Goal: Task Accomplishment & Management: Manage account settings

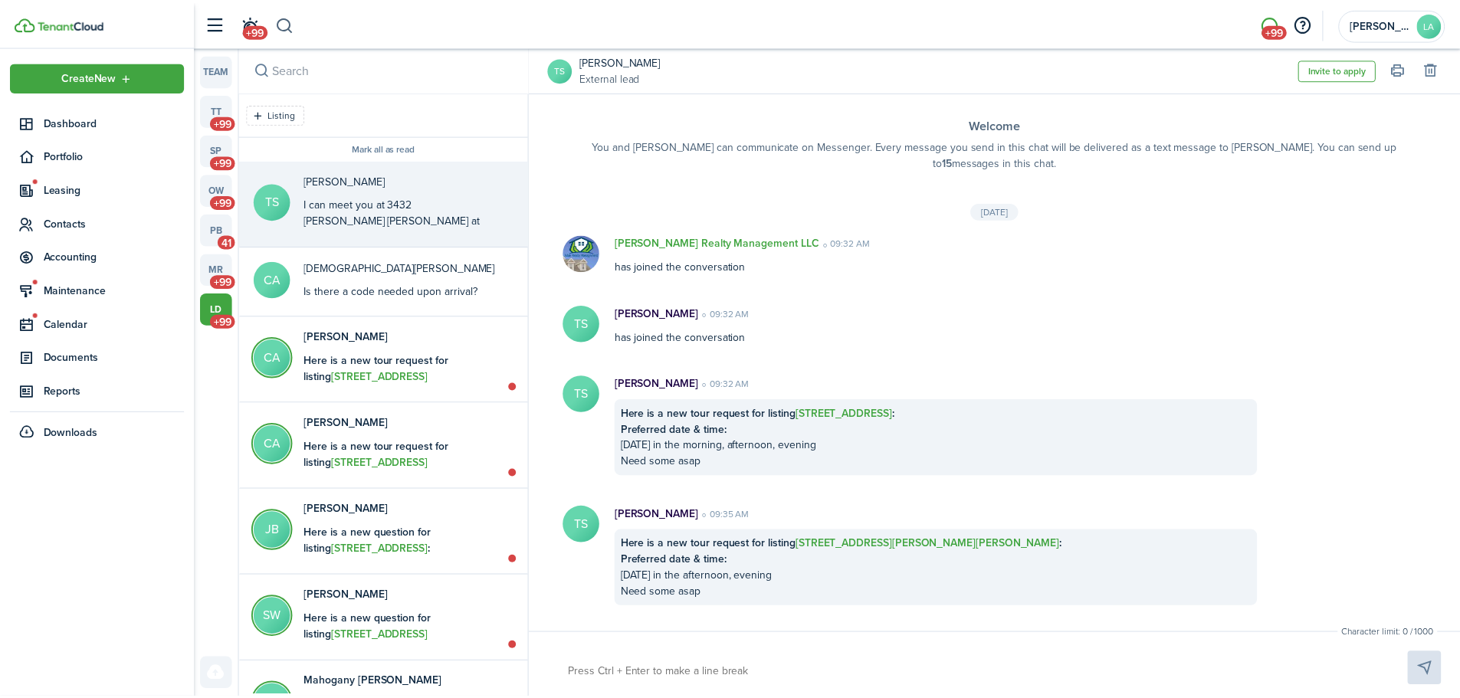
scroll to position [72, 0]
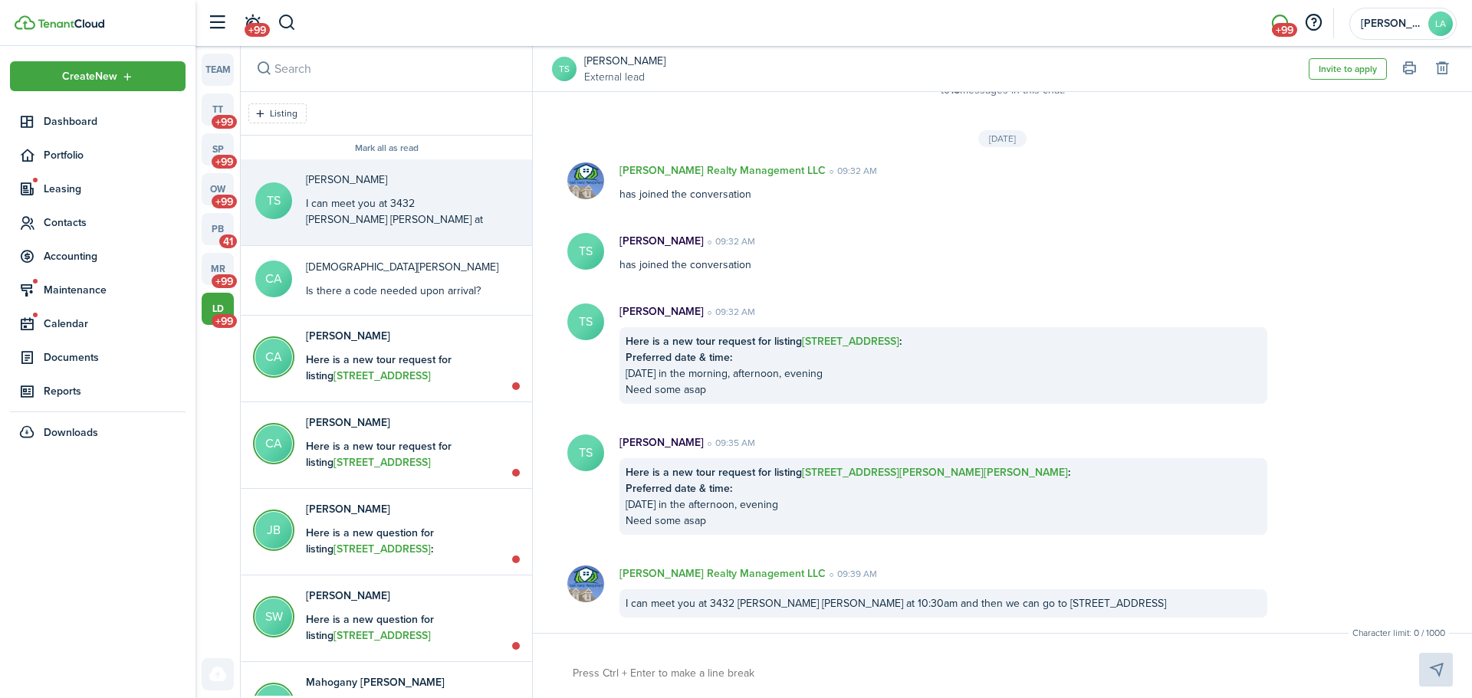
click at [279, 18] on button "button" at bounding box center [286, 23] width 19 height 26
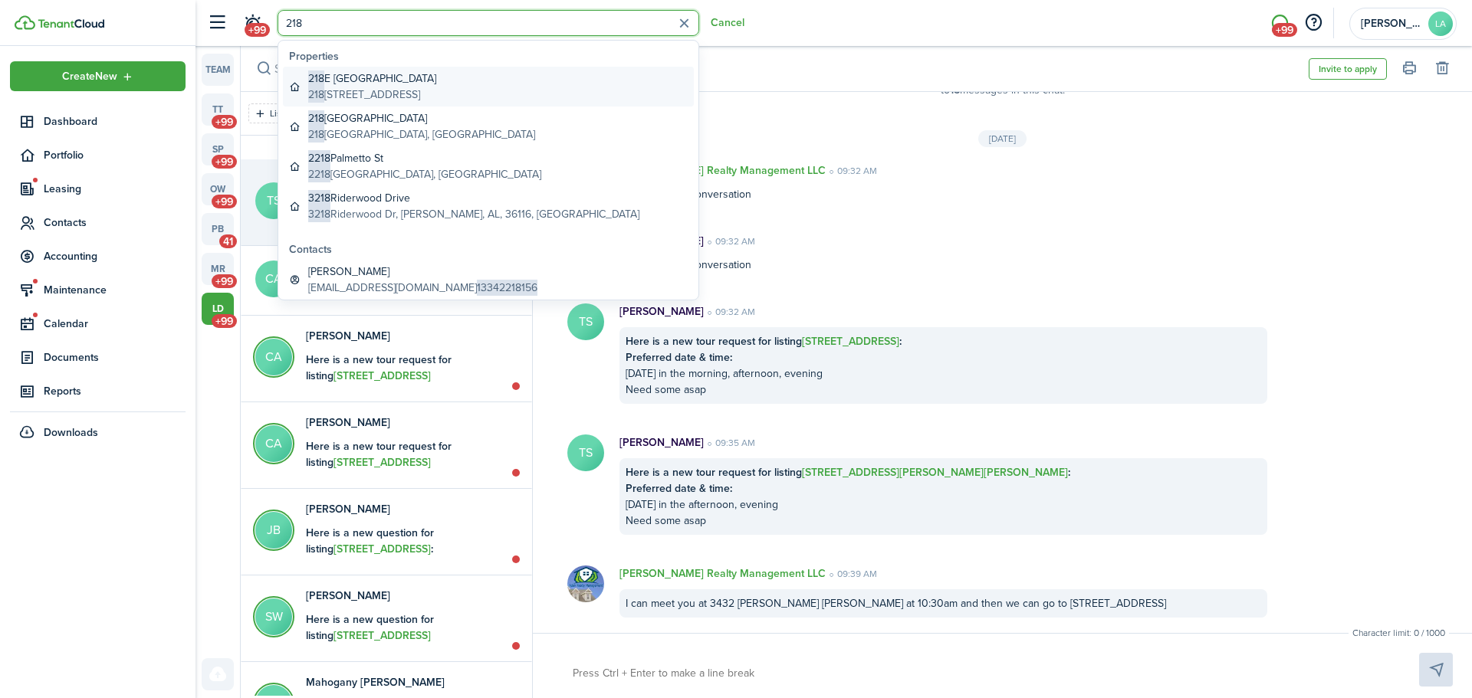
type input "218"
click at [359, 92] on global-search-item-description "[STREET_ADDRESS]" at bounding box center [372, 95] width 128 height 16
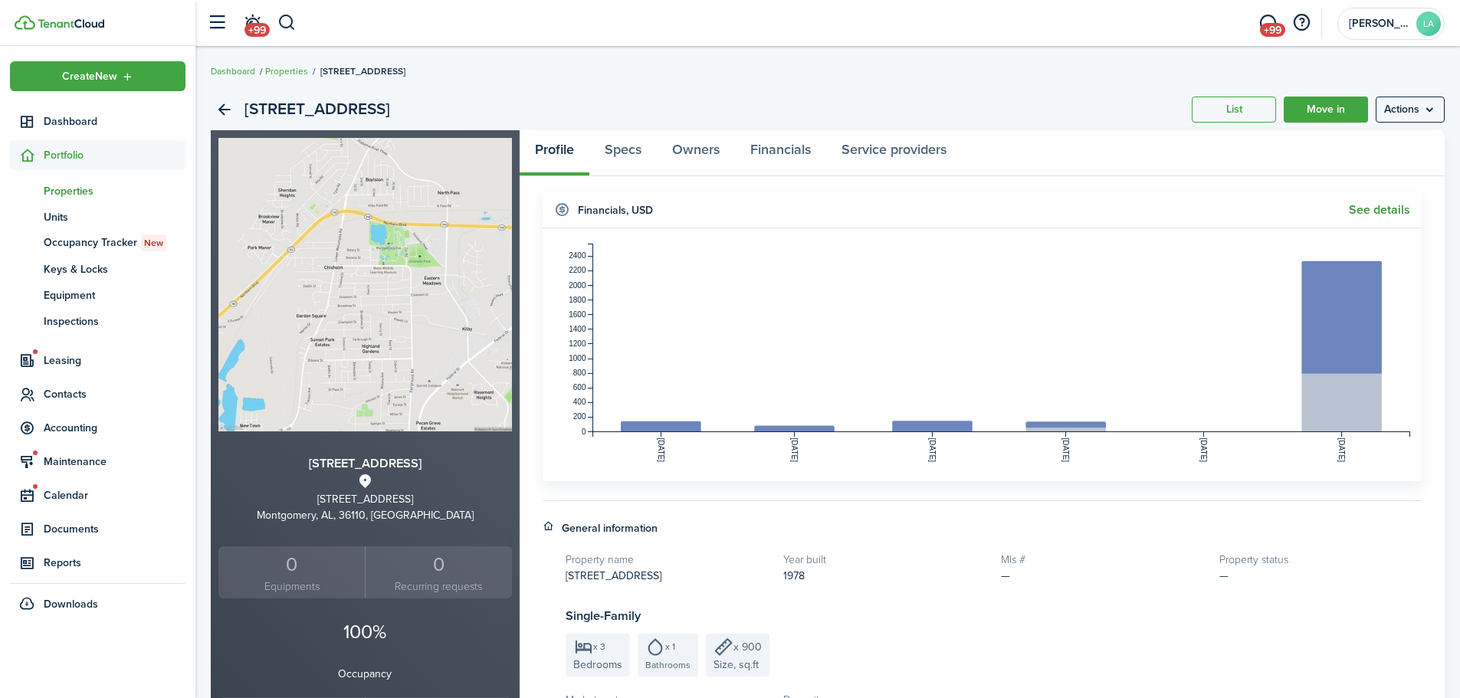
click at [1363, 208] on link "See details" at bounding box center [1379, 210] width 61 height 14
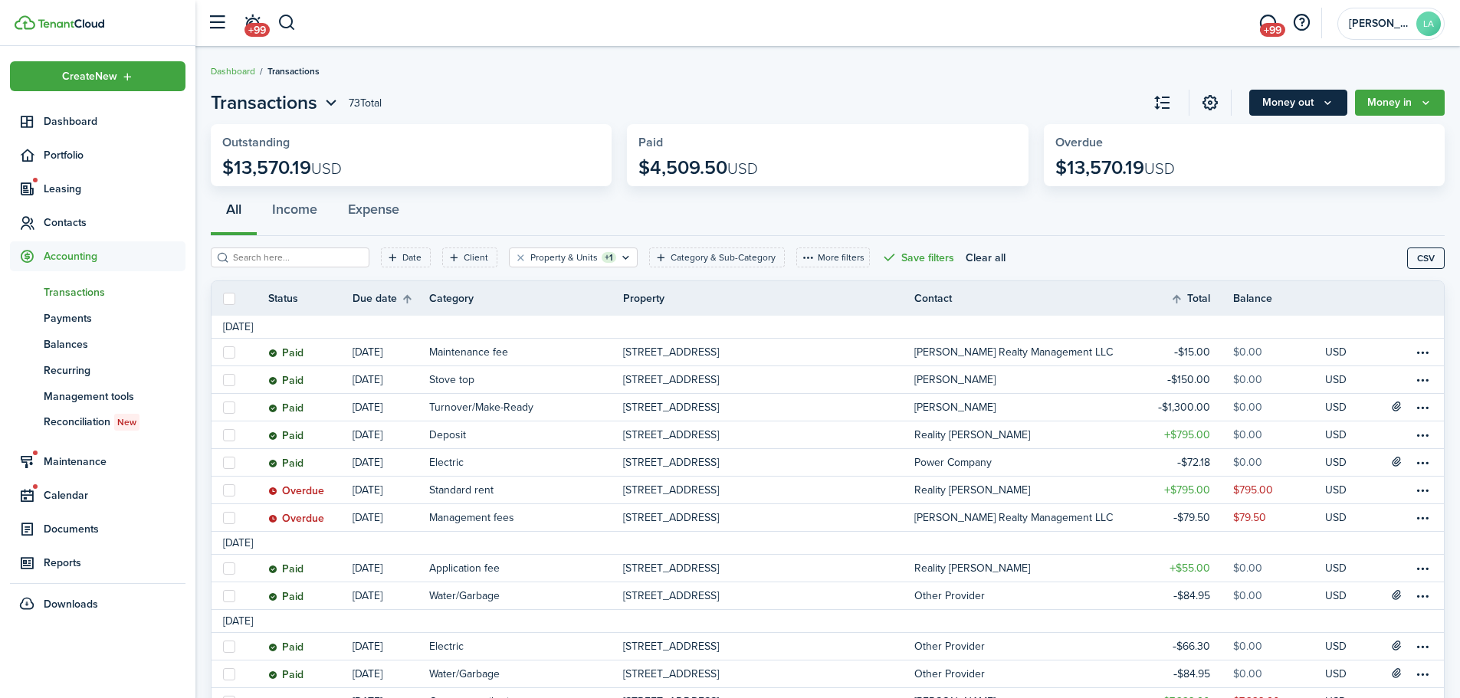
click at [1328, 107] on icon "Money out" at bounding box center [1327, 103] width 13 height 12
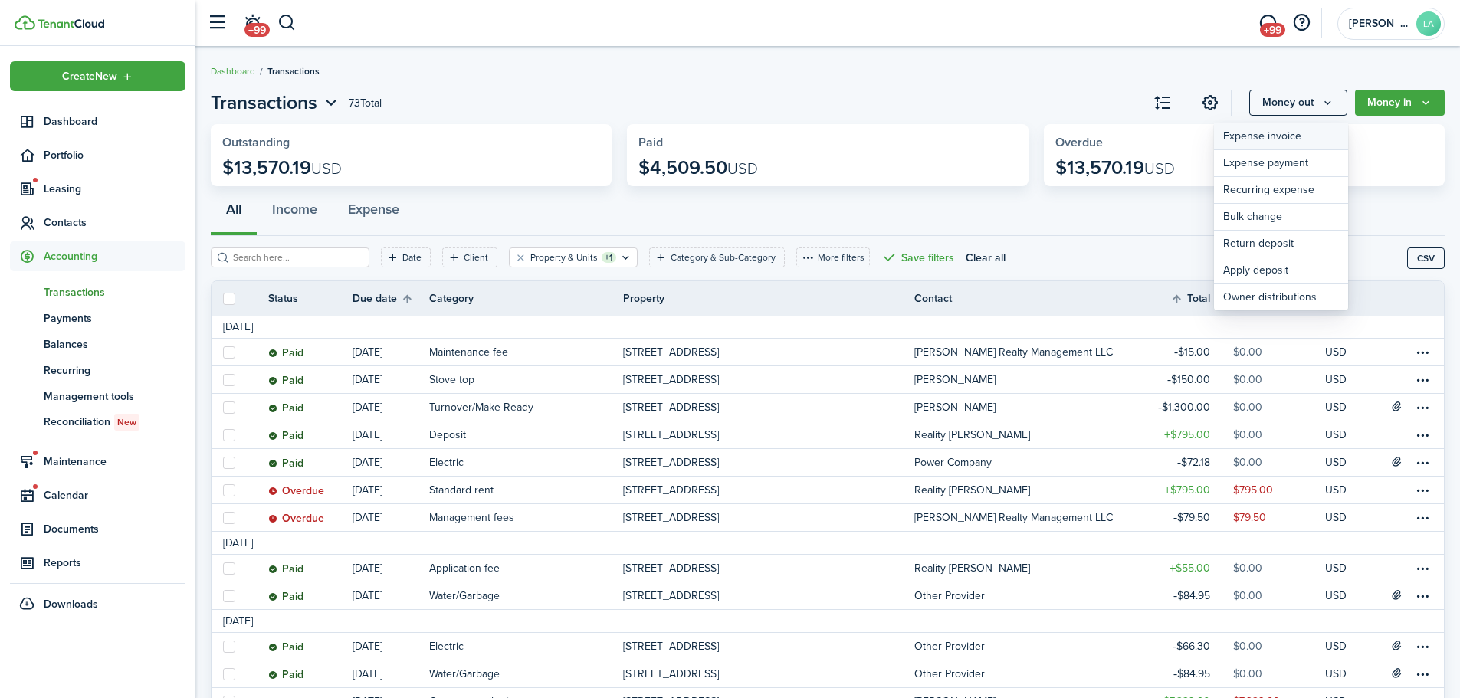
click at [1279, 141] on link "Expense invoice" at bounding box center [1281, 136] width 134 height 27
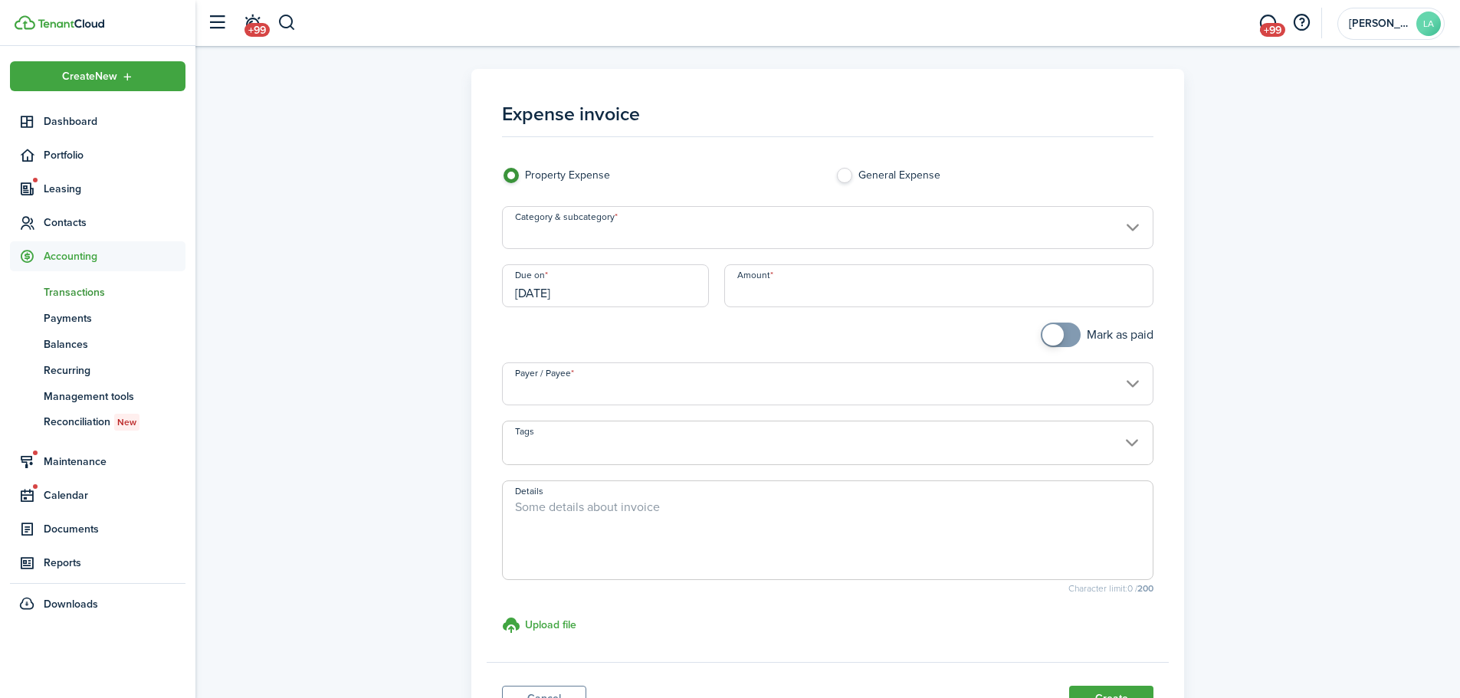
click at [637, 227] on input "Category & subcategory" at bounding box center [828, 227] width 652 height 43
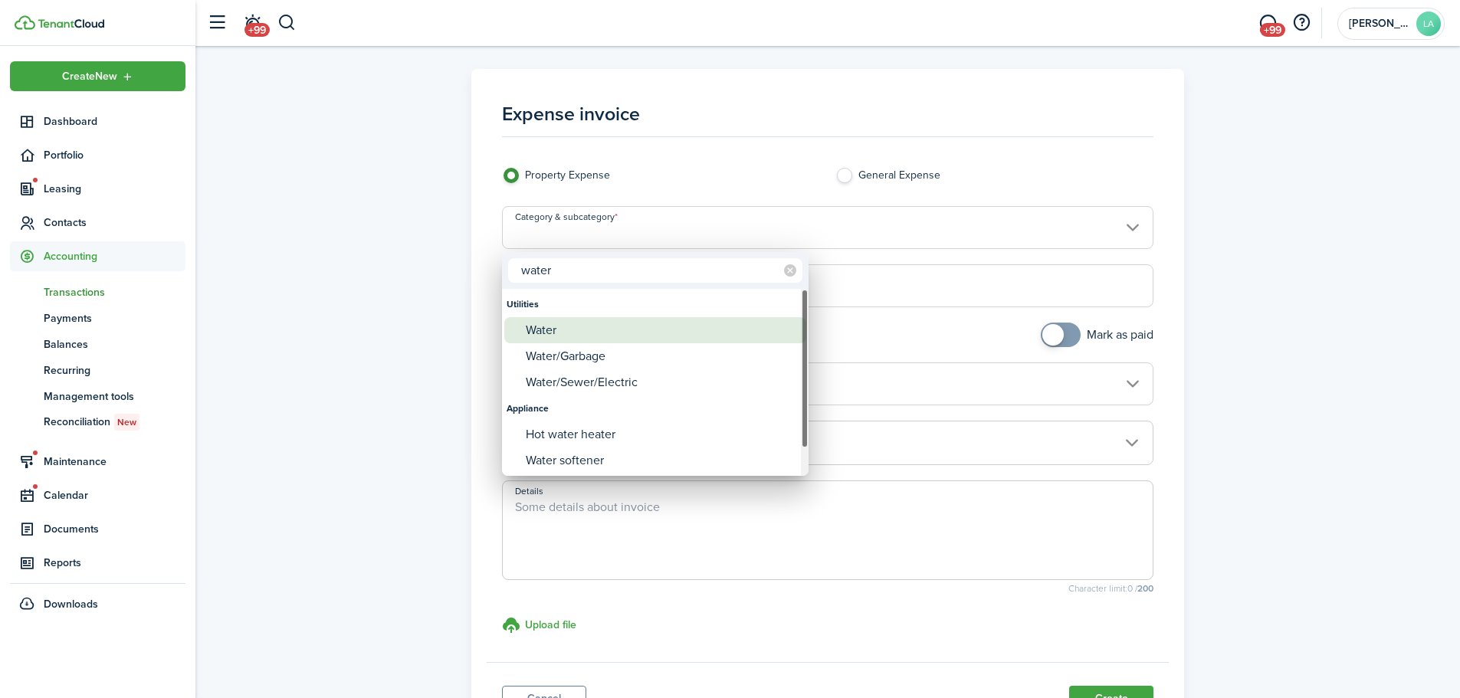
type input "water"
click at [586, 328] on div "Water" at bounding box center [661, 330] width 271 height 26
type input "Utilities / Water"
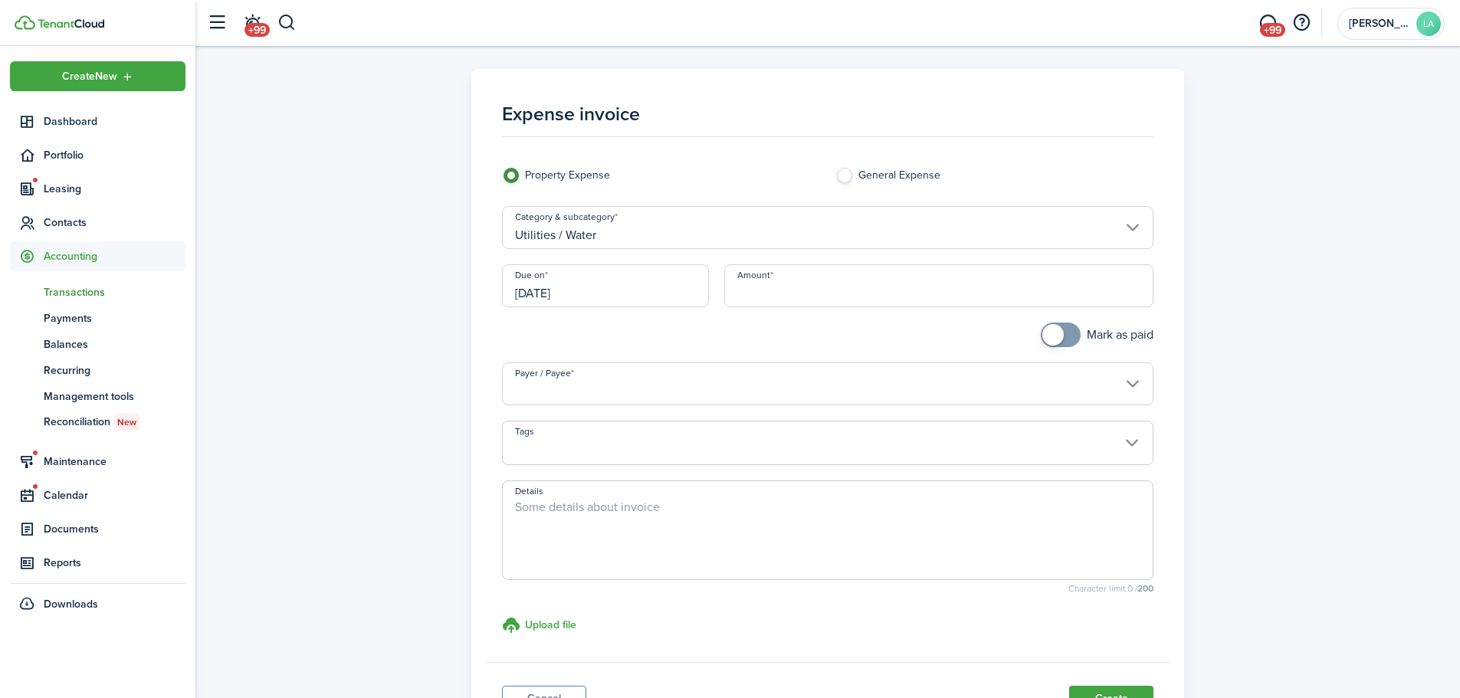
click at [759, 291] on input "Amount" at bounding box center [939, 285] width 430 height 43
type input "$212.90"
checkbox input "true"
click at [1067, 336] on span at bounding box center [1060, 335] width 15 height 25
click at [830, 388] on input "Payer / Payee" at bounding box center [828, 384] width 652 height 43
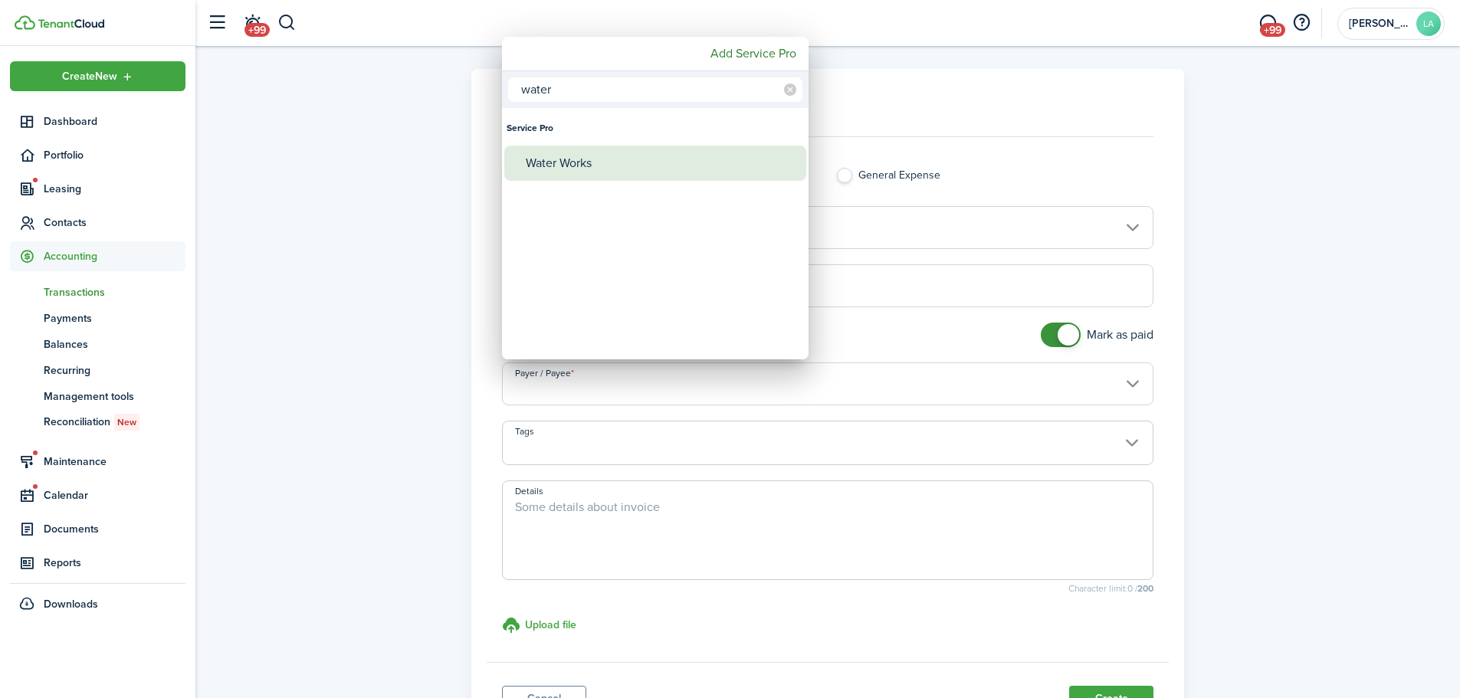
type input "water"
click at [586, 166] on div "Water Works" at bounding box center [661, 163] width 271 height 35
type input "Water Works"
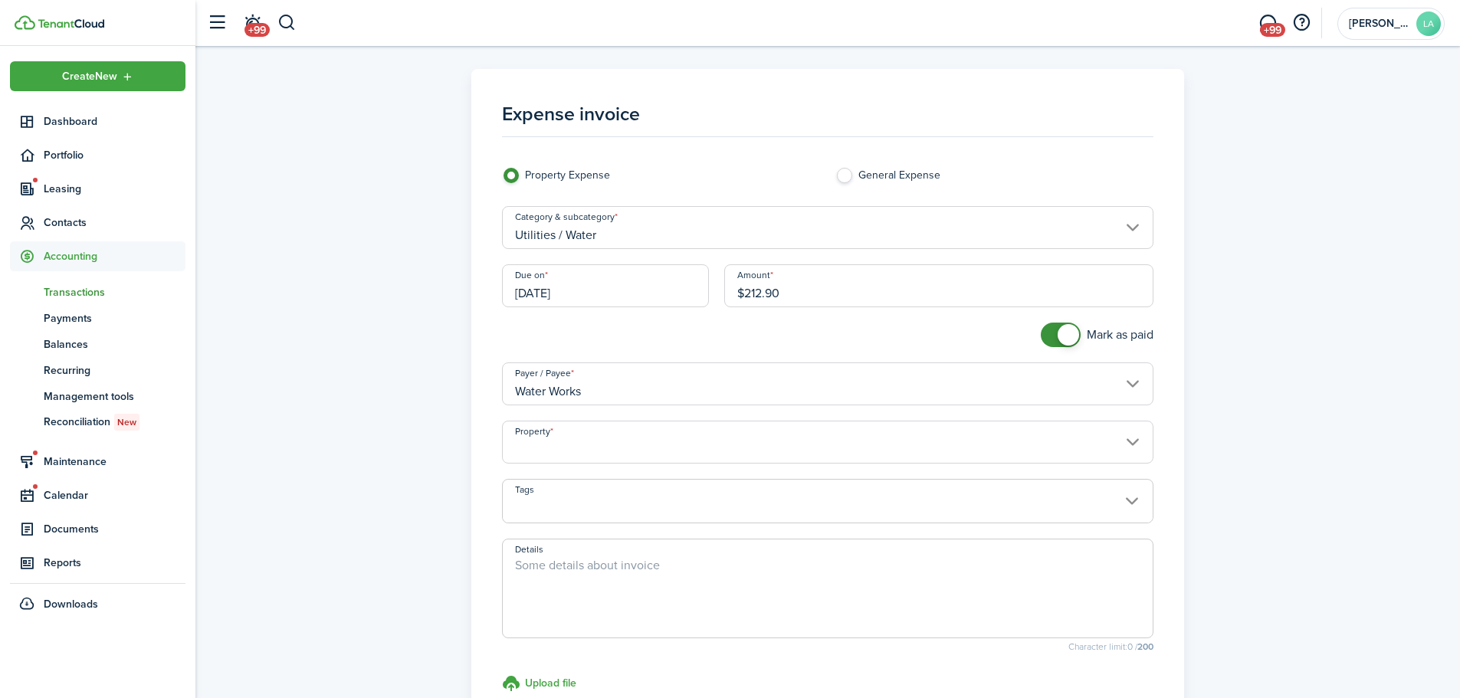
click at [868, 439] on input "Property" at bounding box center [828, 442] width 652 height 43
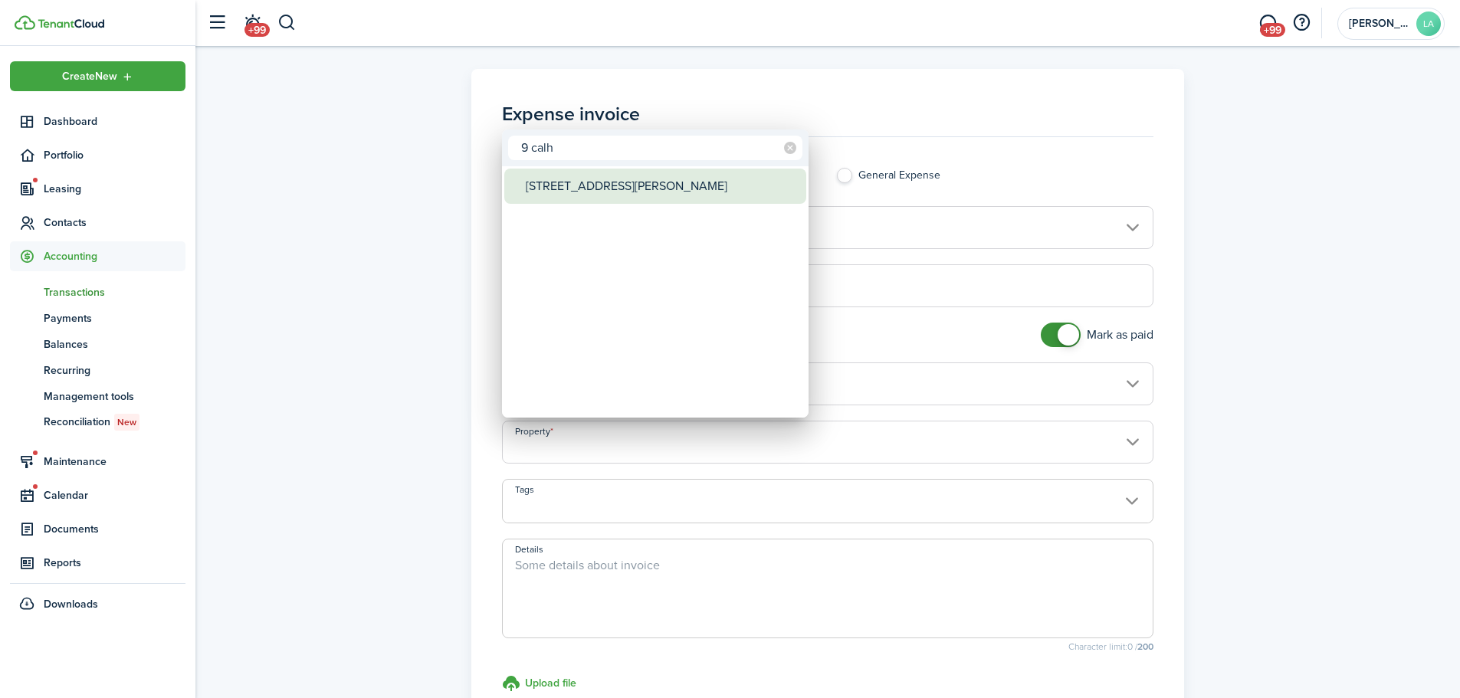
type input "9 calh"
click at [619, 179] on div "[STREET_ADDRESS][PERSON_NAME]" at bounding box center [661, 186] width 271 height 35
type input "[STREET_ADDRESS][PERSON_NAME]"
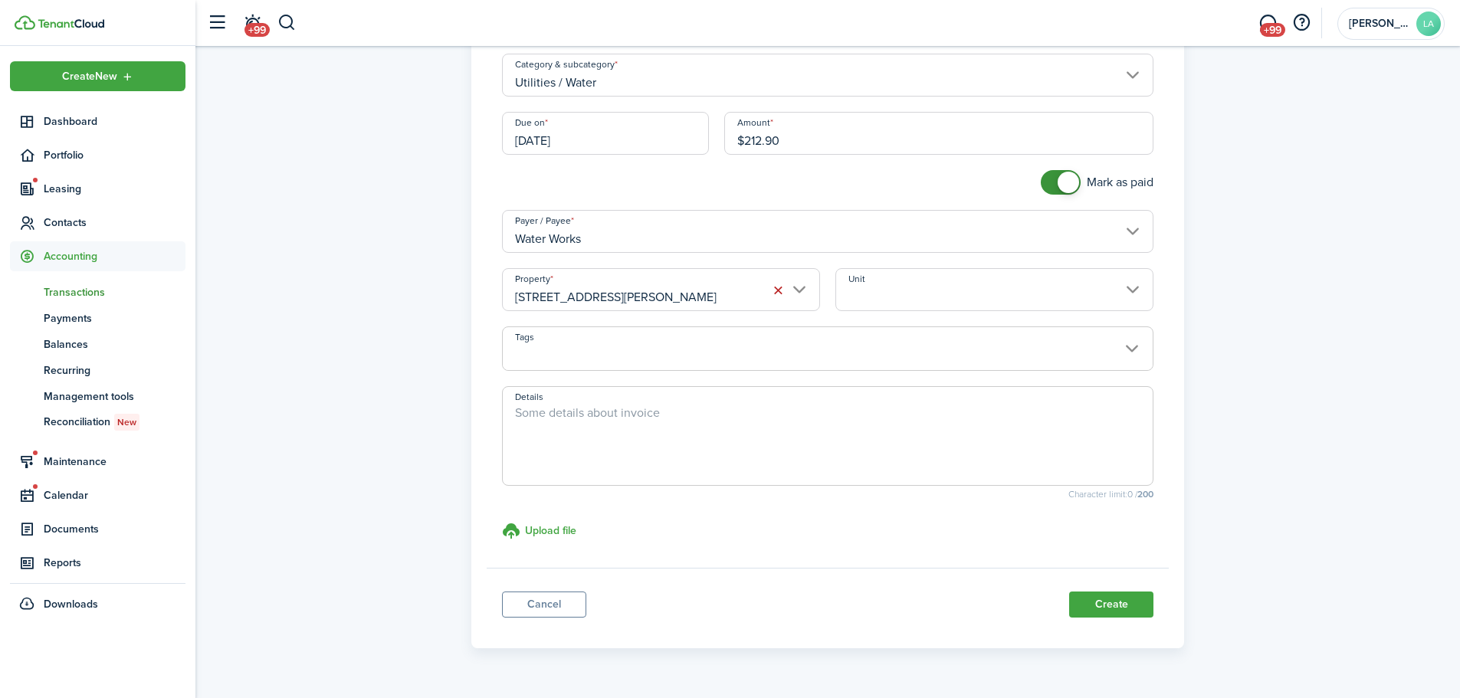
scroll to position [153, 0]
click at [1013, 284] on input "Unit" at bounding box center [994, 288] width 318 height 43
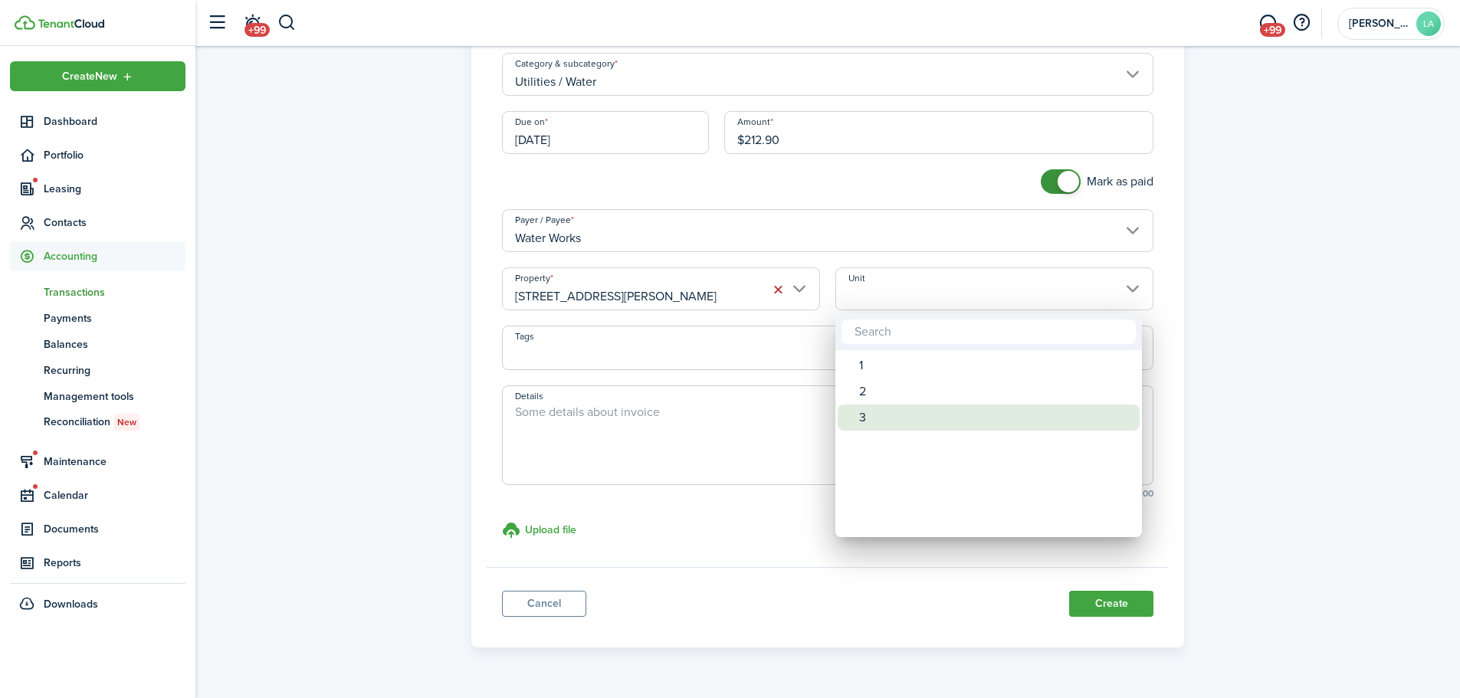
click at [935, 409] on div "3" at bounding box center [994, 418] width 271 height 26
type input "3"
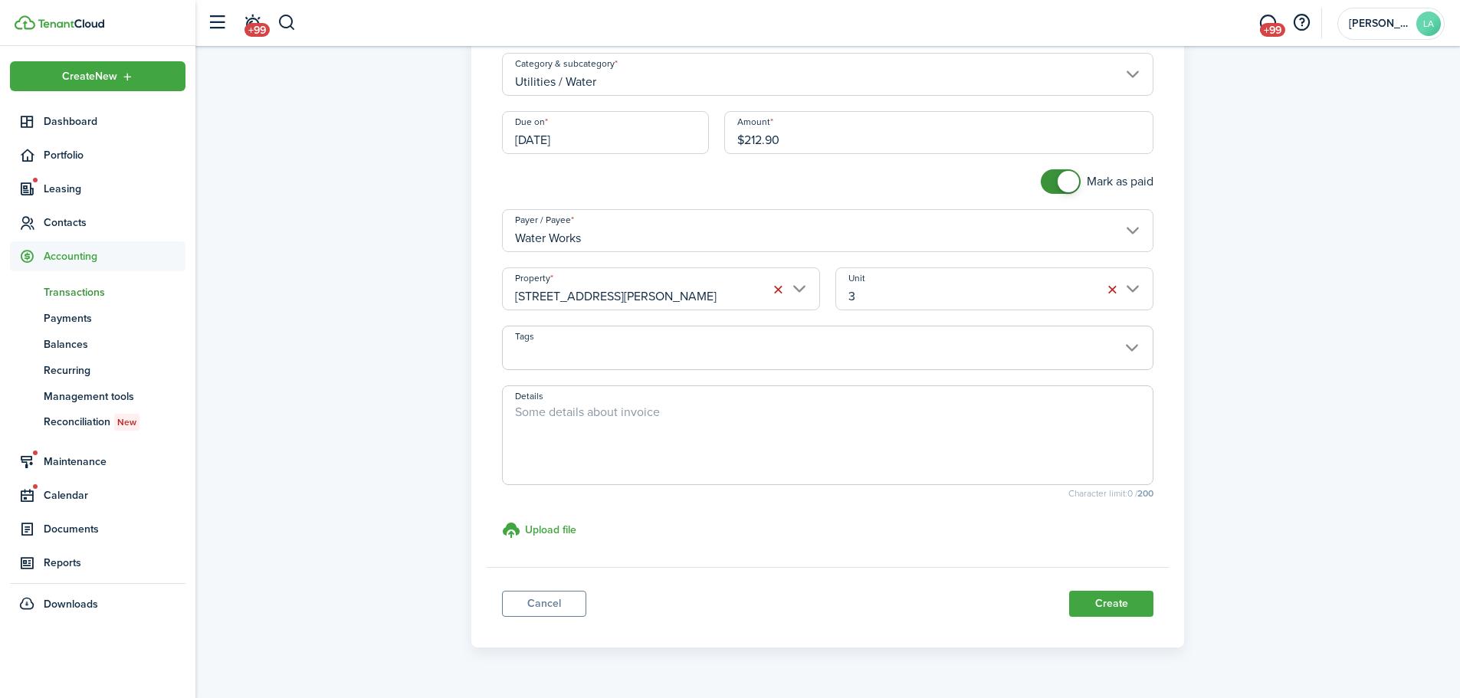
click at [799, 359] on span at bounding box center [828, 356] width 651 height 26
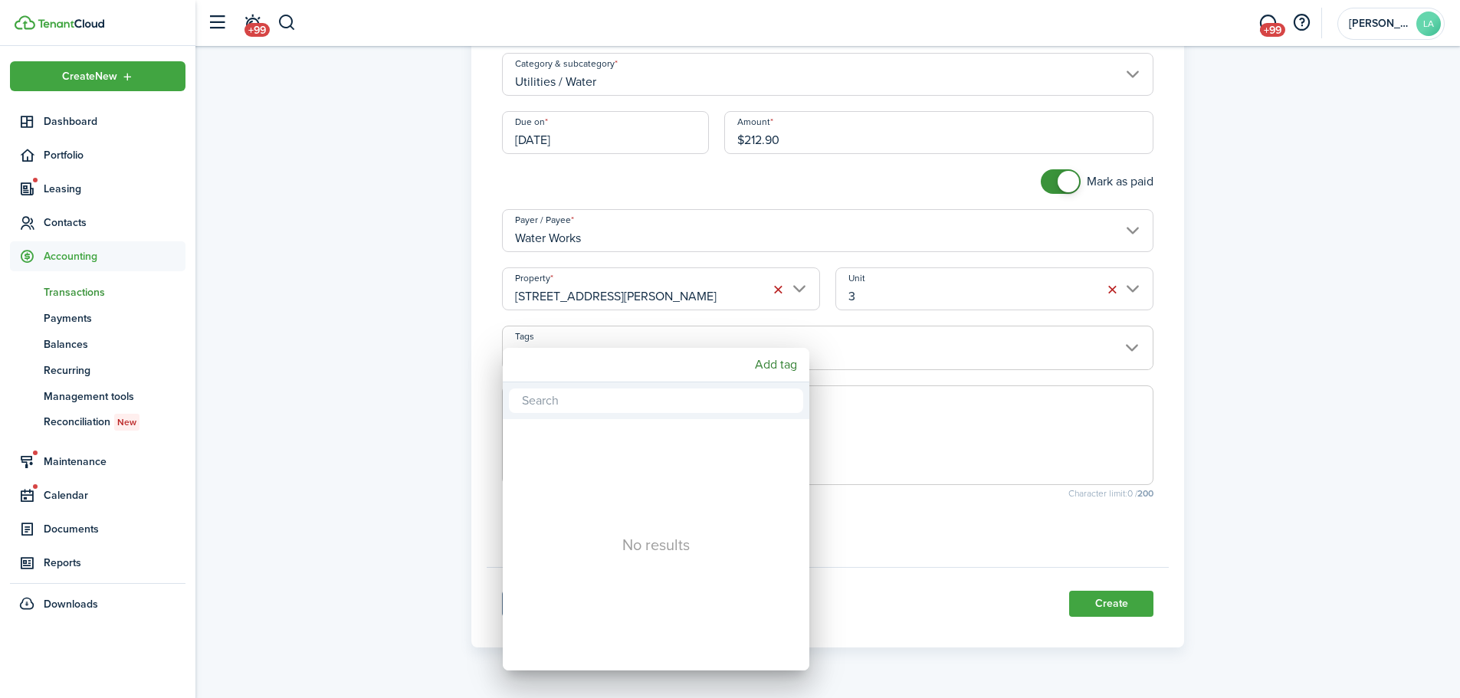
click at [1309, 360] on div at bounding box center [729, 348] width 1705 height 943
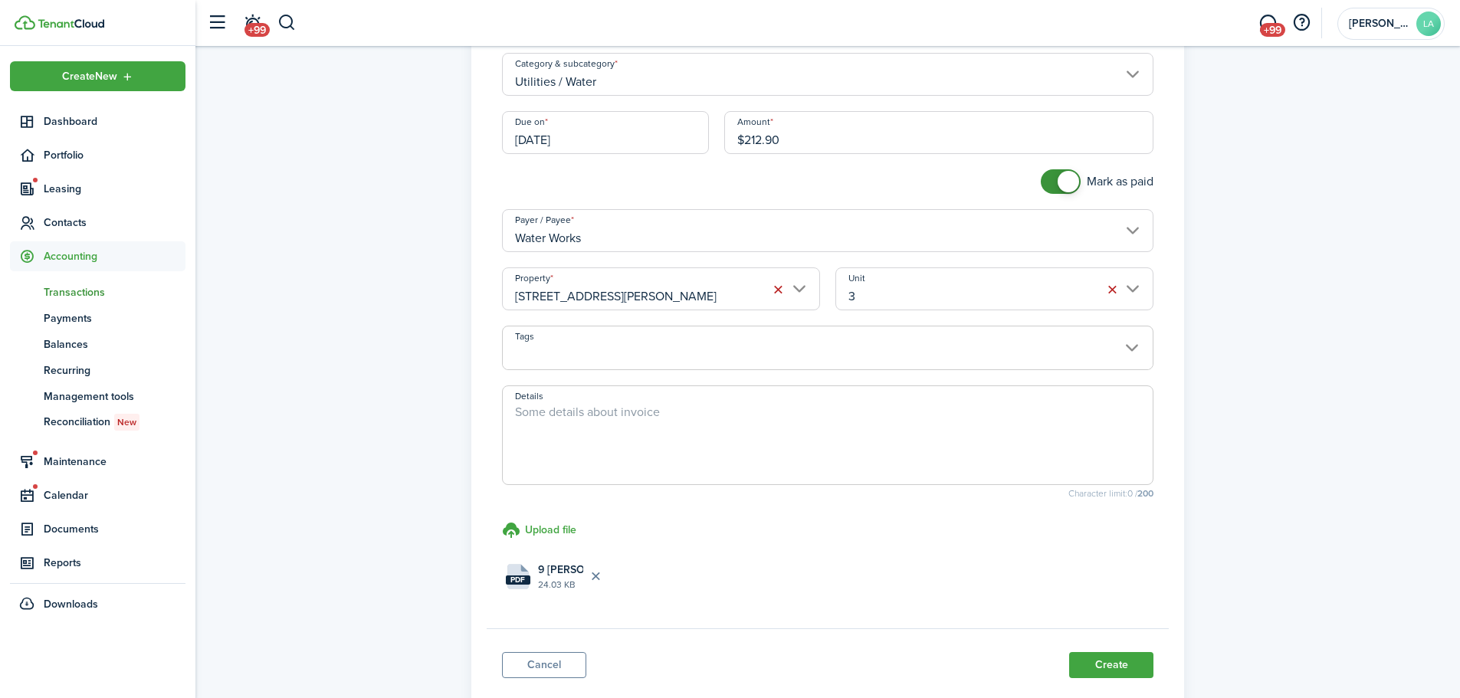
click at [1304, 469] on div "Expense invoice Property Expense General Expense Category & subcategory Utiliti…" at bounding box center [827, 312] width 1249 height 793
click at [1120, 664] on button "Create" at bounding box center [1111, 665] width 84 height 26
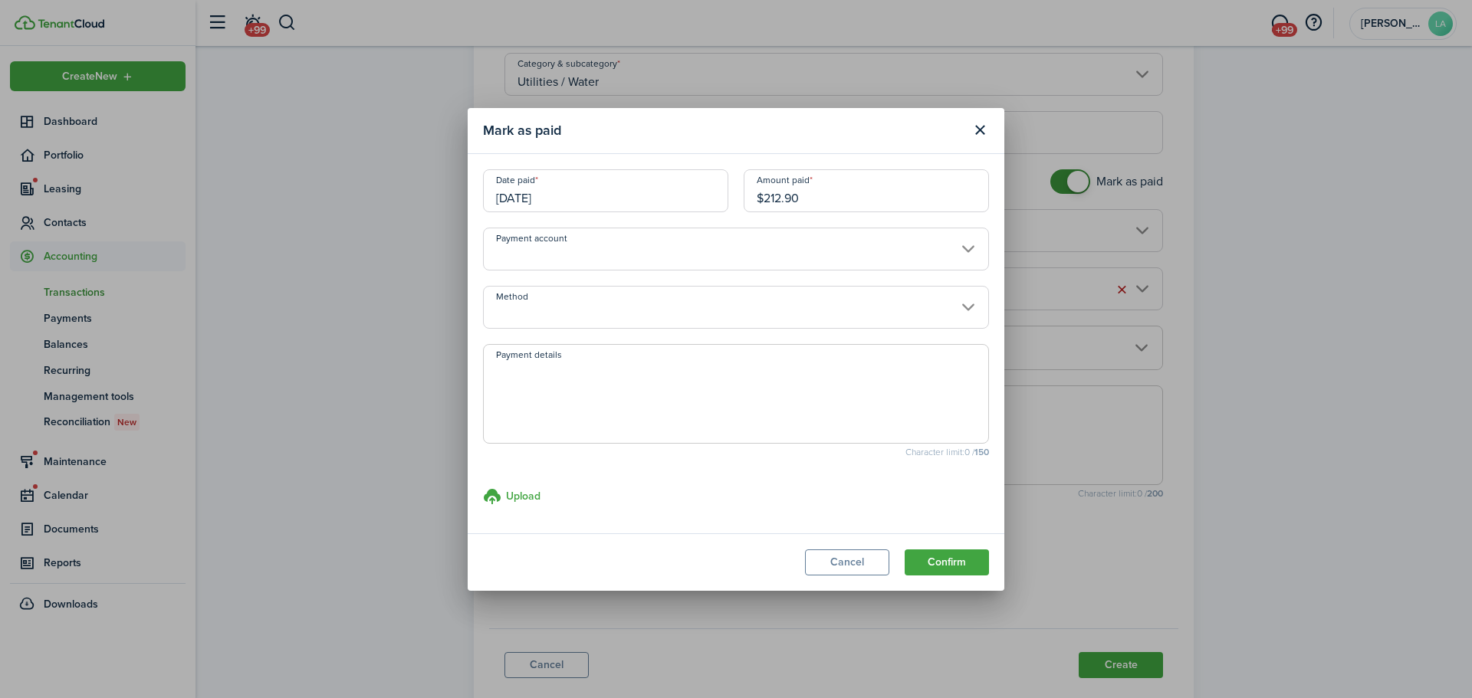
click at [602, 253] on input "Payment account" at bounding box center [736, 249] width 506 height 43
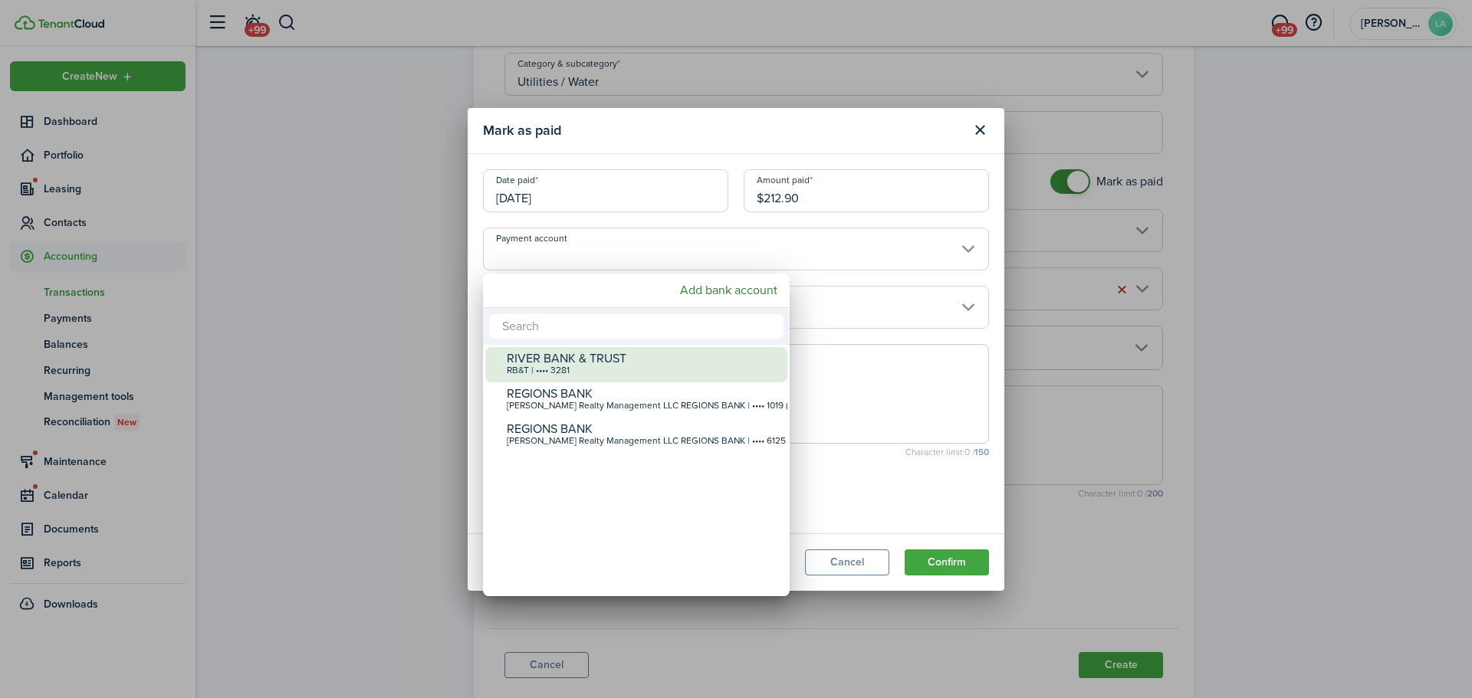
click at [600, 356] on div "RIVER BANK & TRUST" at bounding box center [642, 359] width 271 height 14
type input "•••• •••• •••• 3281"
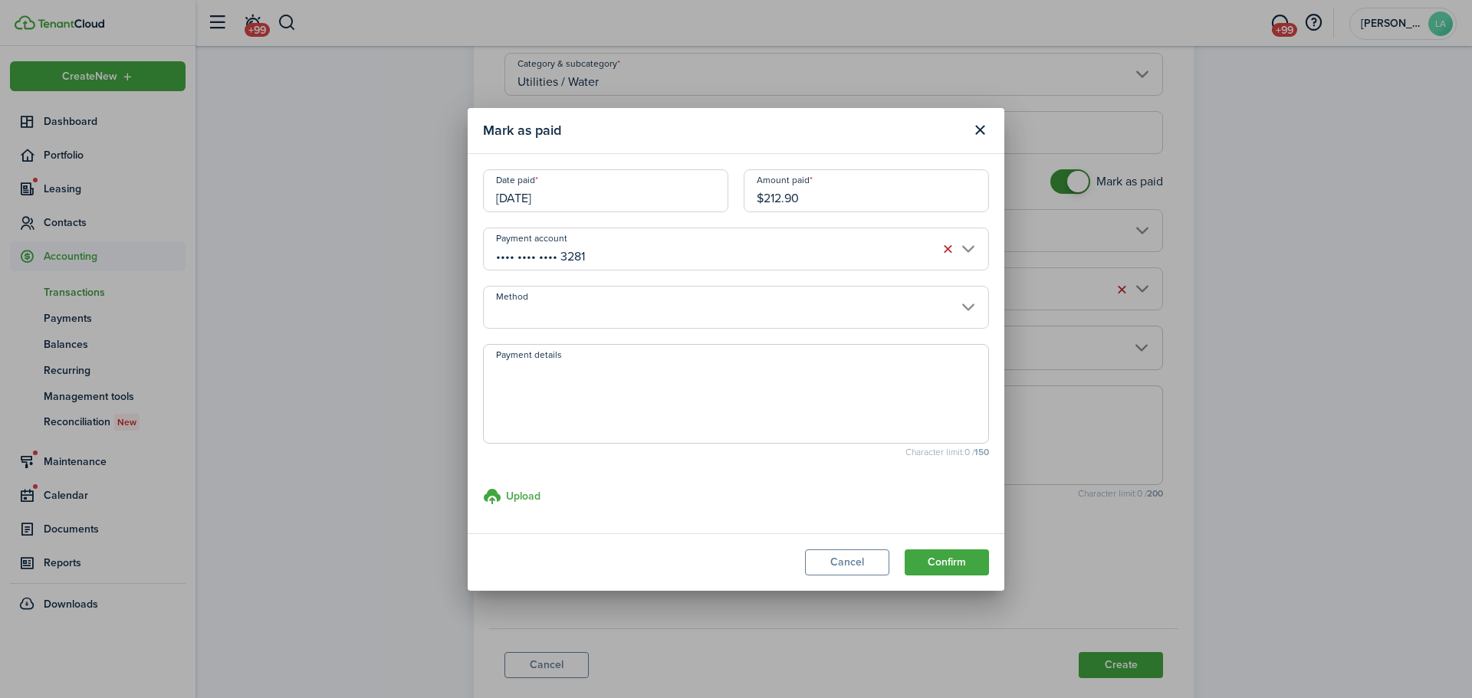
click at [606, 313] on input "Method" at bounding box center [736, 307] width 506 height 43
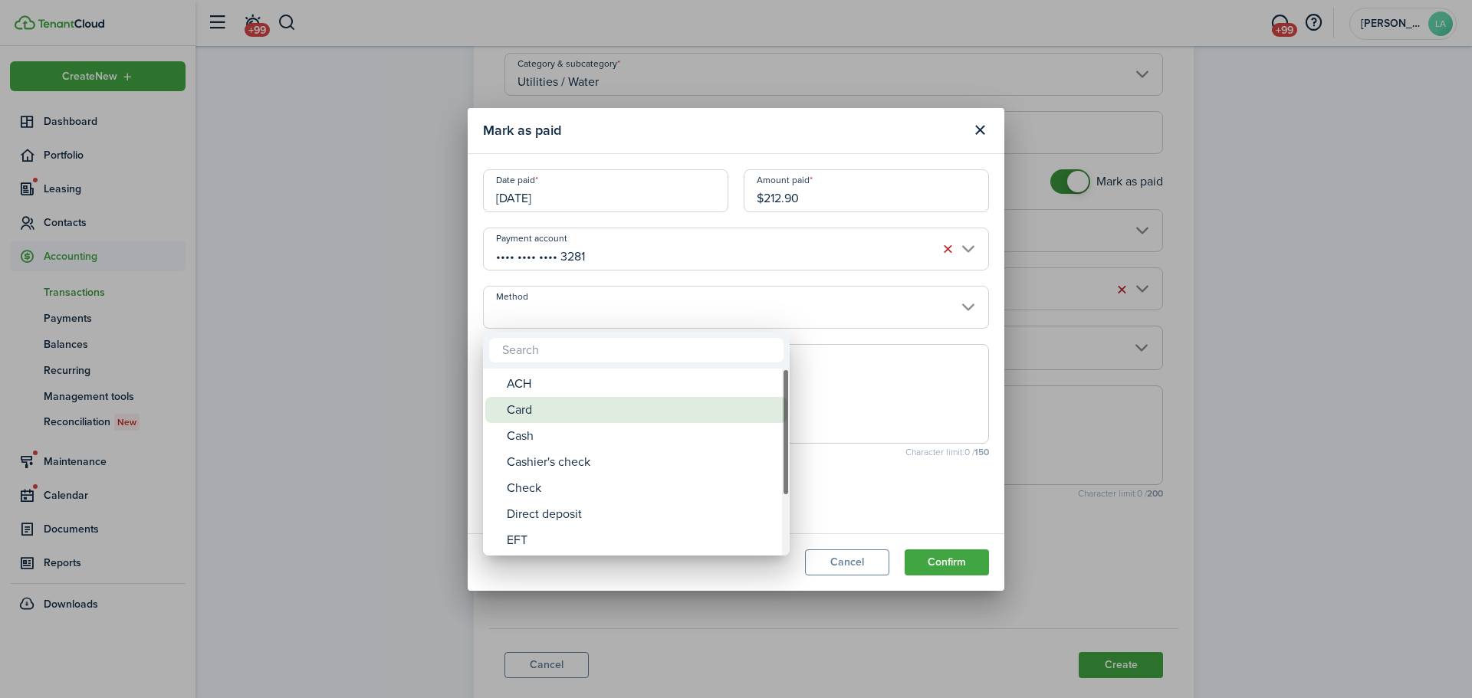
click at [583, 415] on div "Card" at bounding box center [642, 410] width 271 height 26
type input "Card"
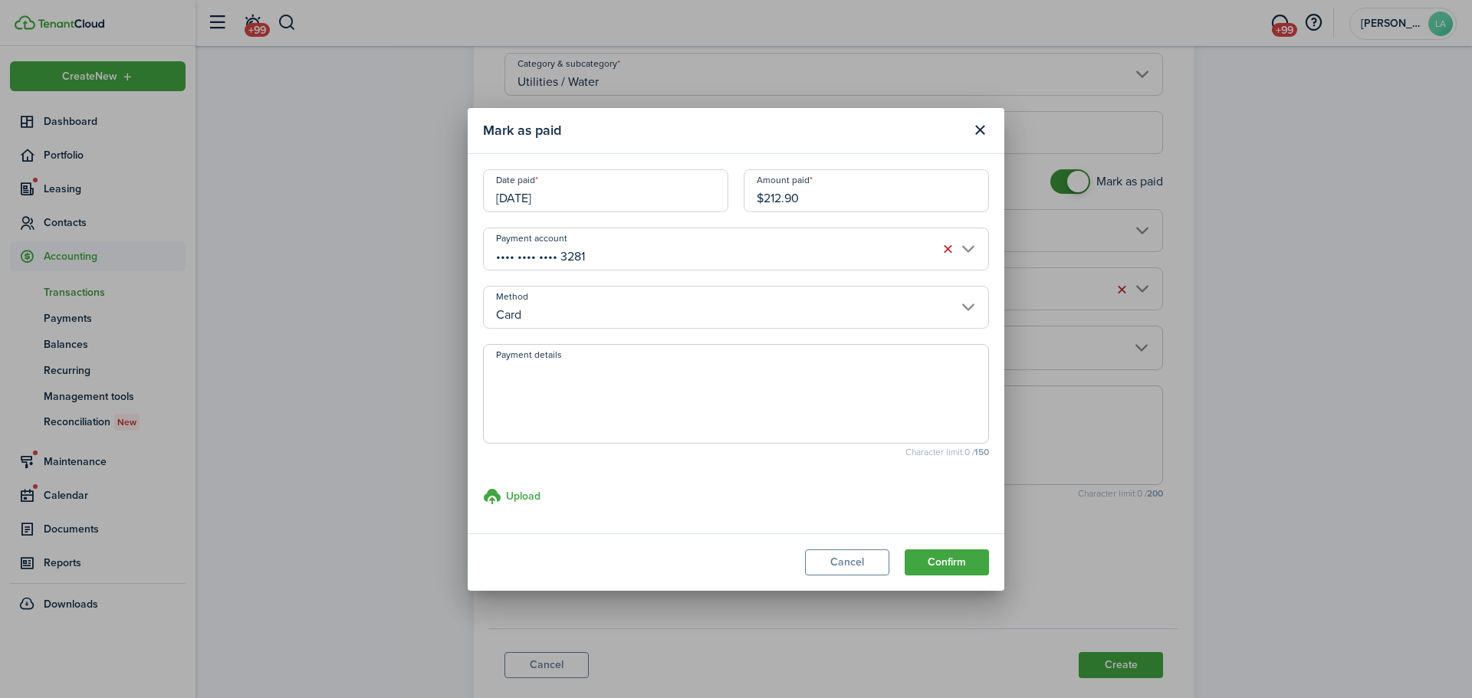
click at [571, 388] on textarea "Payment details" at bounding box center [736, 399] width 504 height 74
type textarea "1973"
click at [981, 556] on button "Confirm" at bounding box center [946, 563] width 84 height 26
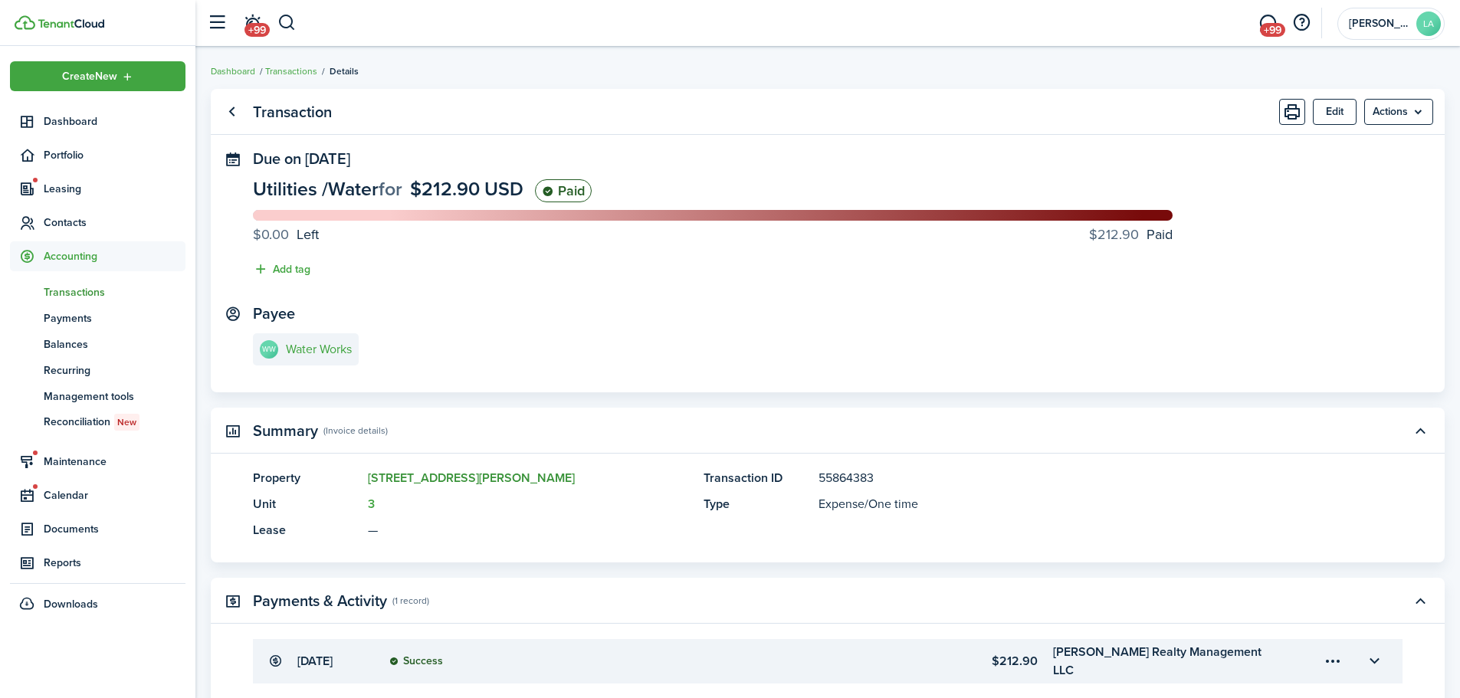
click at [412, 481] on link "[STREET_ADDRESS][PERSON_NAME]" at bounding box center [471, 478] width 207 height 18
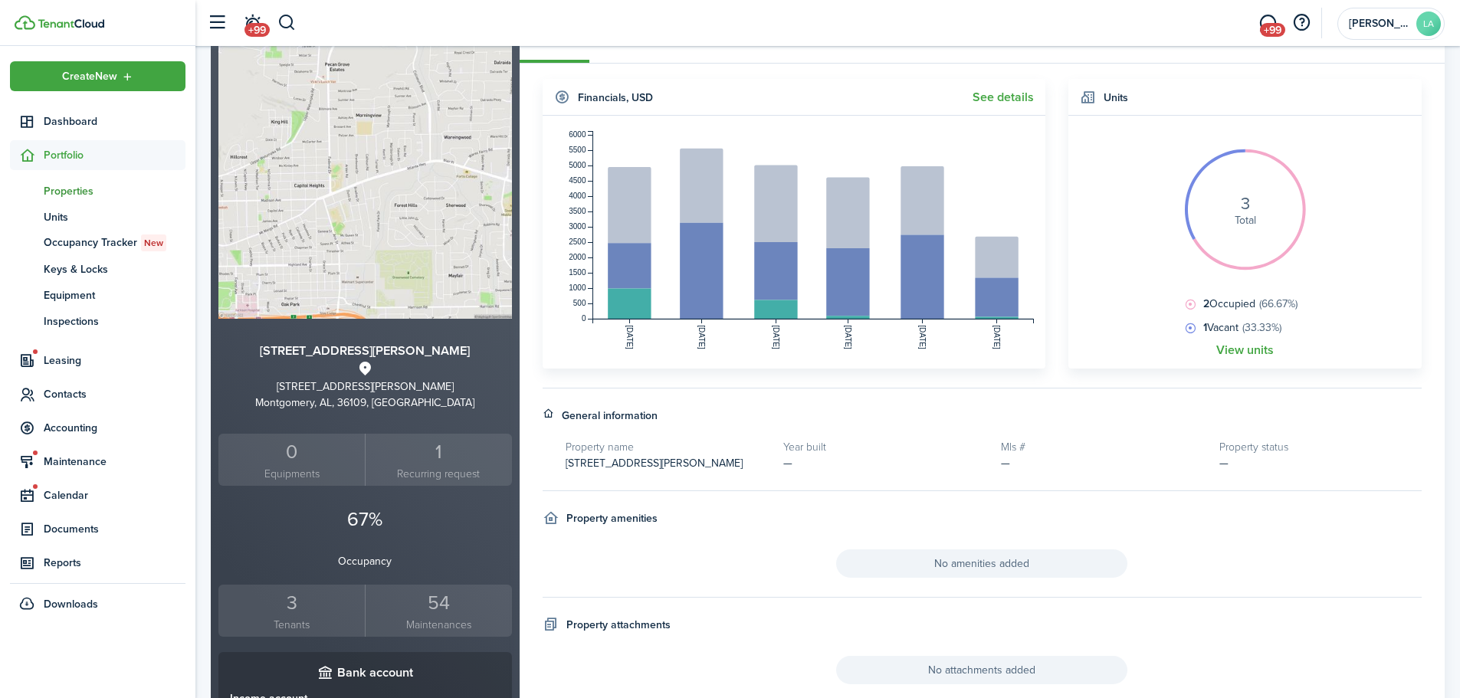
scroll to position [230, 0]
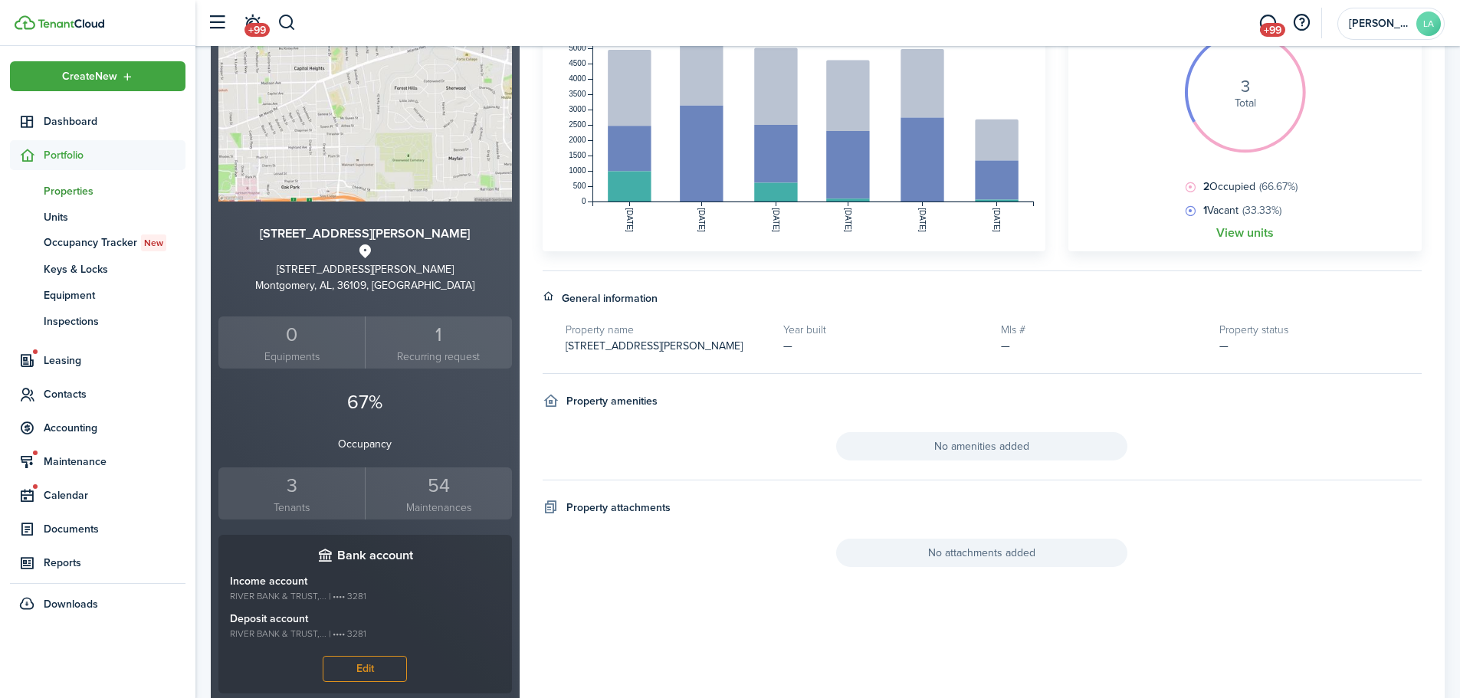
click at [298, 496] on div "3" at bounding box center [291, 485] width 139 height 29
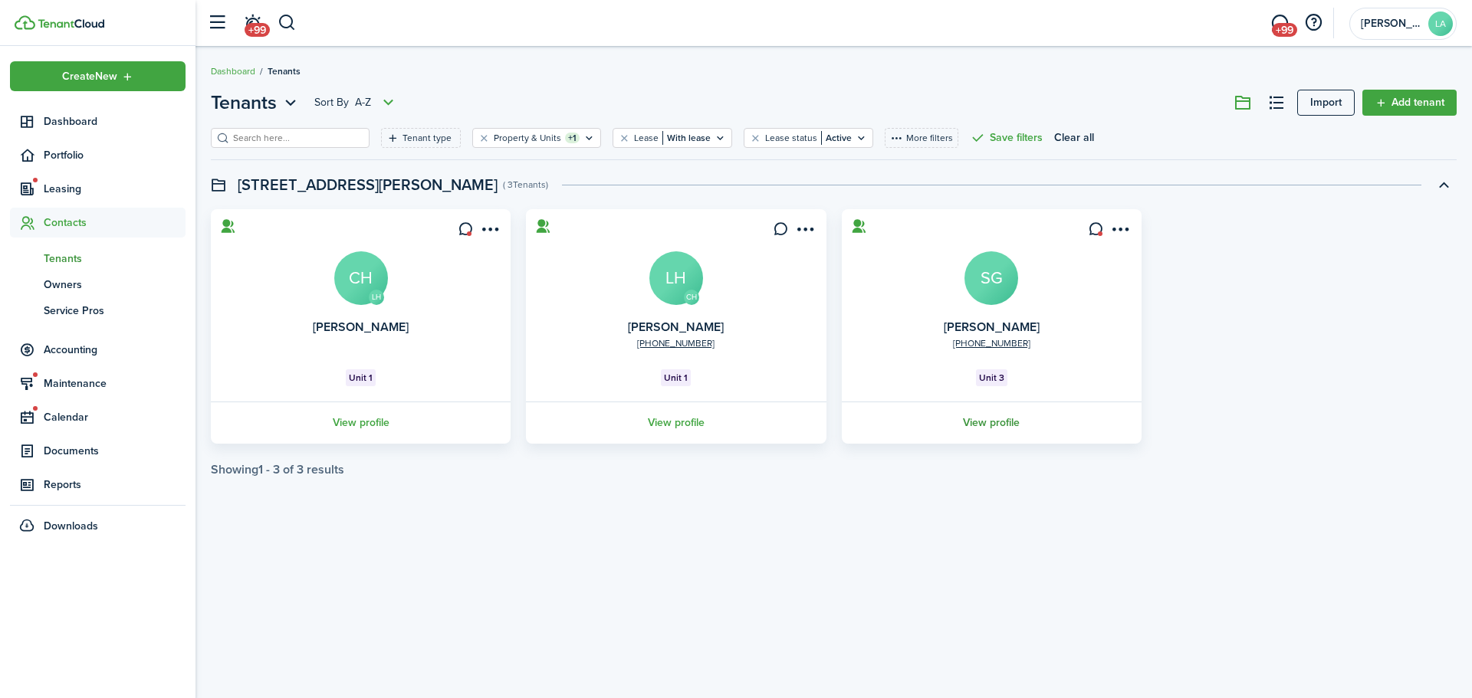
click at [977, 419] on link "View profile" at bounding box center [991, 423] width 304 height 42
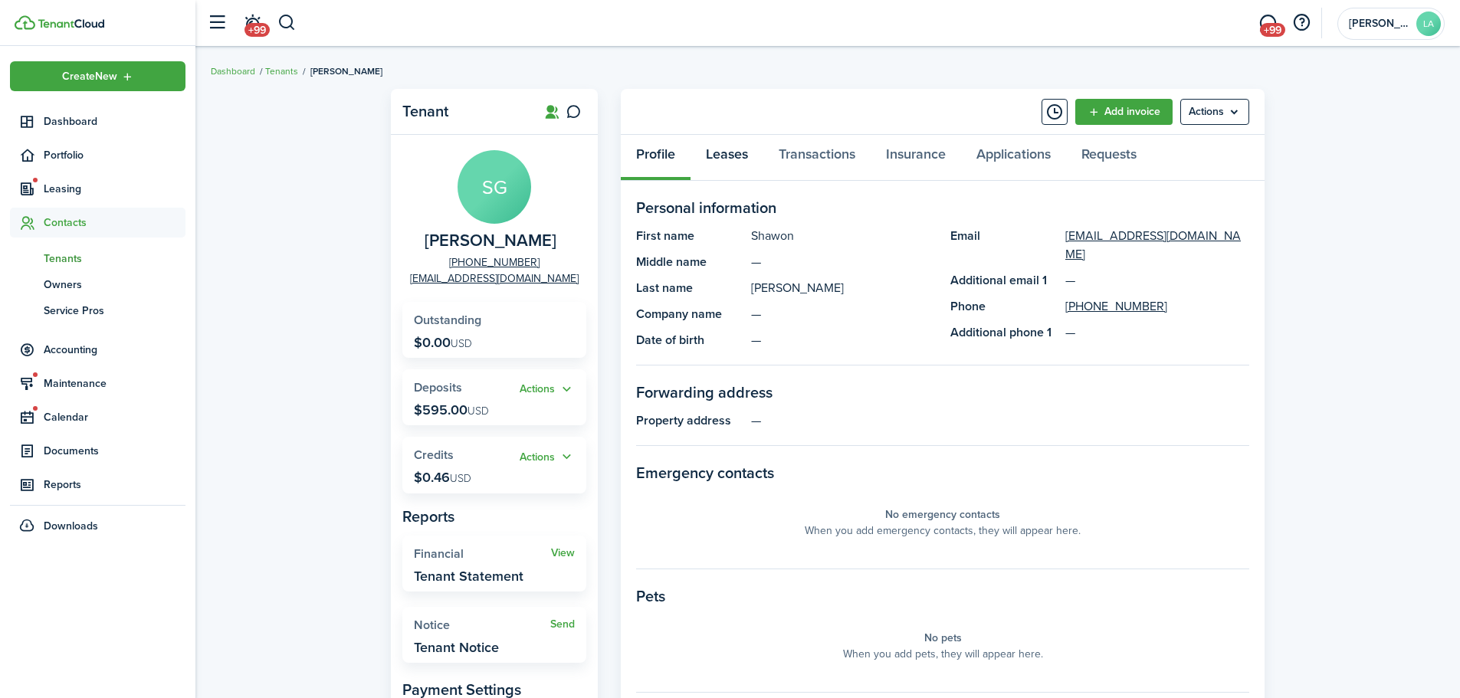
click at [733, 143] on link "Leases" at bounding box center [727, 158] width 73 height 46
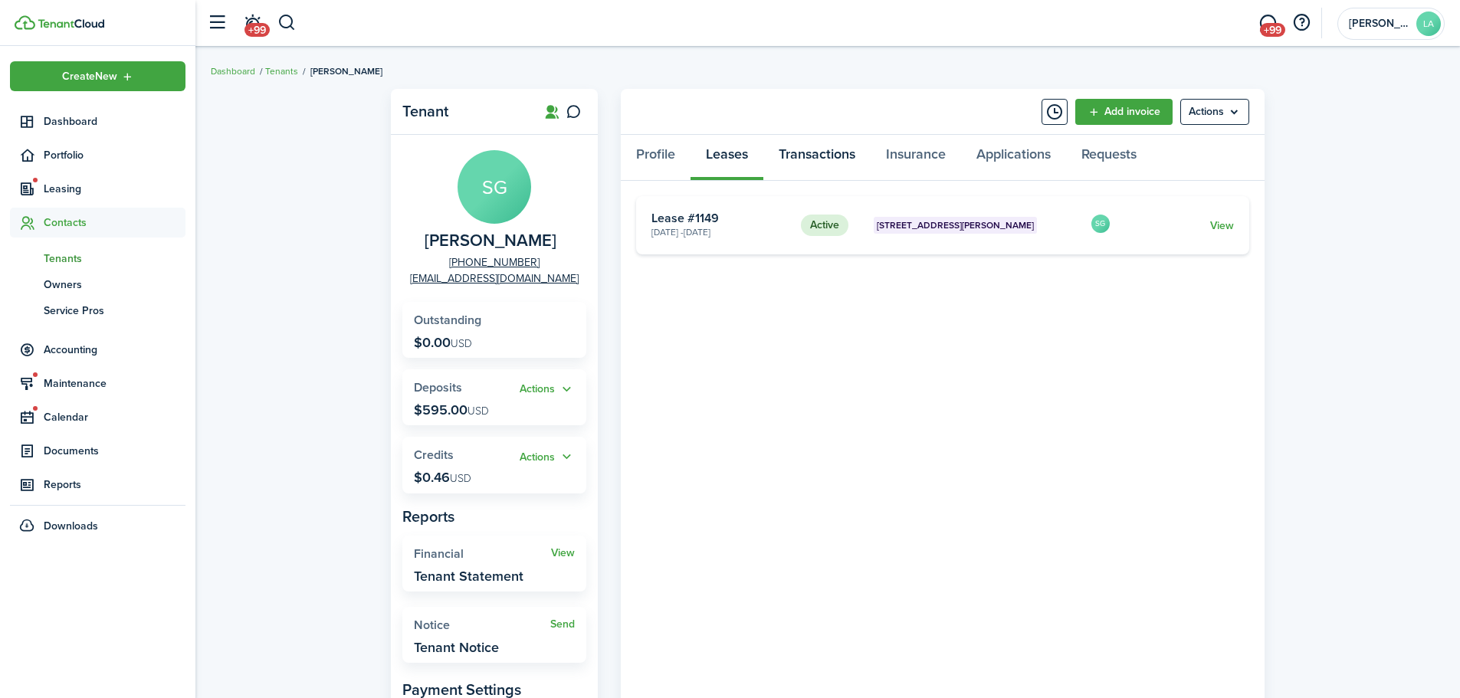
click at [848, 156] on link "Transactions" at bounding box center [816, 158] width 107 height 46
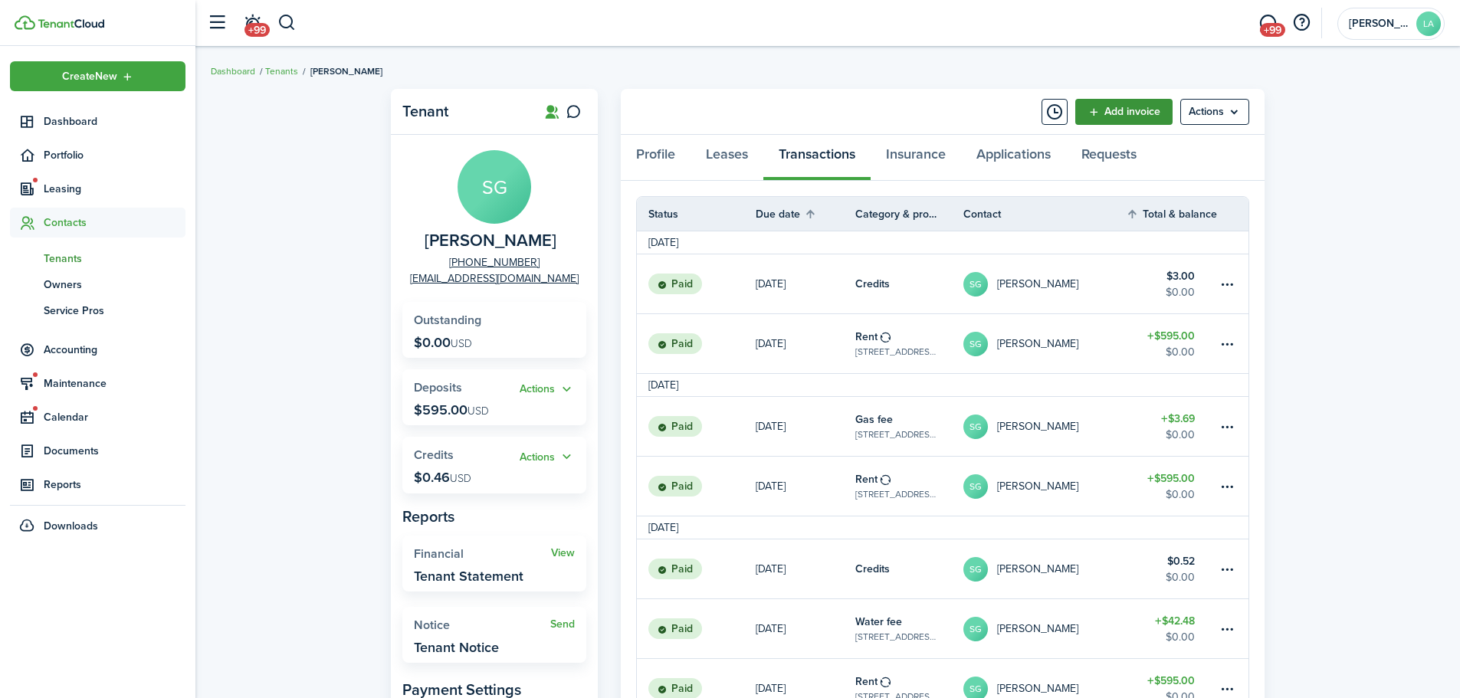
click at [1120, 116] on link "Add invoice" at bounding box center [1123, 112] width 97 height 26
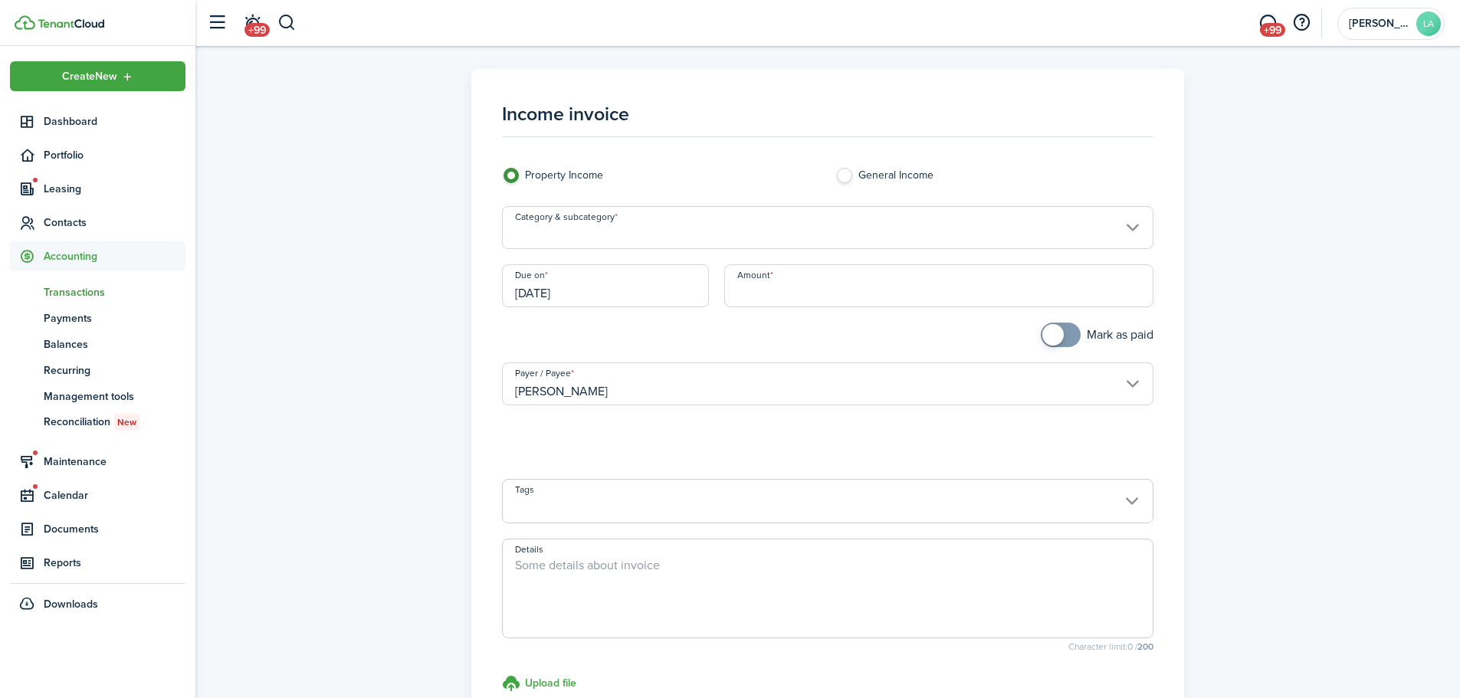
click at [684, 238] on input "Category & subcategory" at bounding box center [828, 227] width 652 height 43
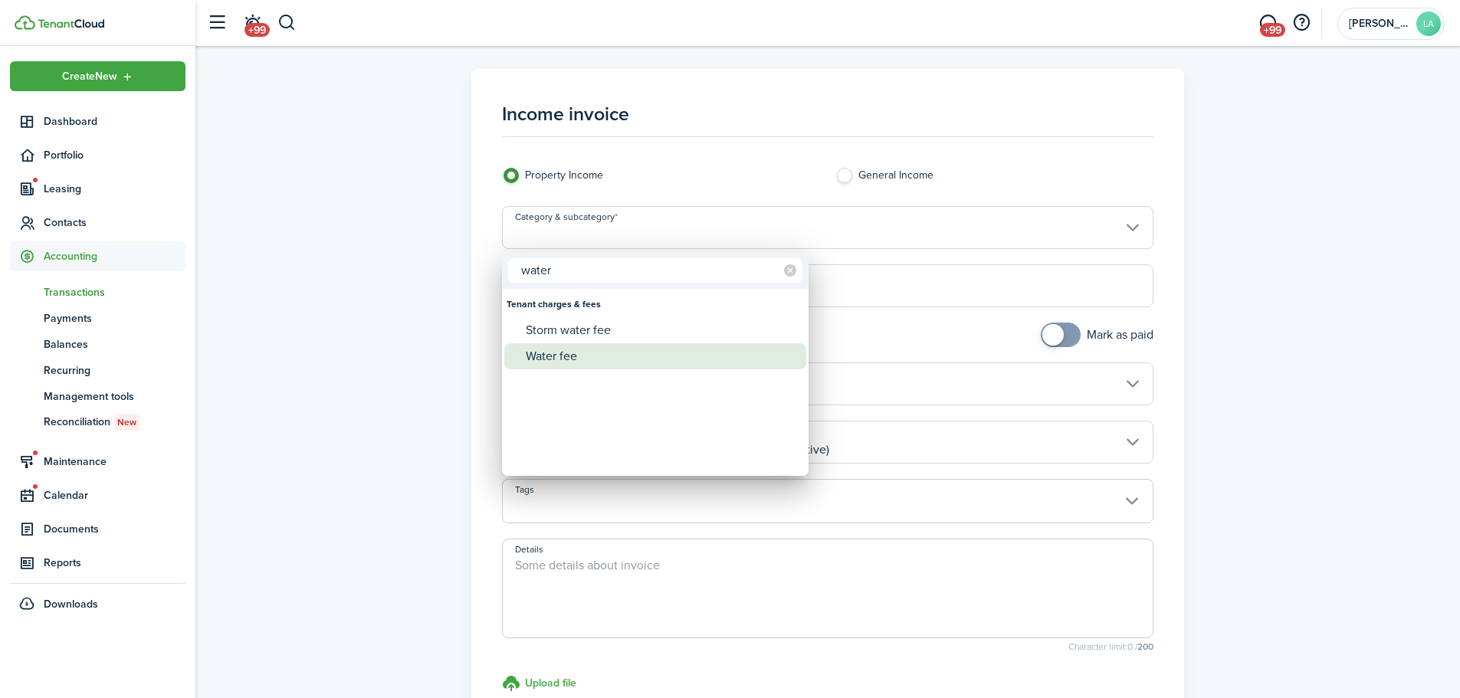
type input "water"
click at [584, 353] on div "Water fee" at bounding box center [661, 356] width 271 height 26
type input "Tenant charges & fees / Water fee"
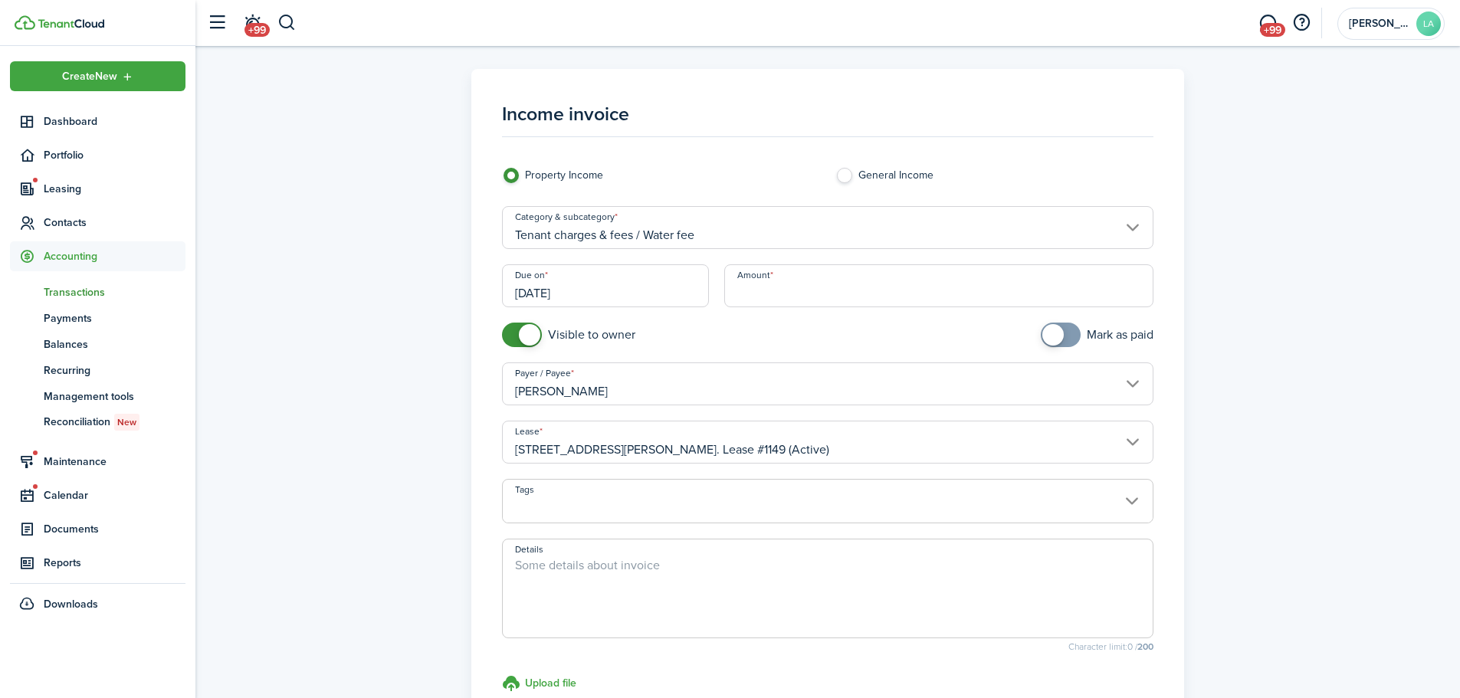
click at [782, 296] on input "Amount" at bounding box center [939, 285] width 430 height 43
click at [972, 387] on input "[PERSON_NAME]" at bounding box center [828, 384] width 652 height 43
type input "$106.45"
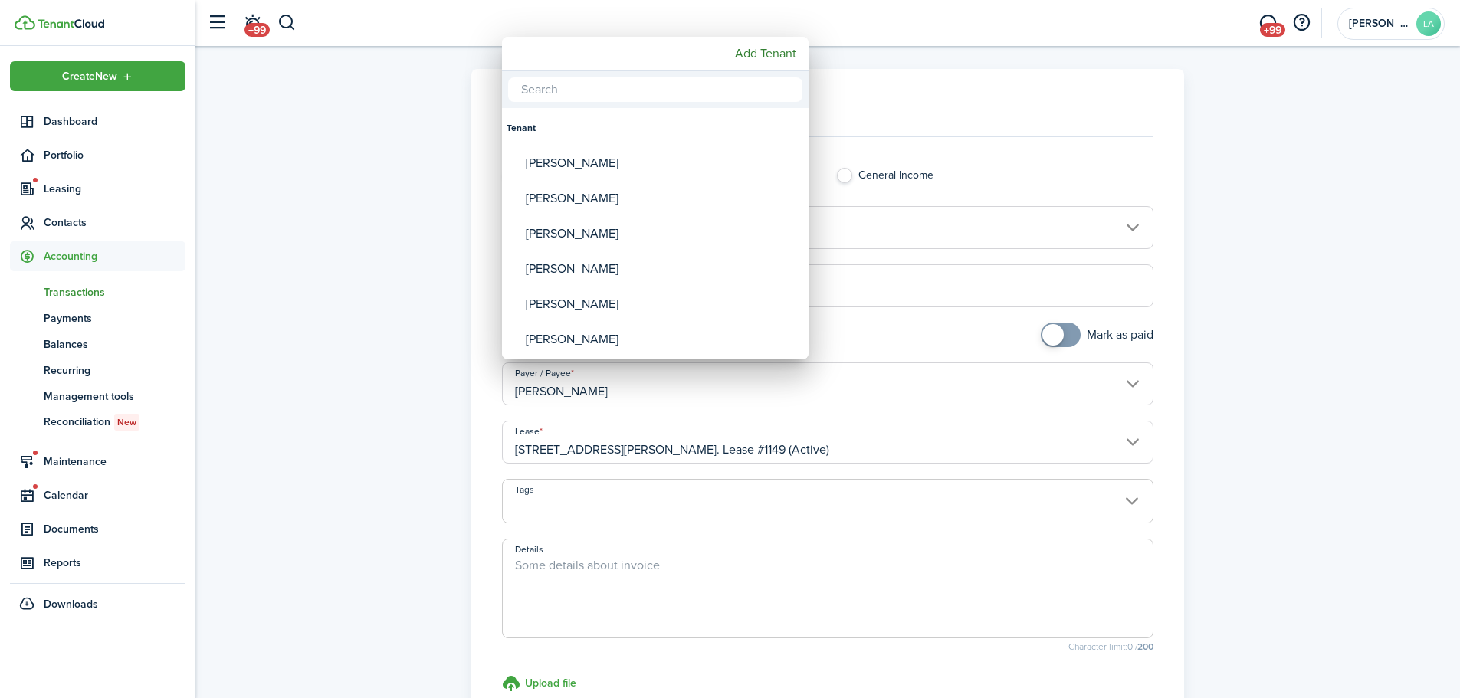
click at [1228, 345] on div at bounding box center [729, 348] width 1705 height 943
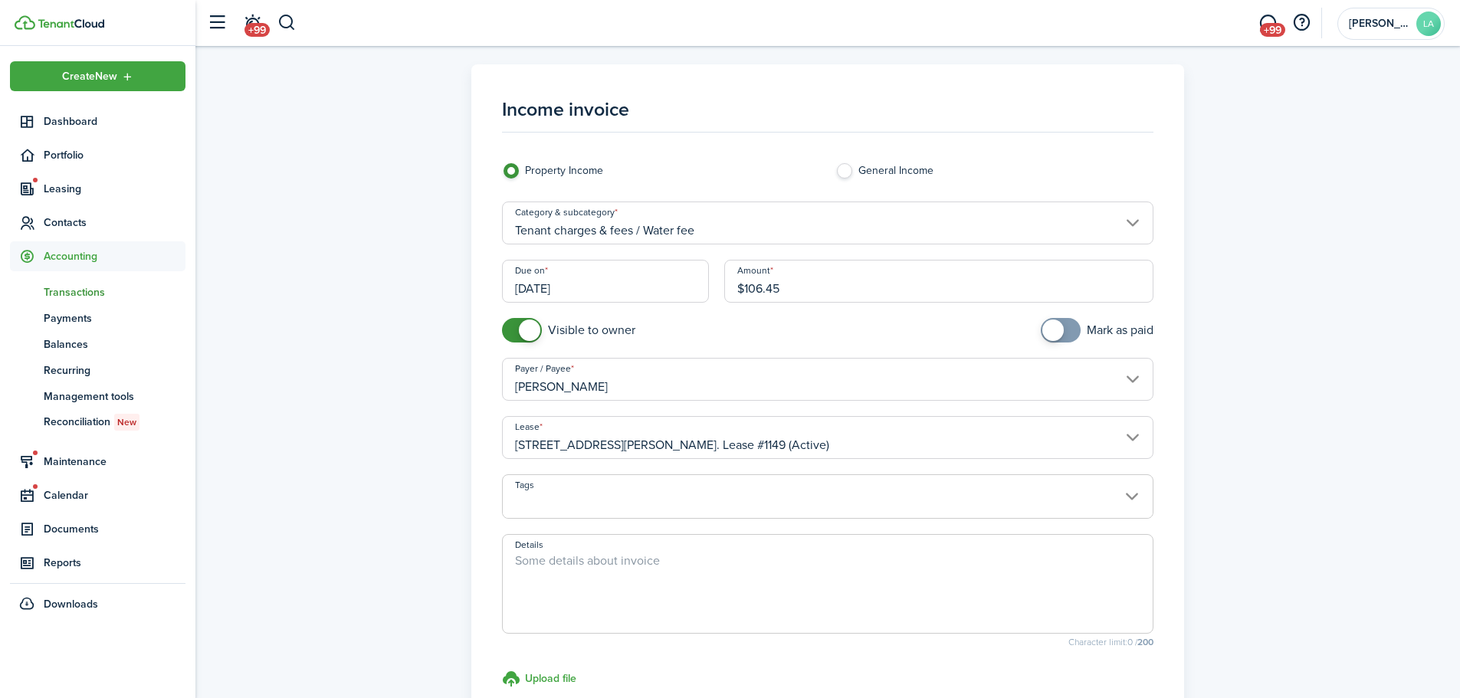
scroll to position [191, 0]
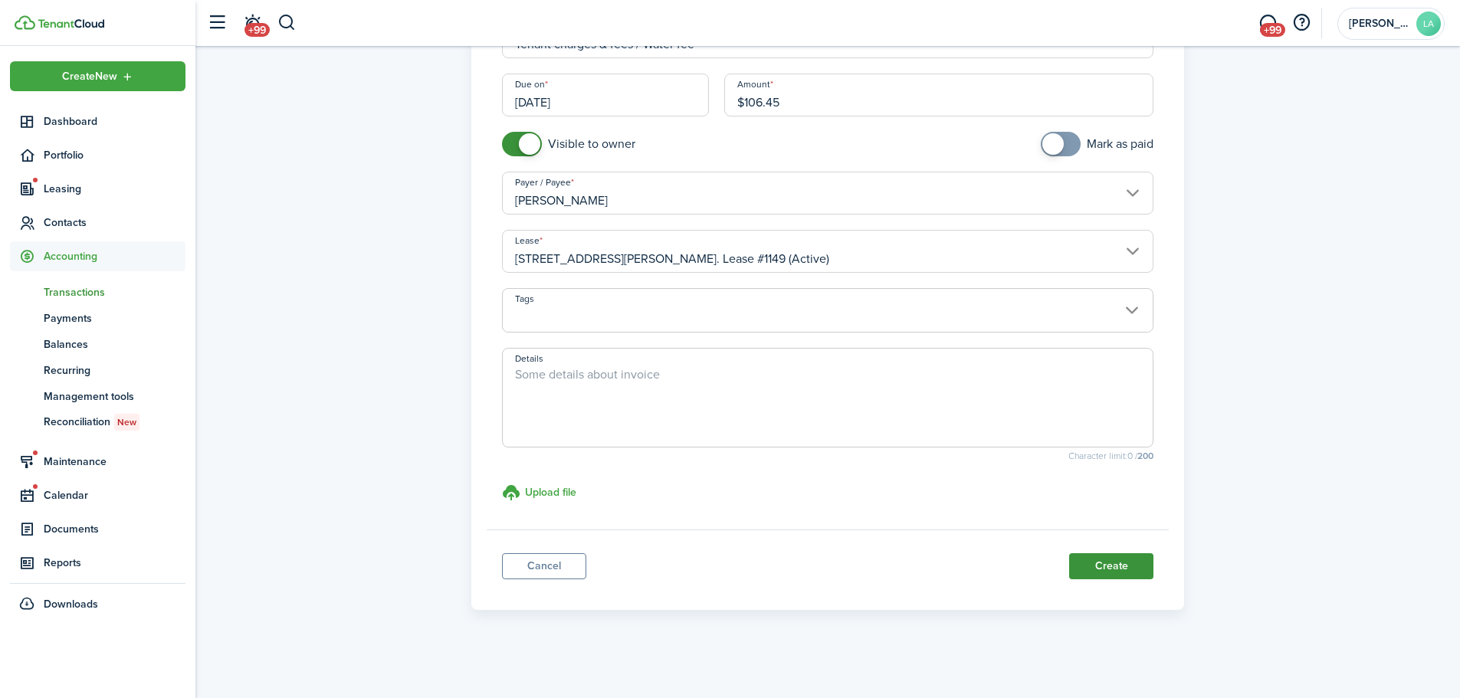
click at [1119, 559] on button "Create" at bounding box center [1111, 566] width 84 height 26
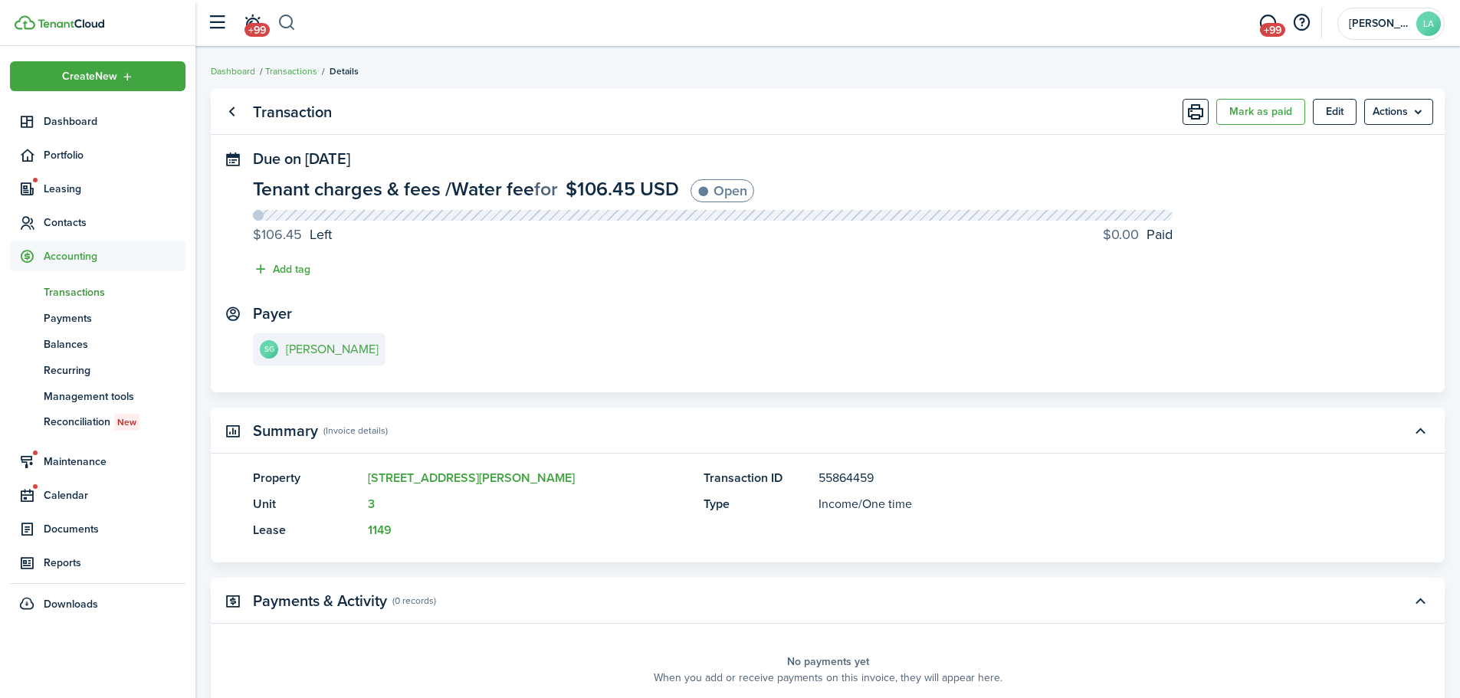
click at [280, 25] on button "button" at bounding box center [286, 23] width 19 height 26
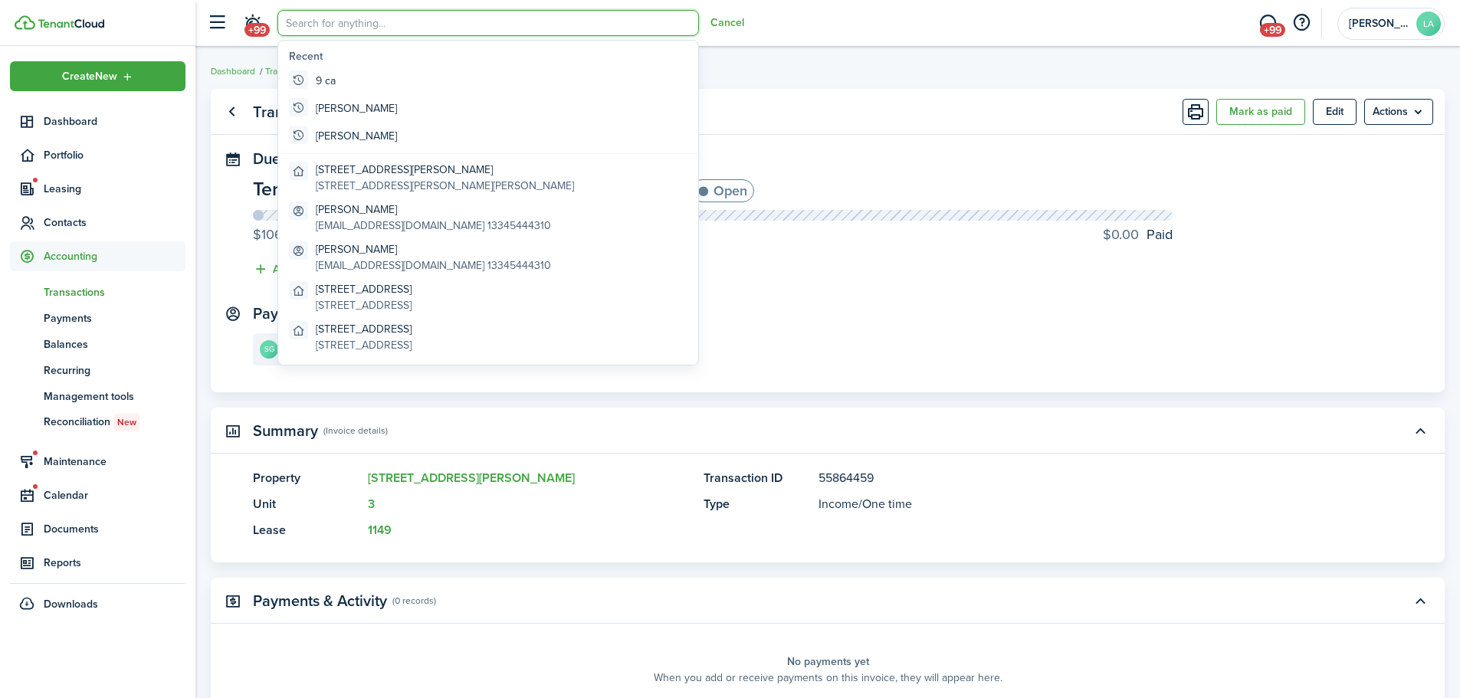
click at [280, 25] on input "search" at bounding box center [488, 23] width 422 height 26
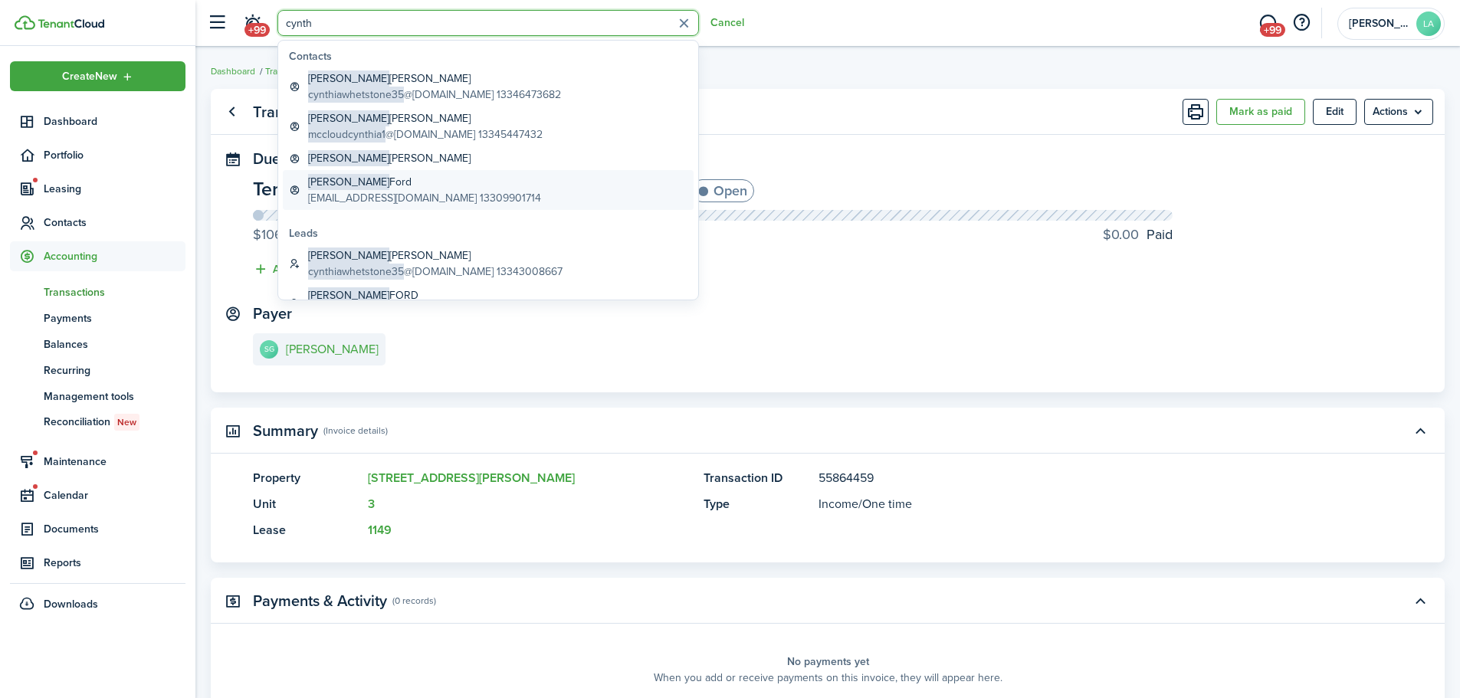
type input "cynth"
click at [347, 190] on global-search-item-description "[EMAIL_ADDRESS][DOMAIN_NAME] 13309901714" at bounding box center [424, 198] width 233 height 16
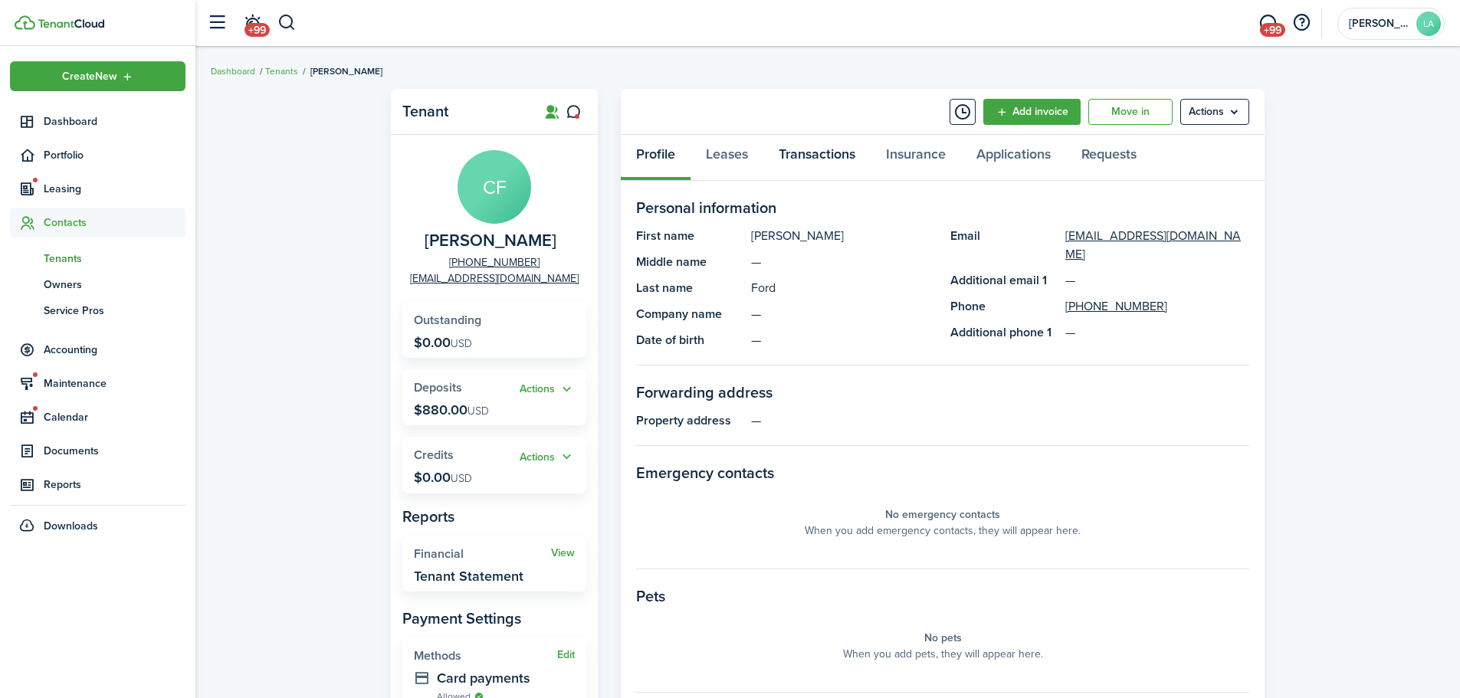
click at [842, 150] on link "Transactions" at bounding box center [816, 158] width 107 height 46
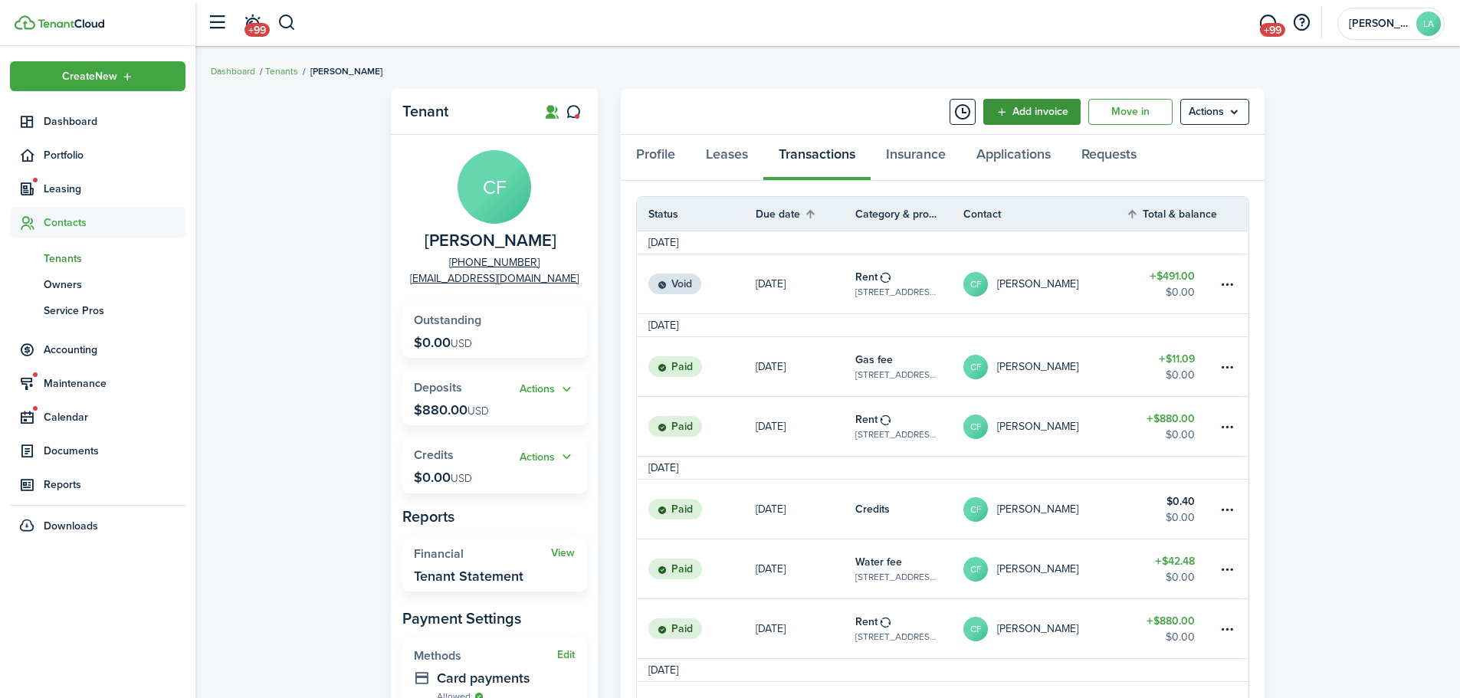
click at [1001, 120] on link "Add invoice" at bounding box center [1031, 112] width 97 height 26
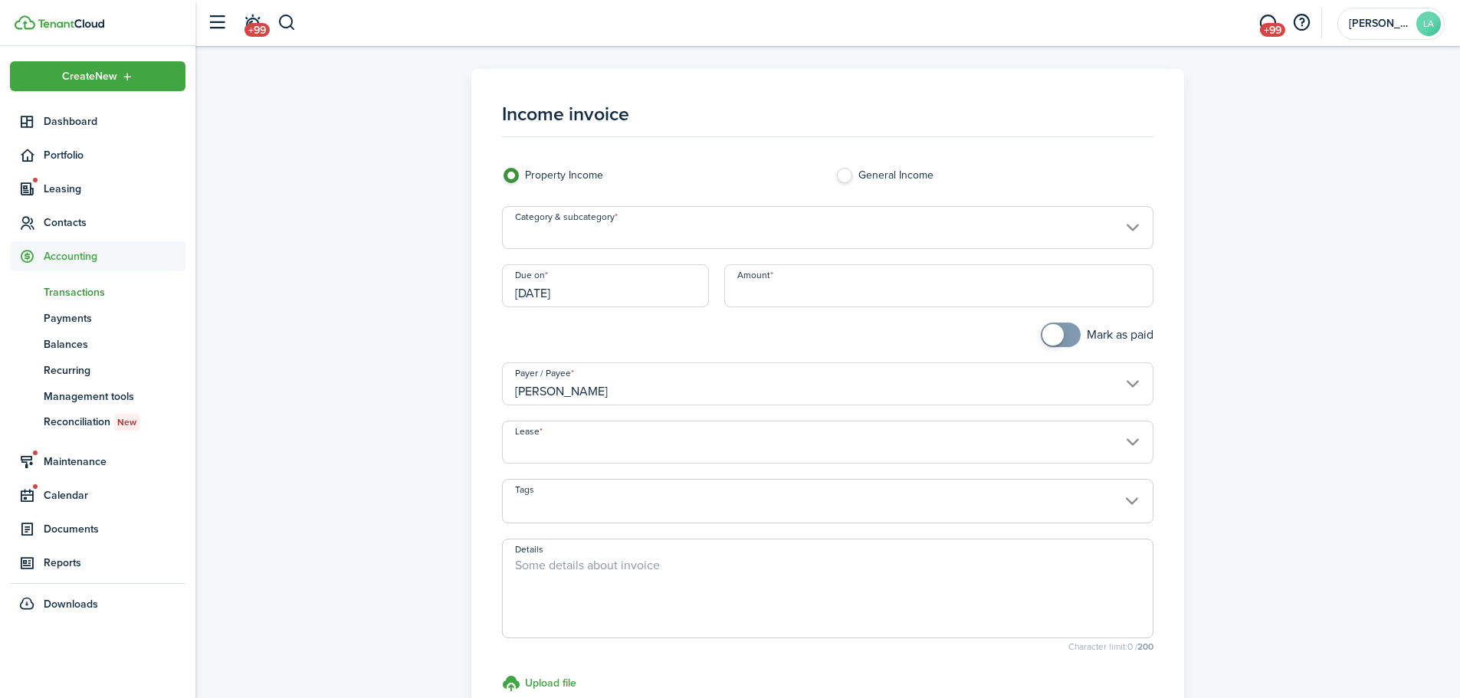
click at [579, 229] on input "Category & subcategory" at bounding box center [828, 227] width 652 height 43
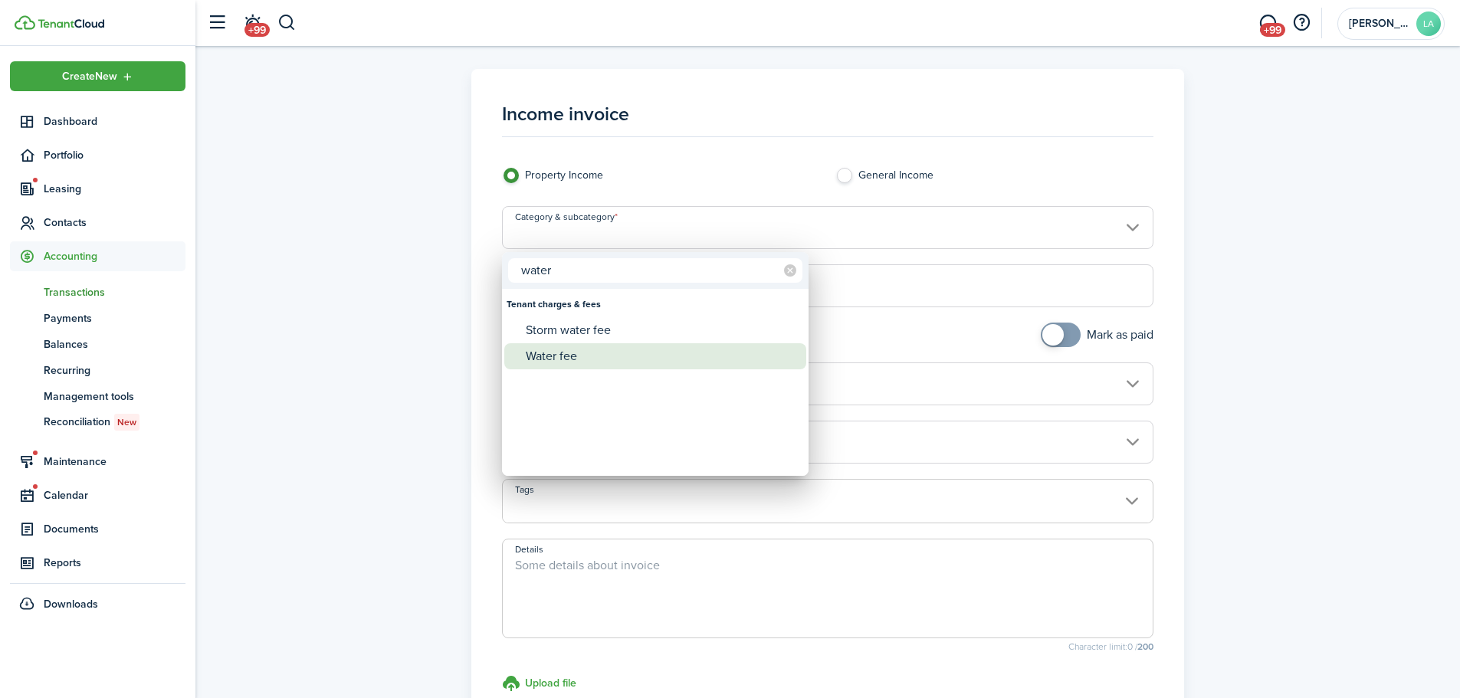
type input "water"
click at [557, 350] on div "Water fee" at bounding box center [661, 356] width 271 height 26
type input "Tenant charges & fees / Water fee"
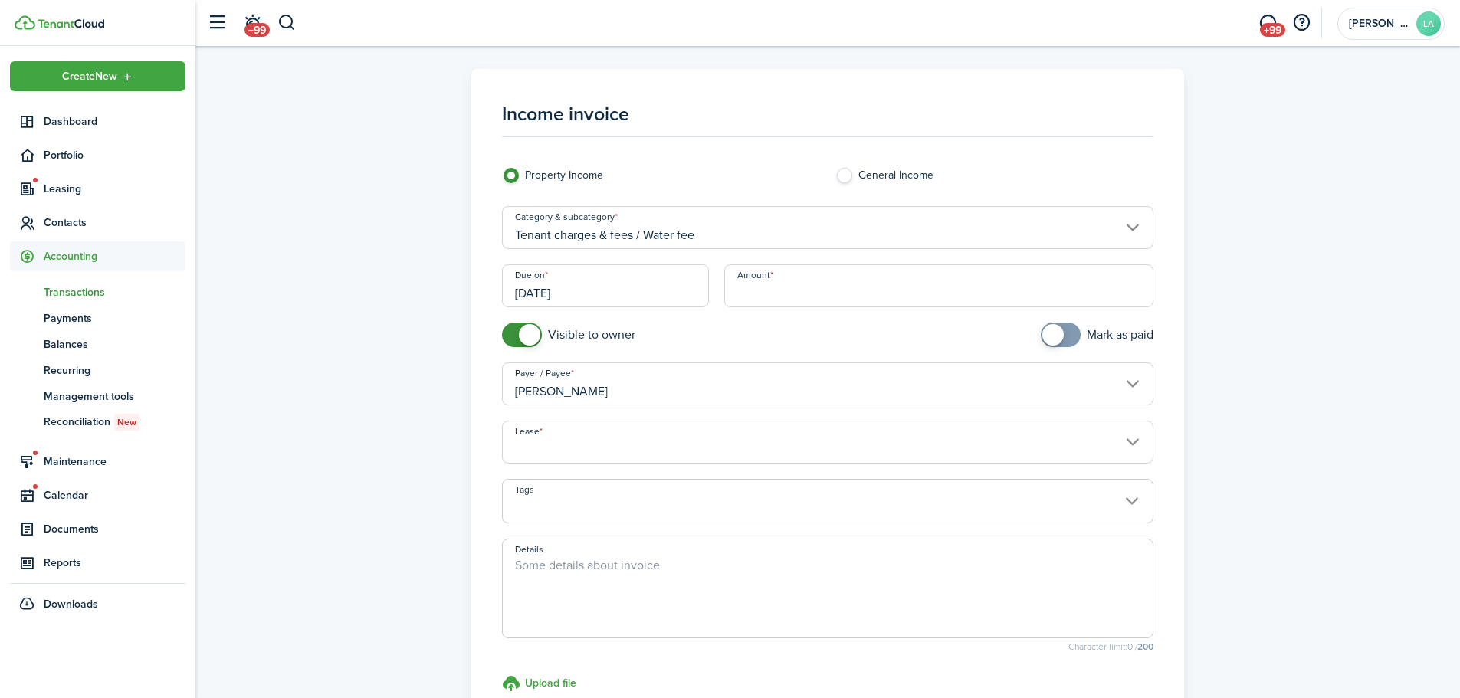
click at [772, 297] on input "Amount" at bounding box center [939, 285] width 430 height 43
click at [583, 451] on input "Lease" at bounding box center [828, 442] width 652 height 43
type input "$106.45"
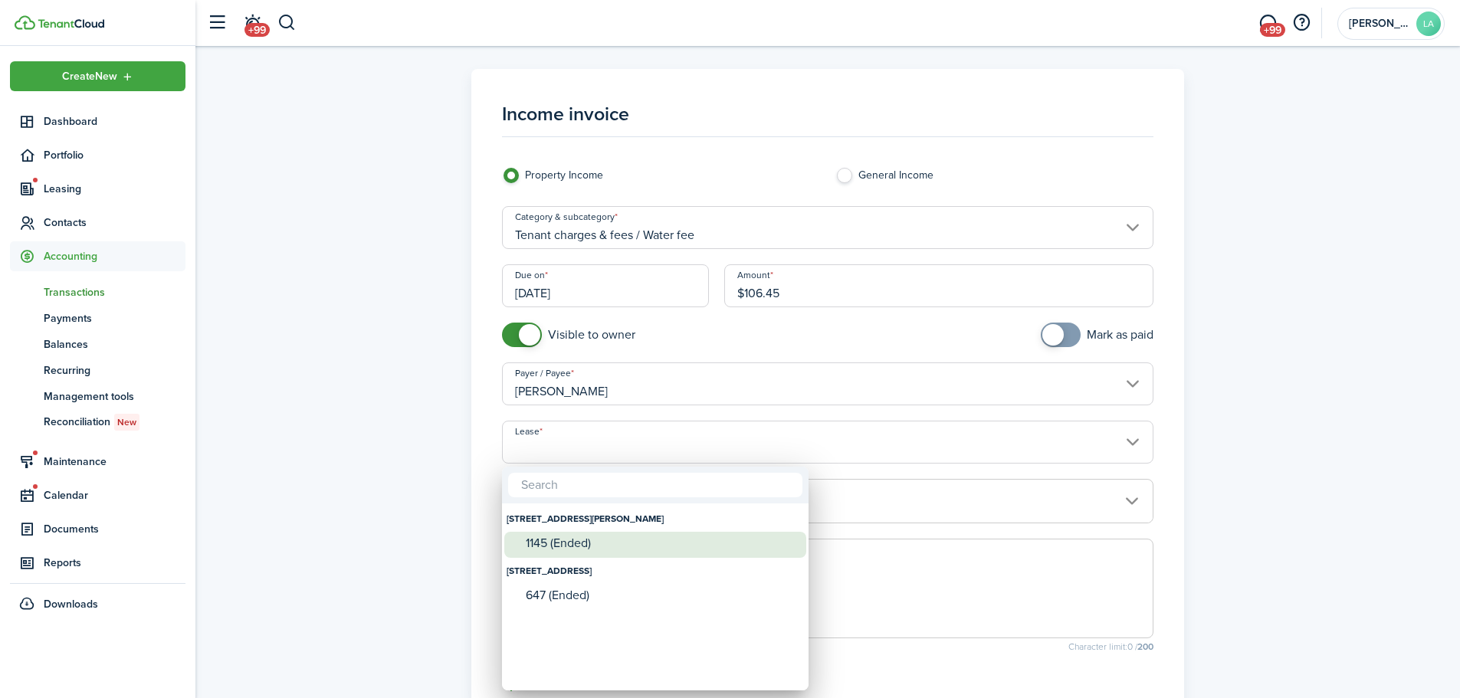
click at [592, 537] on div "1145 (Ended)" at bounding box center [661, 544] width 271 height 14
type input "[STREET_ADDRESS][PERSON_NAME]. Lease #1145 (Ended)"
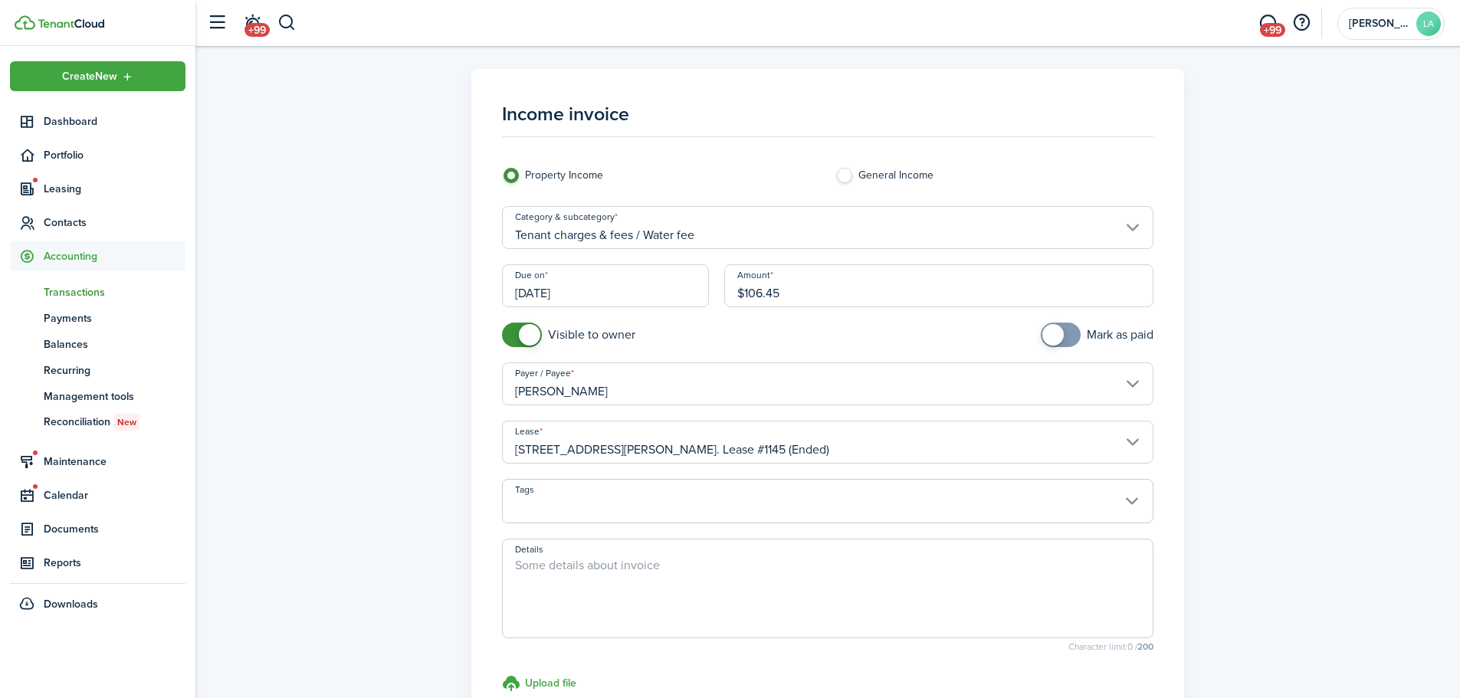
click at [1262, 517] on div "Income invoice Property Income General Income Category & subcategory Tenant cha…" at bounding box center [827, 435] width 1249 height 732
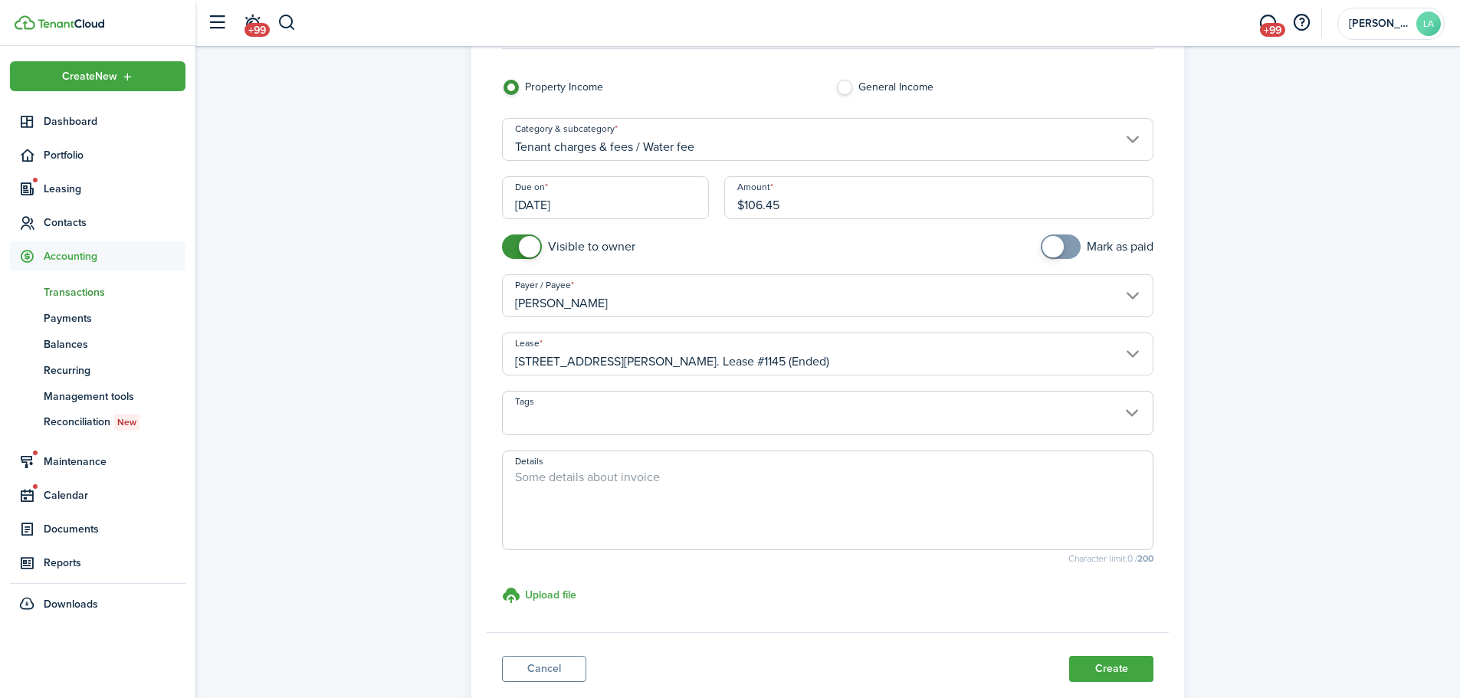
scroll to position [191, 0]
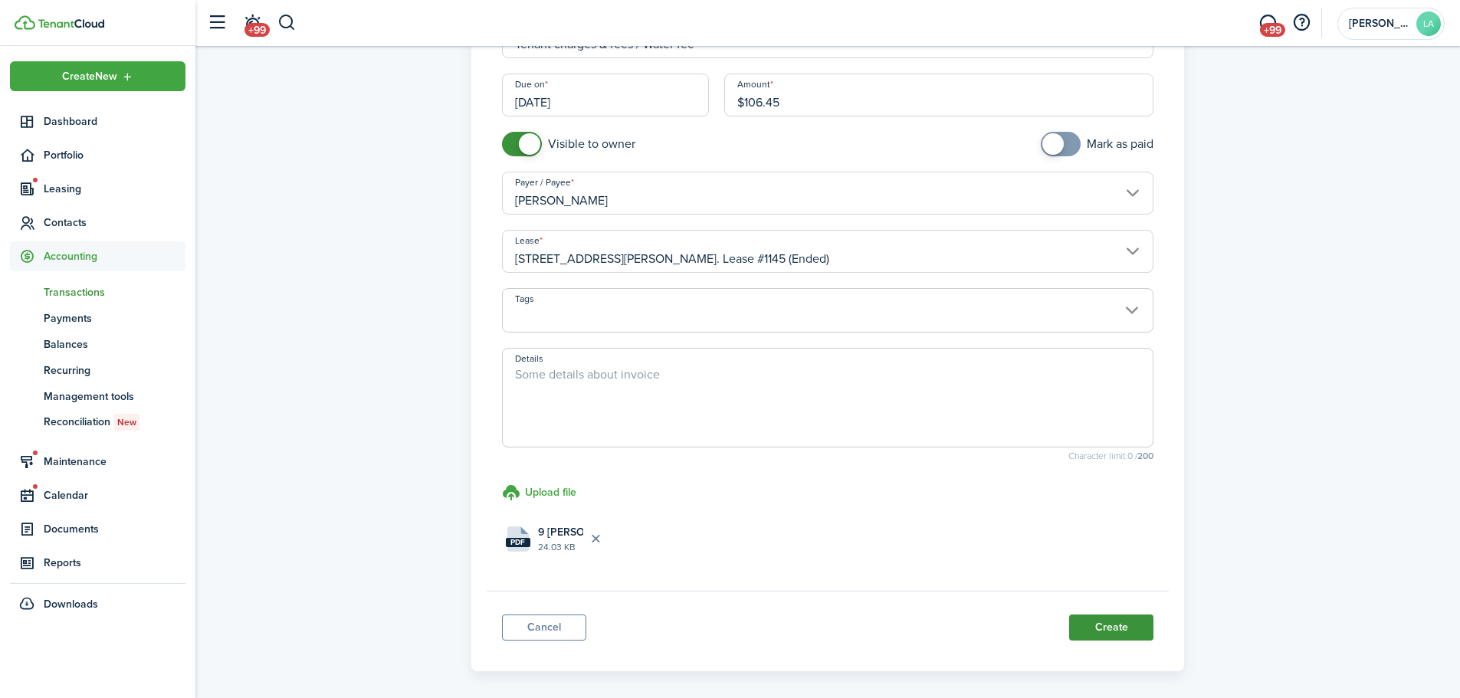
click at [1117, 628] on button "Create" at bounding box center [1111, 628] width 84 height 26
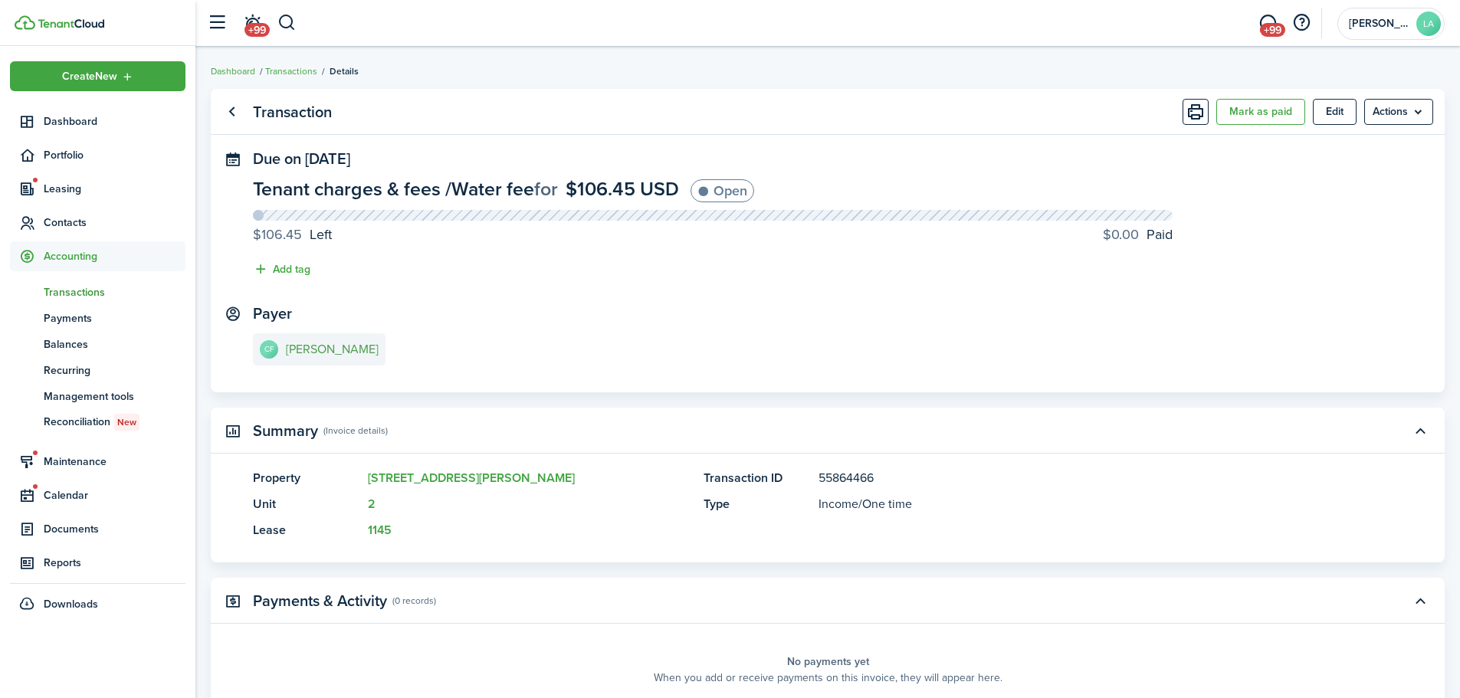
click at [328, 346] on e-details-info-title "[PERSON_NAME]" at bounding box center [332, 350] width 93 height 14
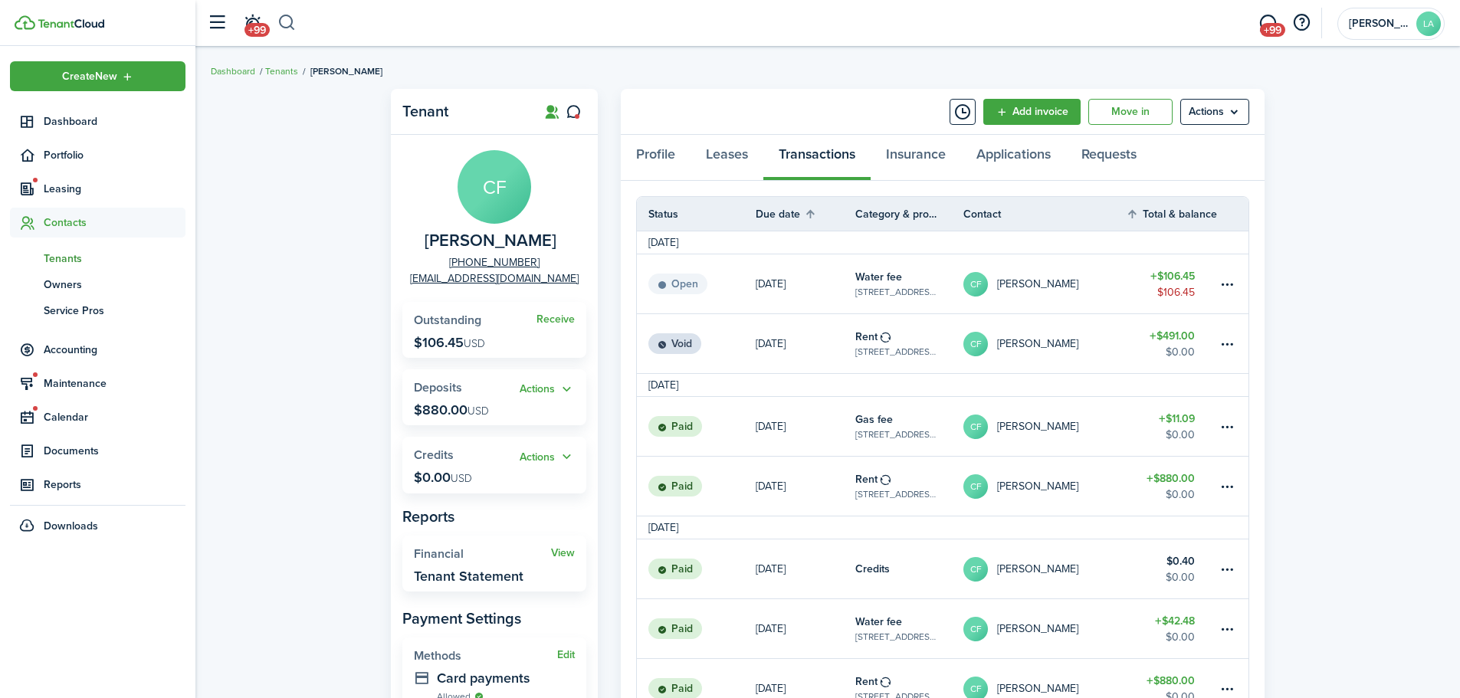
click at [281, 15] on button "button" at bounding box center [286, 23] width 19 height 26
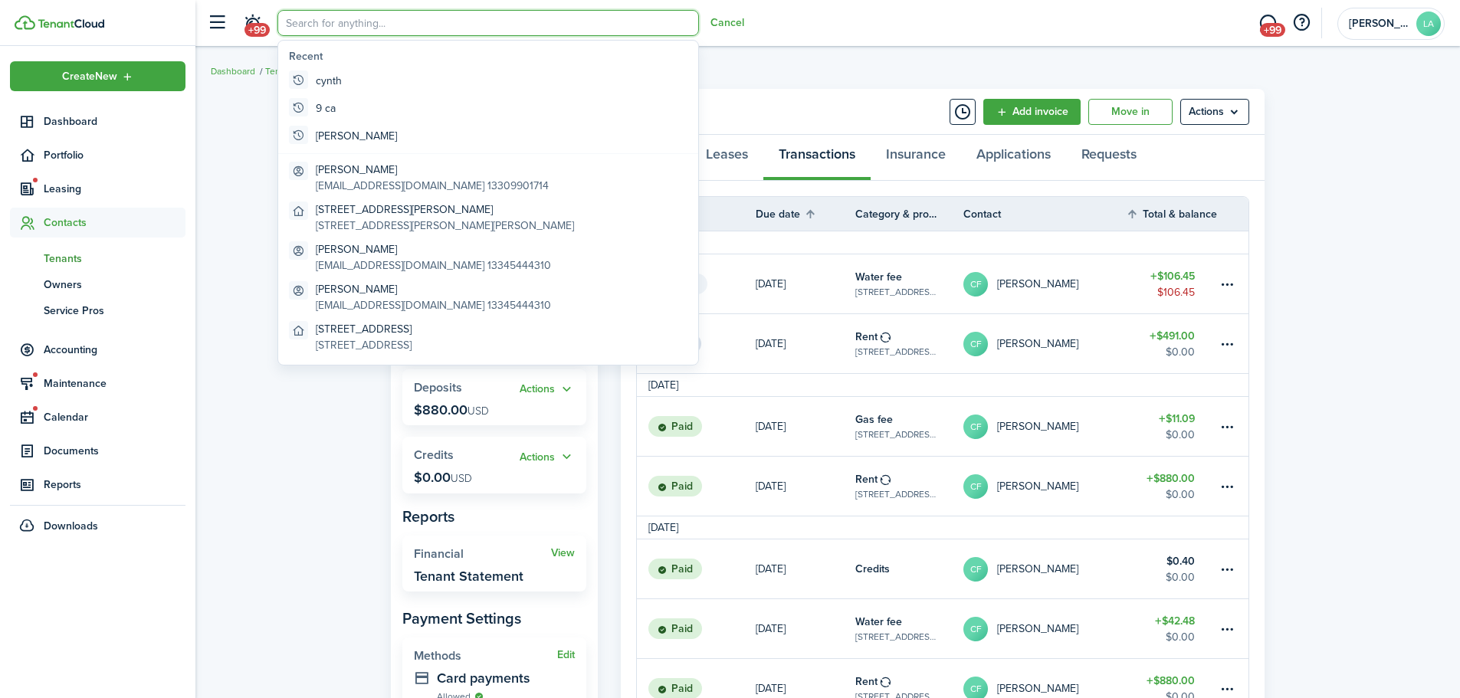
type input "o"
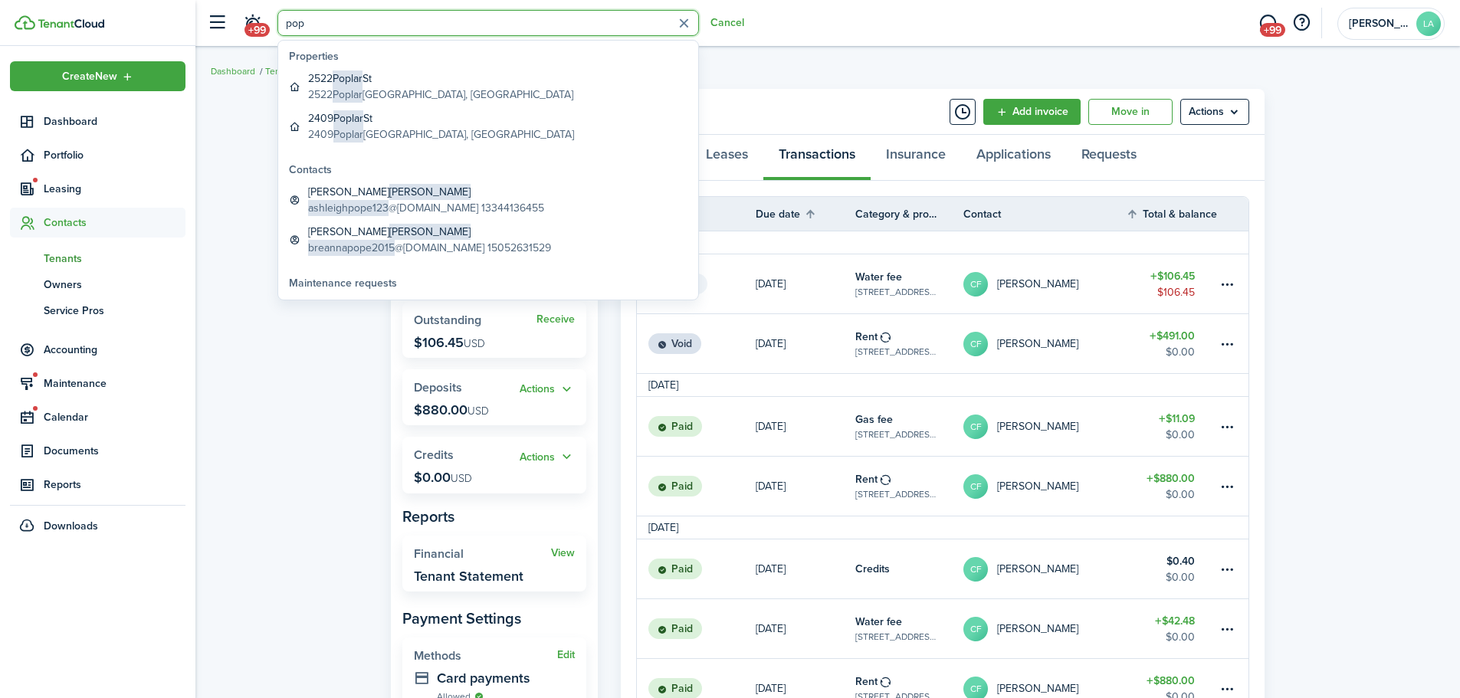
type input "pop"
click at [349, 116] on span "Poplar" at bounding box center [348, 118] width 30 height 16
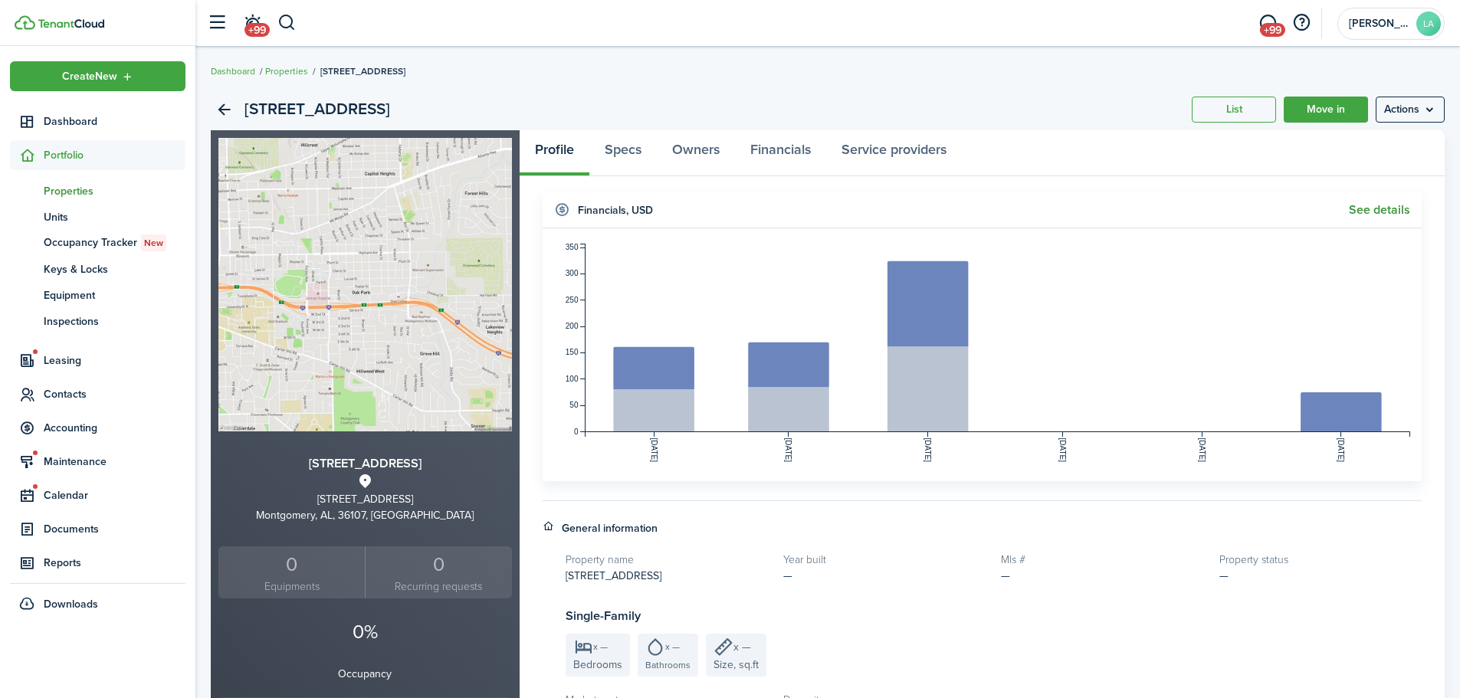
click at [1396, 208] on link "See details" at bounding box center [1379, 210] width 61 height 14
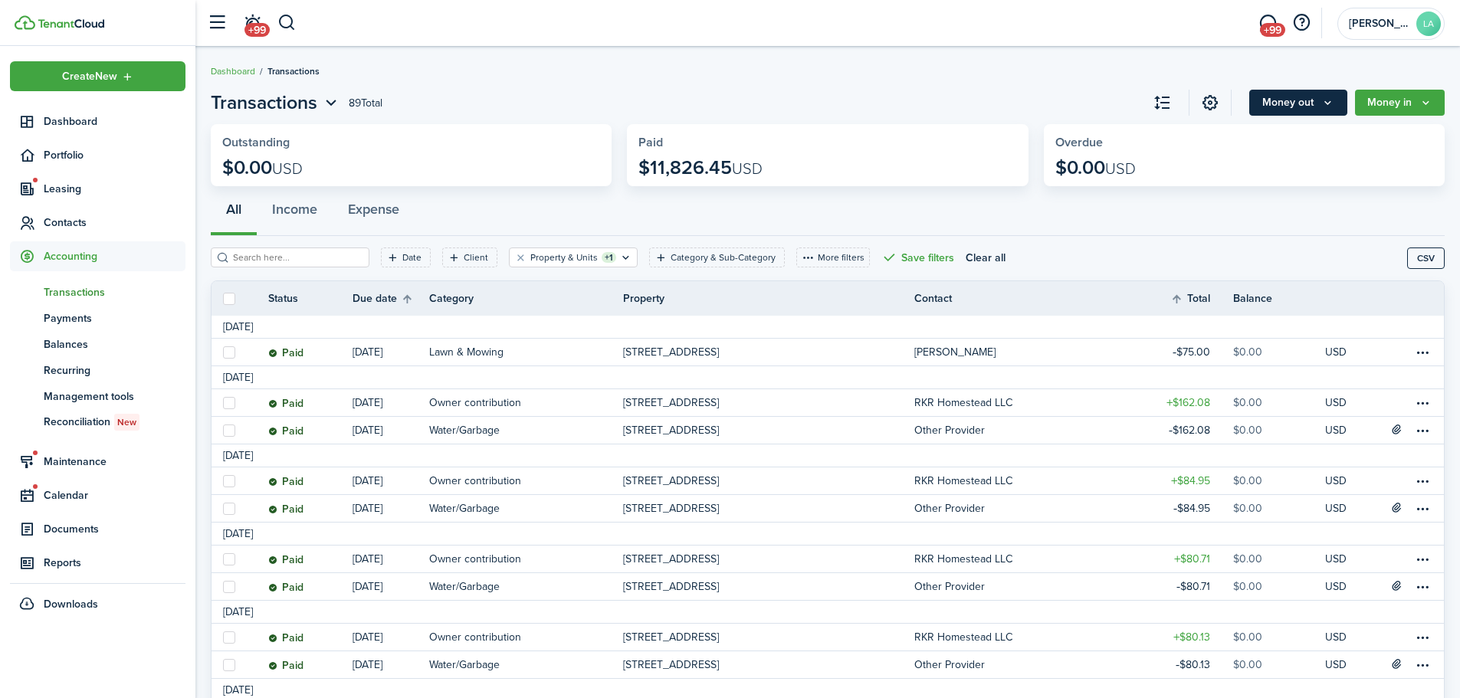
click at [1327, 103] on icon "Money out" at bounding box center [1327, 103] width 13 height 12
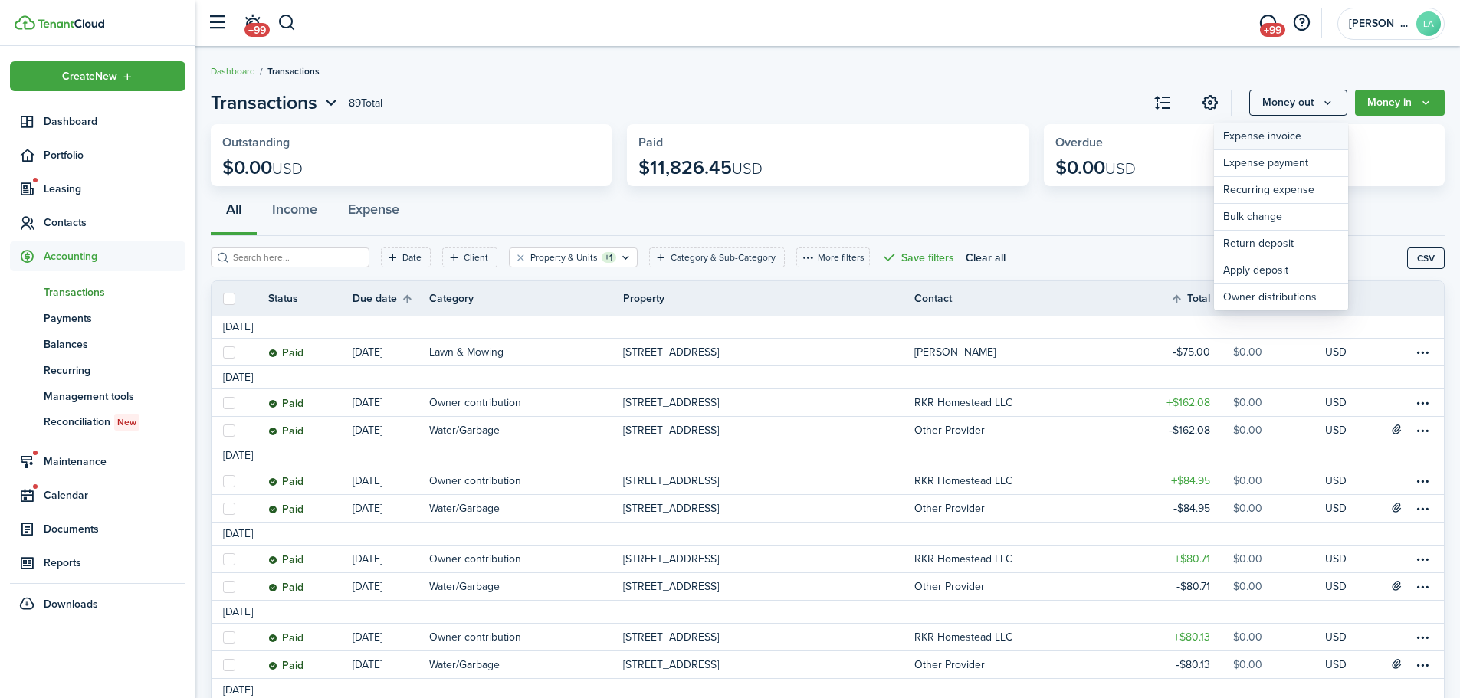
click at [1287, 136] on link "Expense invoice" at bounding box center [1281, 136] width 134 height 27
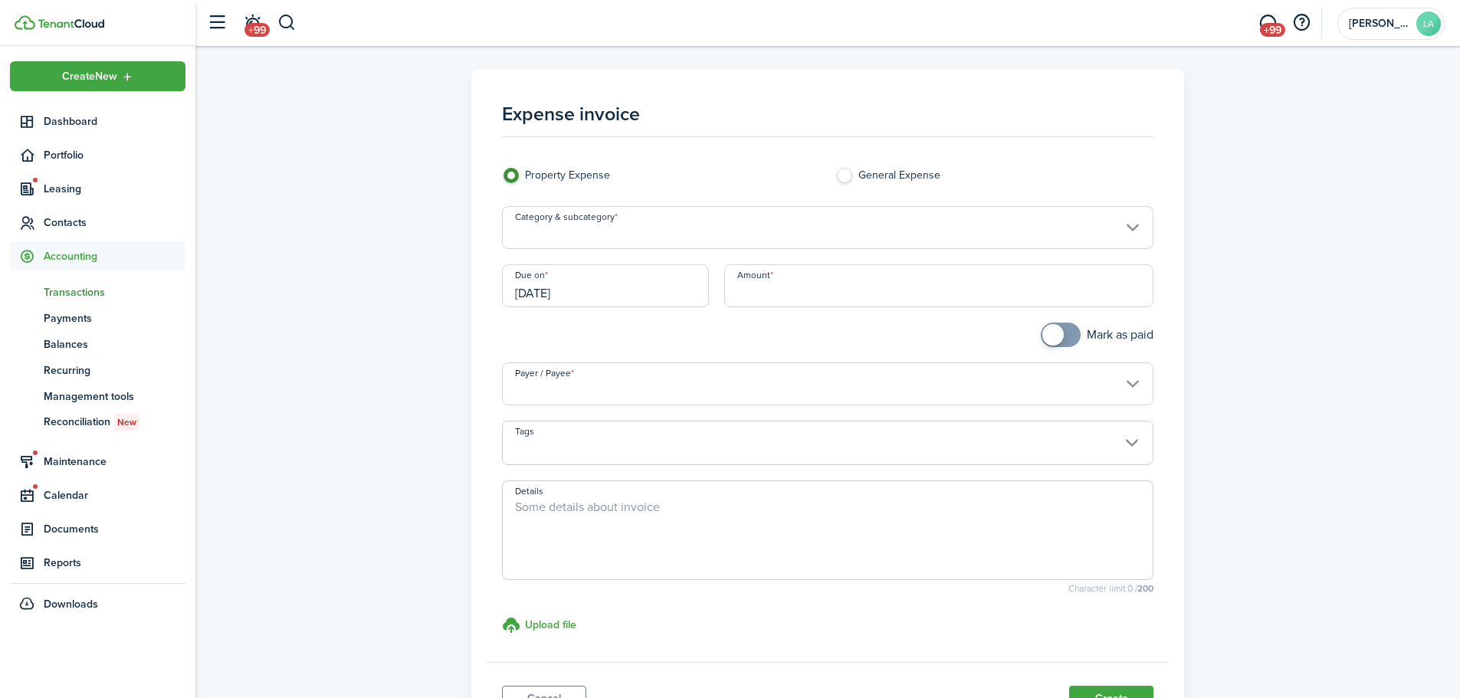
click at [718, 234] on input "Category & subcategory" at bounding box center [828, 227] width 652 height 43
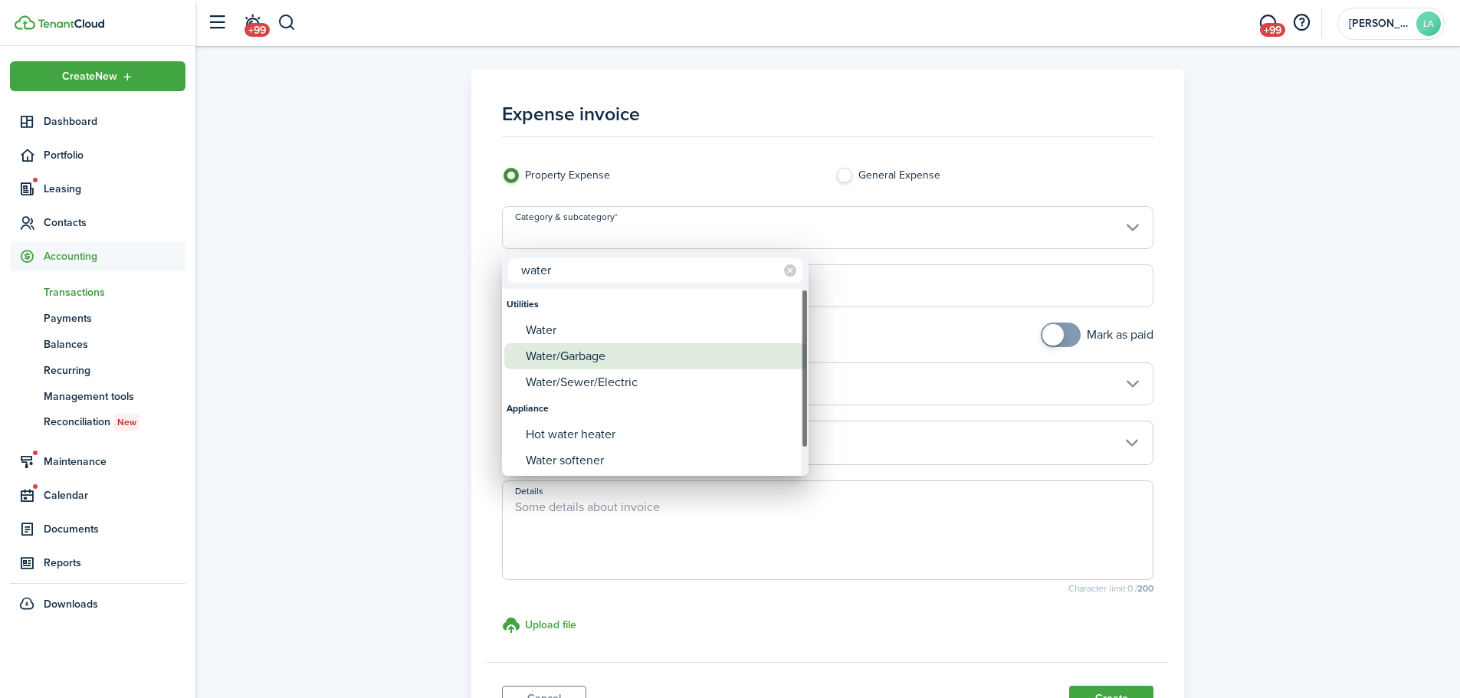
type input "water"
click at [615, 361] on div "Water/Garbage" at bounding box center [661, 356] width 271 height 26
type input "Utilities / Water/Garbage"
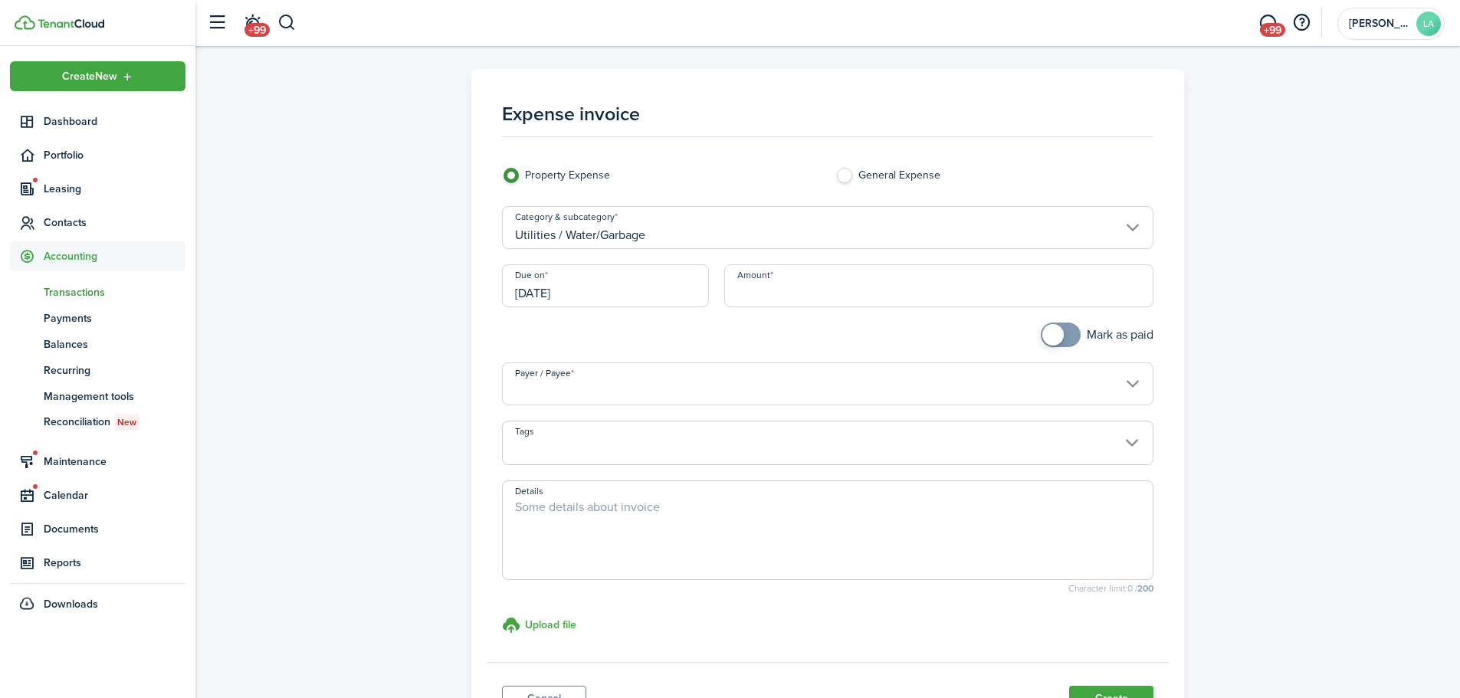
click at [785, 298] on input "Amount" at bounding box center [939, 285] width 430 height 43
type input "$162.90"
checkbox input "true"
click at [1068, 337] on span at bounding box center [1060, 335] width 15 height 25
click at [836, 379] on input "Payer / Payee" at bounding box center [828, 384] width 652 height 43
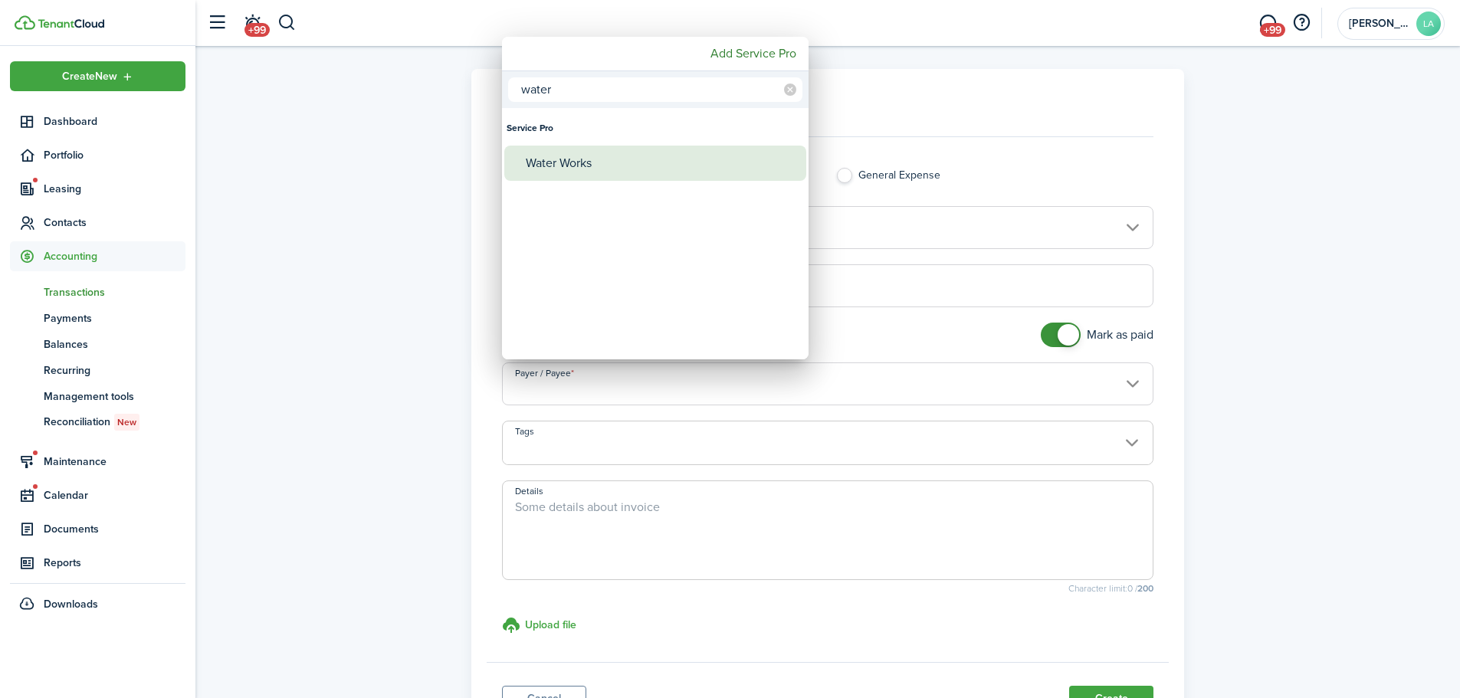
type input "water"
click at [635, 168] on div "Water Works" at bounding box center [661, 163] width 271 height 35
type input "Water Works"
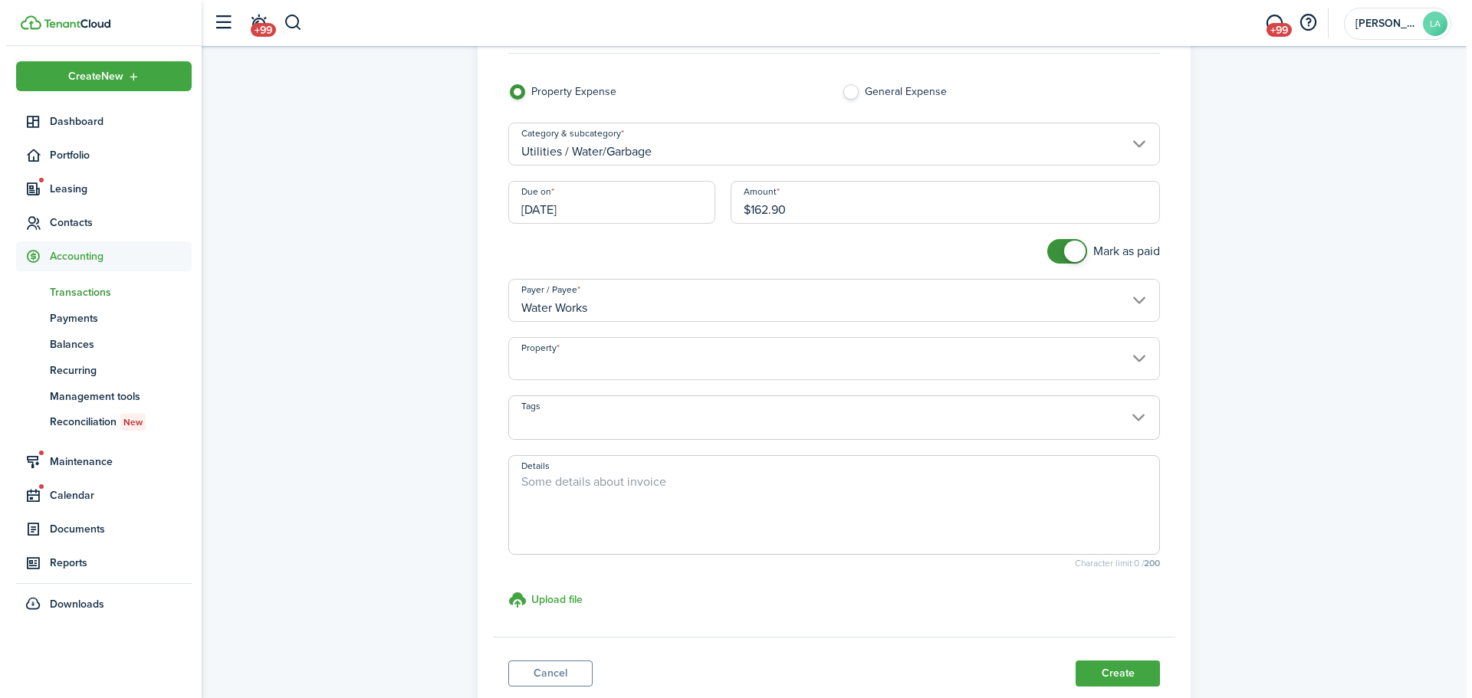
scroll to position [191, 0]
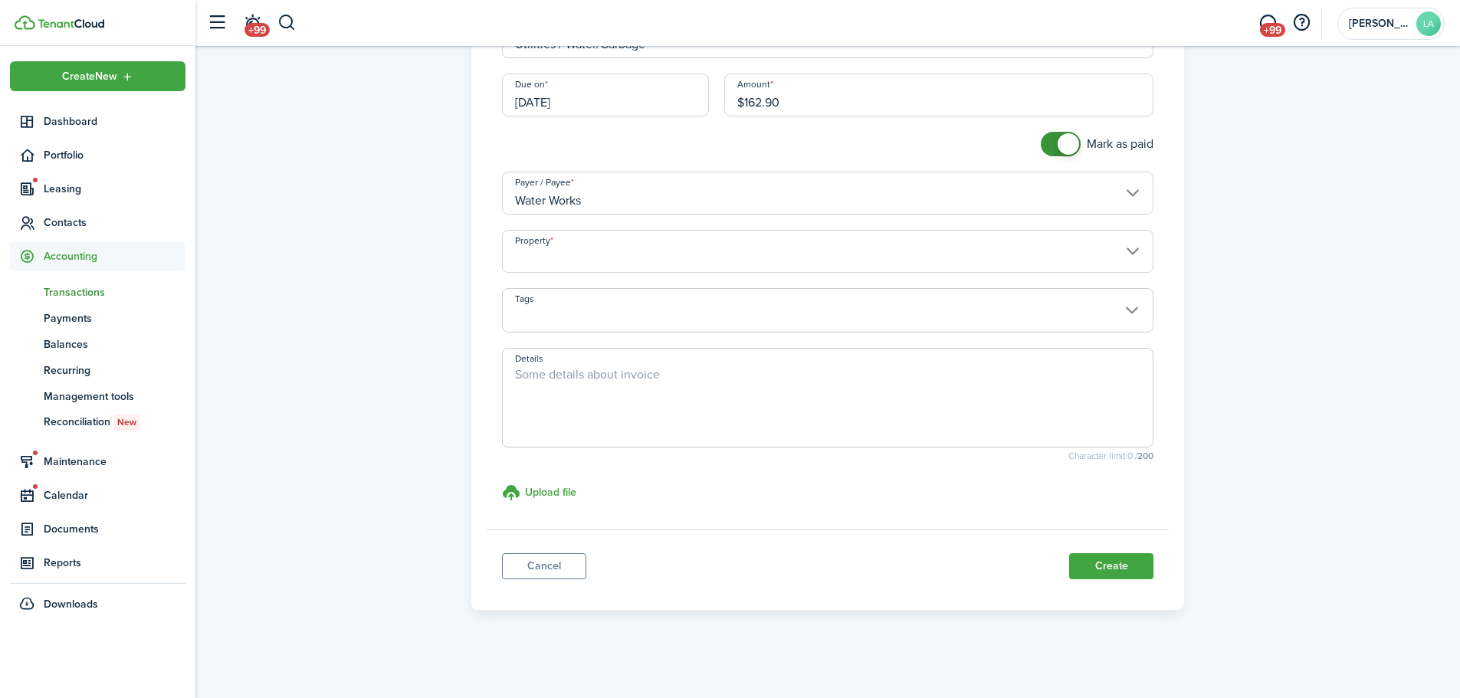
click at [669, 261] on input "Property" at bounding box center [828, 251] width 652 height 43
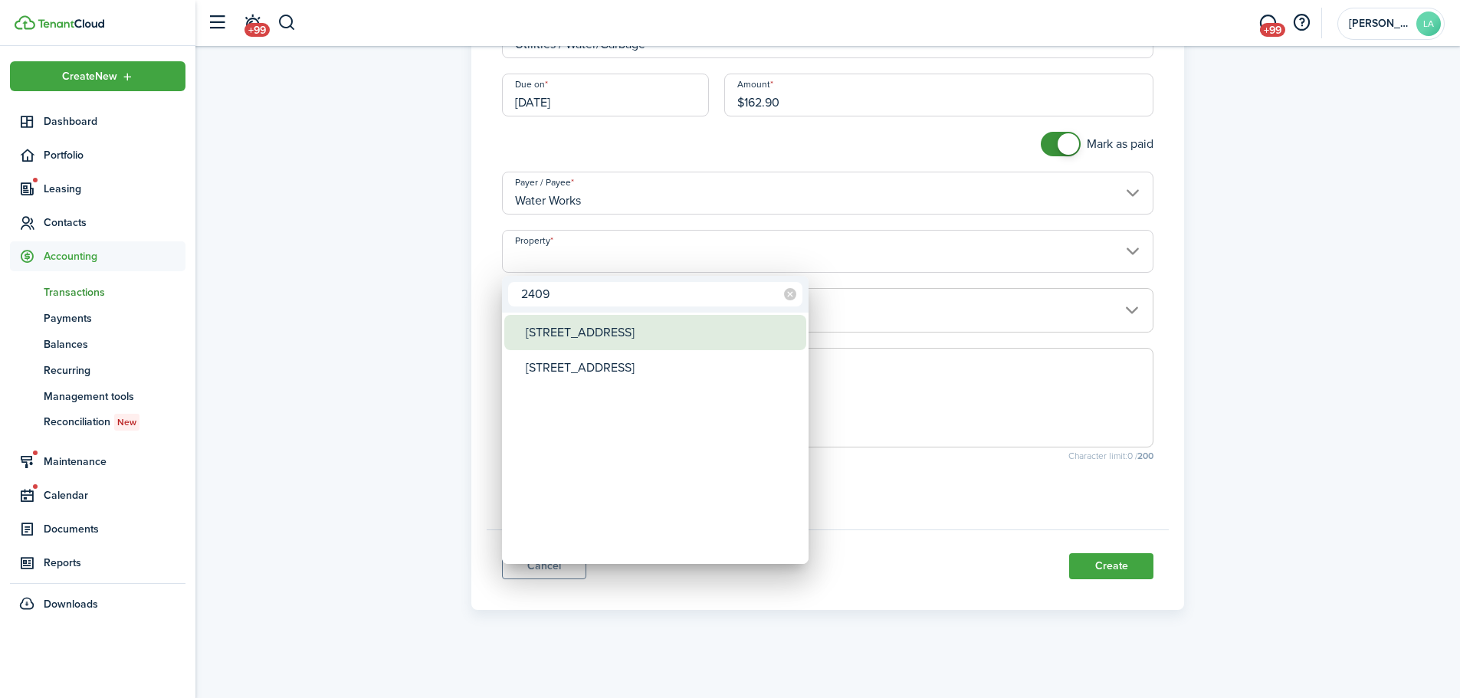
type input "2409"
click at [671, 328] on div "[STREET_ADDRESS]" at bounding box center [661, 332] width 271 height 35
type input "[STREET_ADDRESS]"
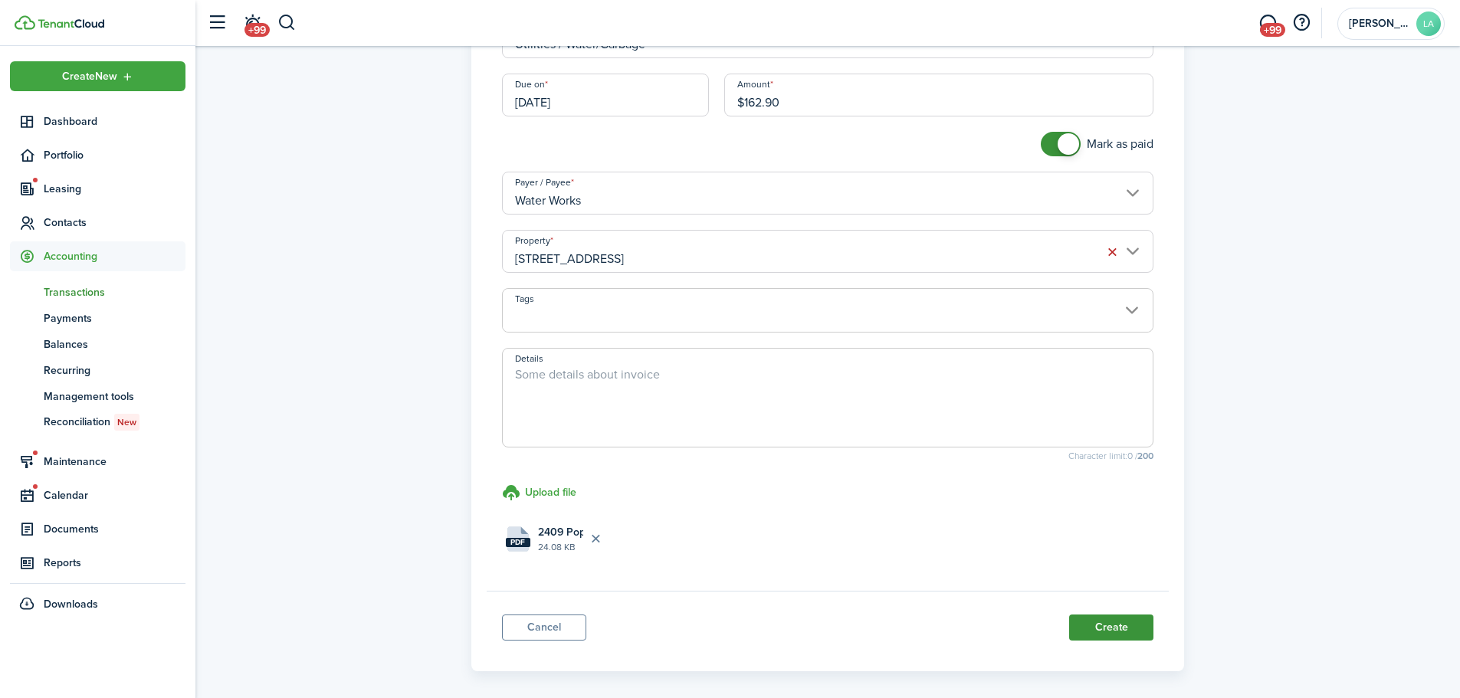
click at [1082, 628] on button "Create" at bounding box center [1111, 628] width 84 height 26
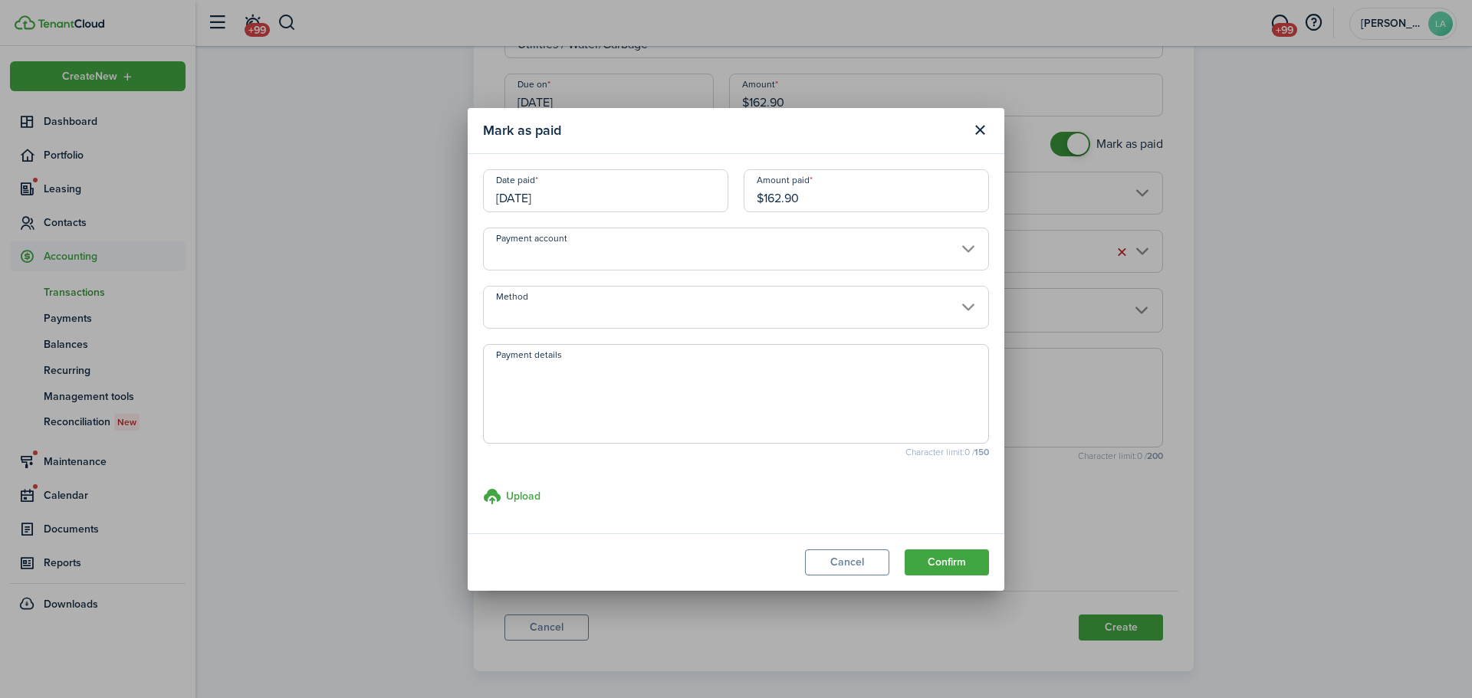
click at [647, 245] on input "Payment account" at bounding box center [736, 249] width 506 height 43
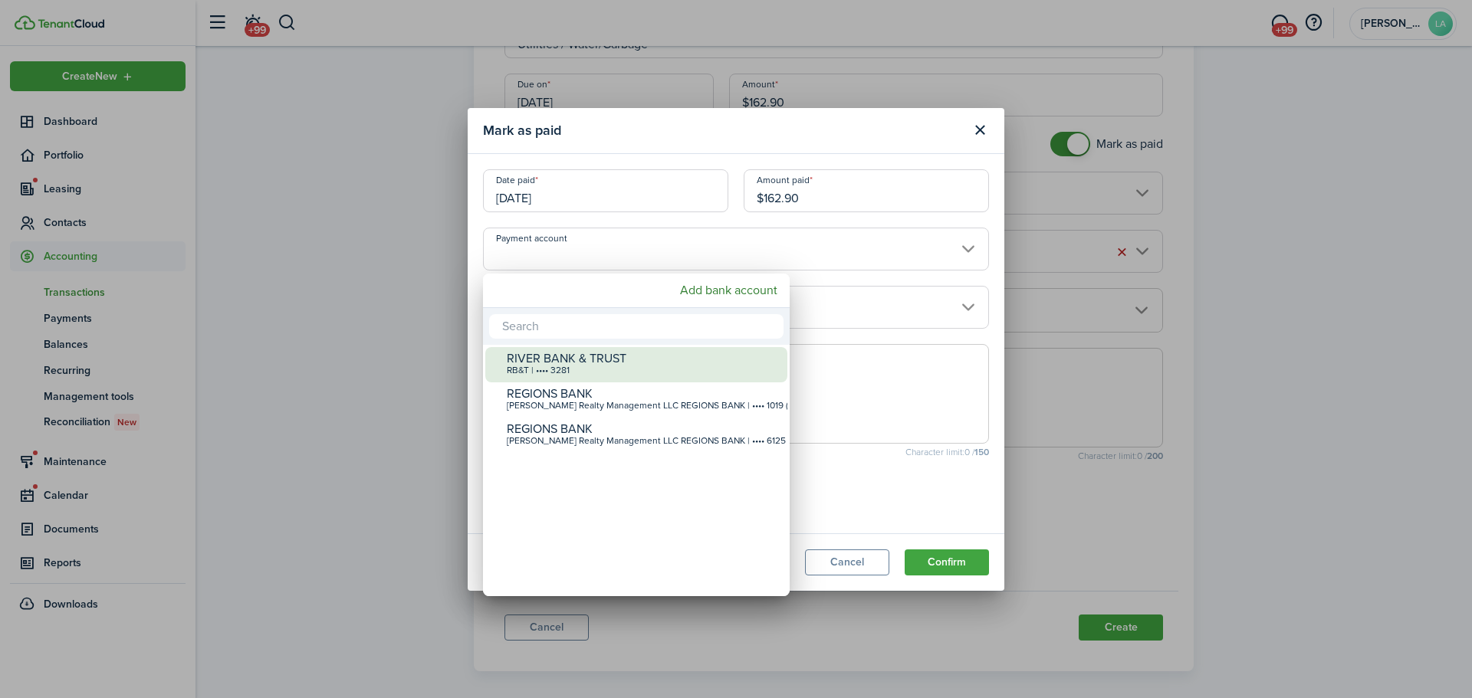
click at [612, 363] on div "RIVER BANK & TRUST" at bounding box center [642, 359] width 271 height 14
type input "•••• •••• •••• 3281"
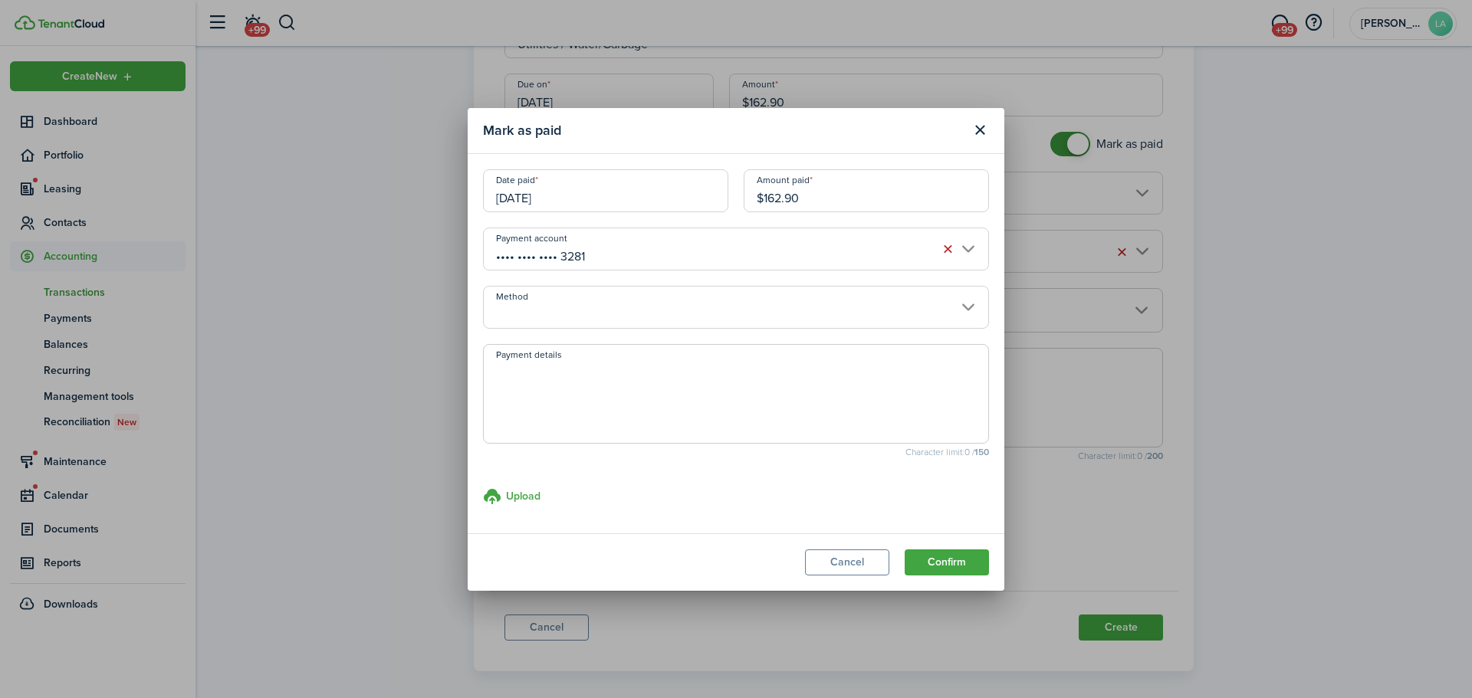
click at [619, 306] on input "Method" at bounding box center [736, 307] width 506 height 43
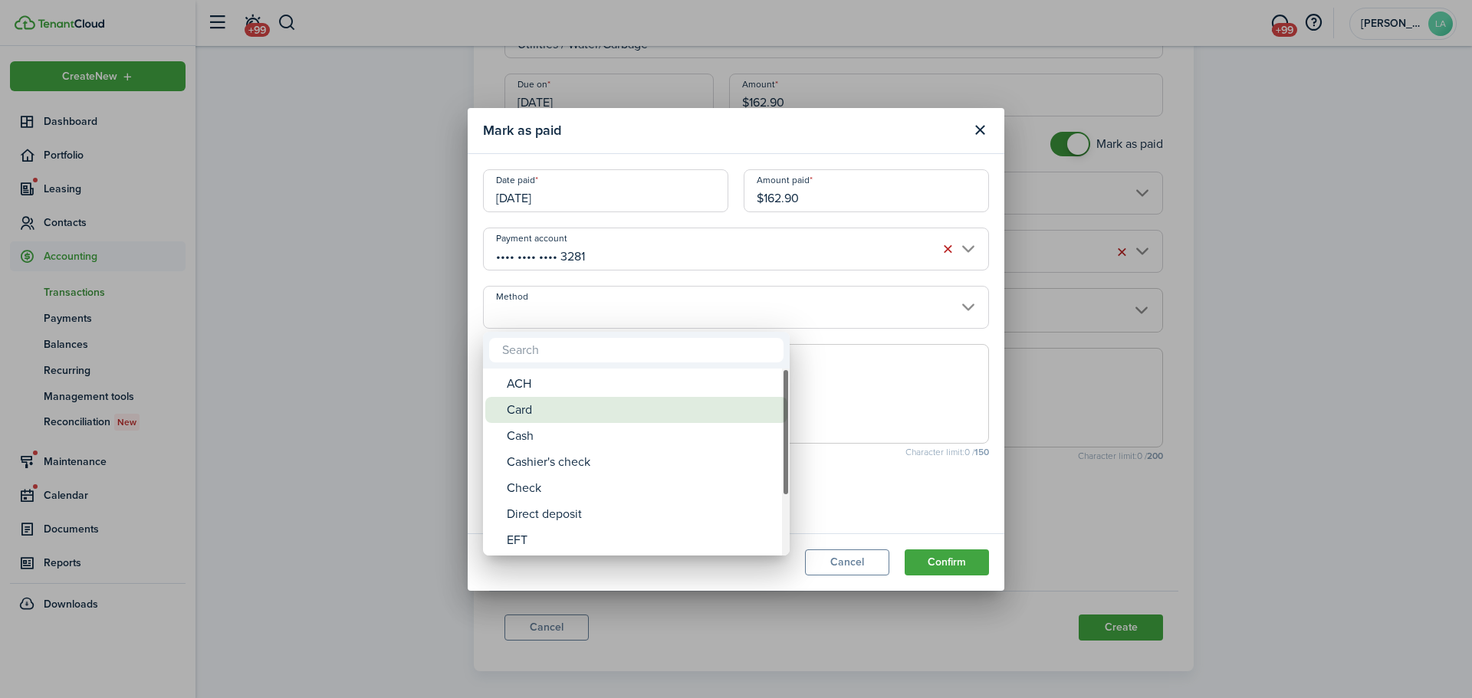
click at [586, 418] on div "Card" at bounding box center [642, 410] width 271 height 26
type input "Card"
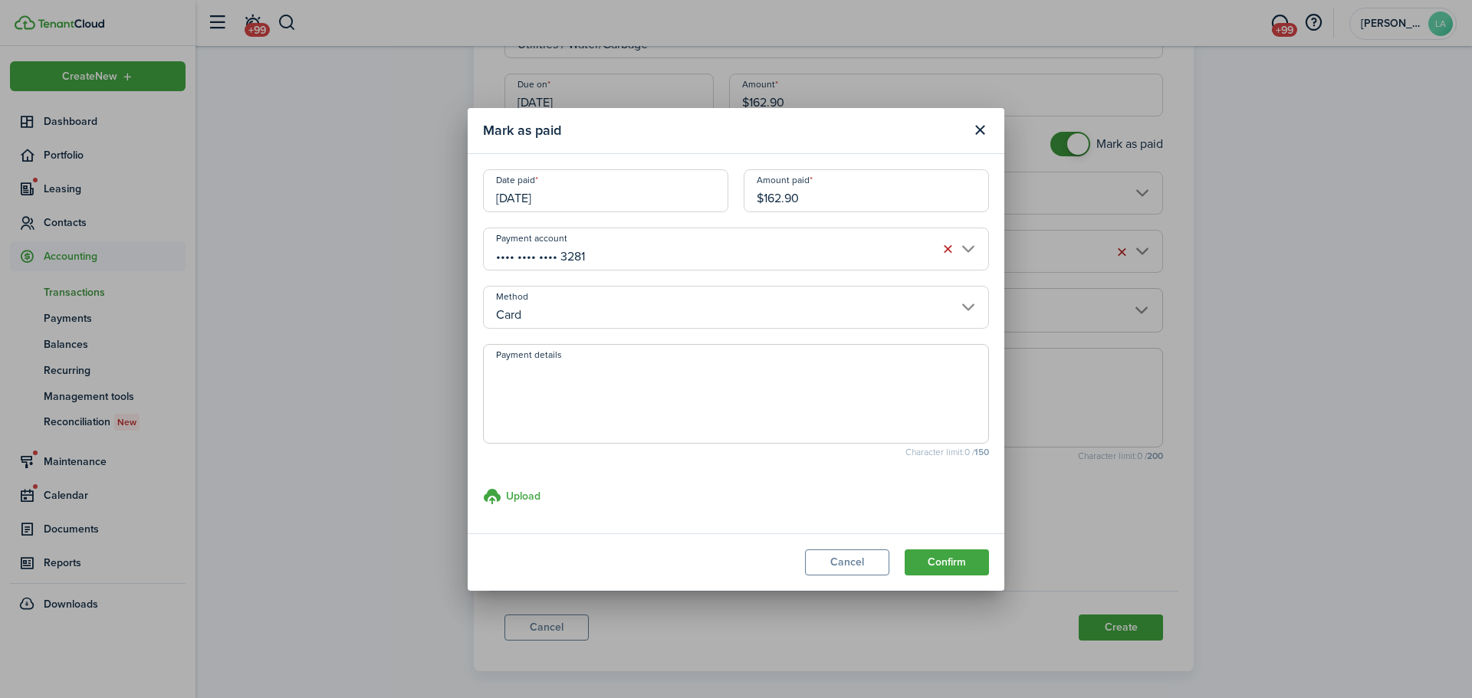
click at [582, 372] on textarea "Payment details" at bounding box center [736, 399] width 504 height 74
type textarea "1973"
click at [950, 571] on button "Confirm" at bounding box center [946, 563] width 84 height 26
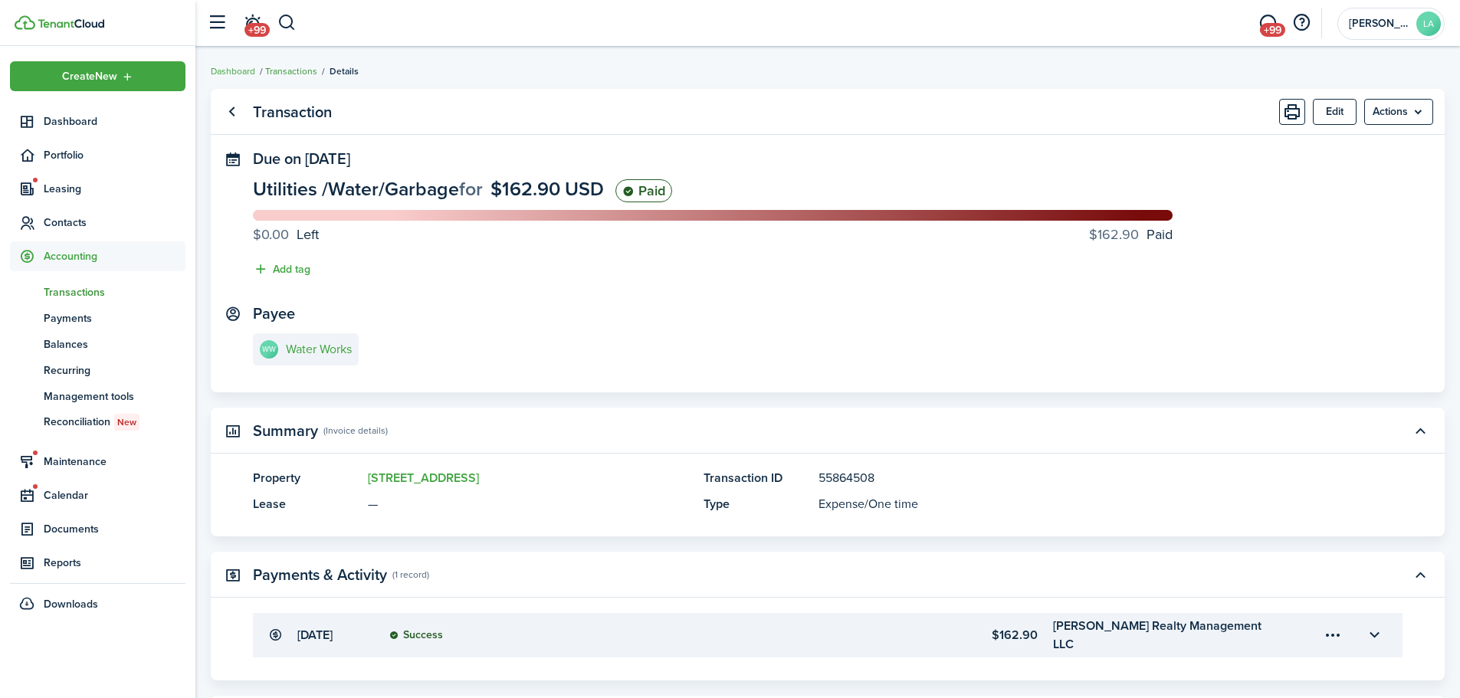
click at [289, 77] on link "Transactions" at bounding box center [291, 71] width 52 height 14
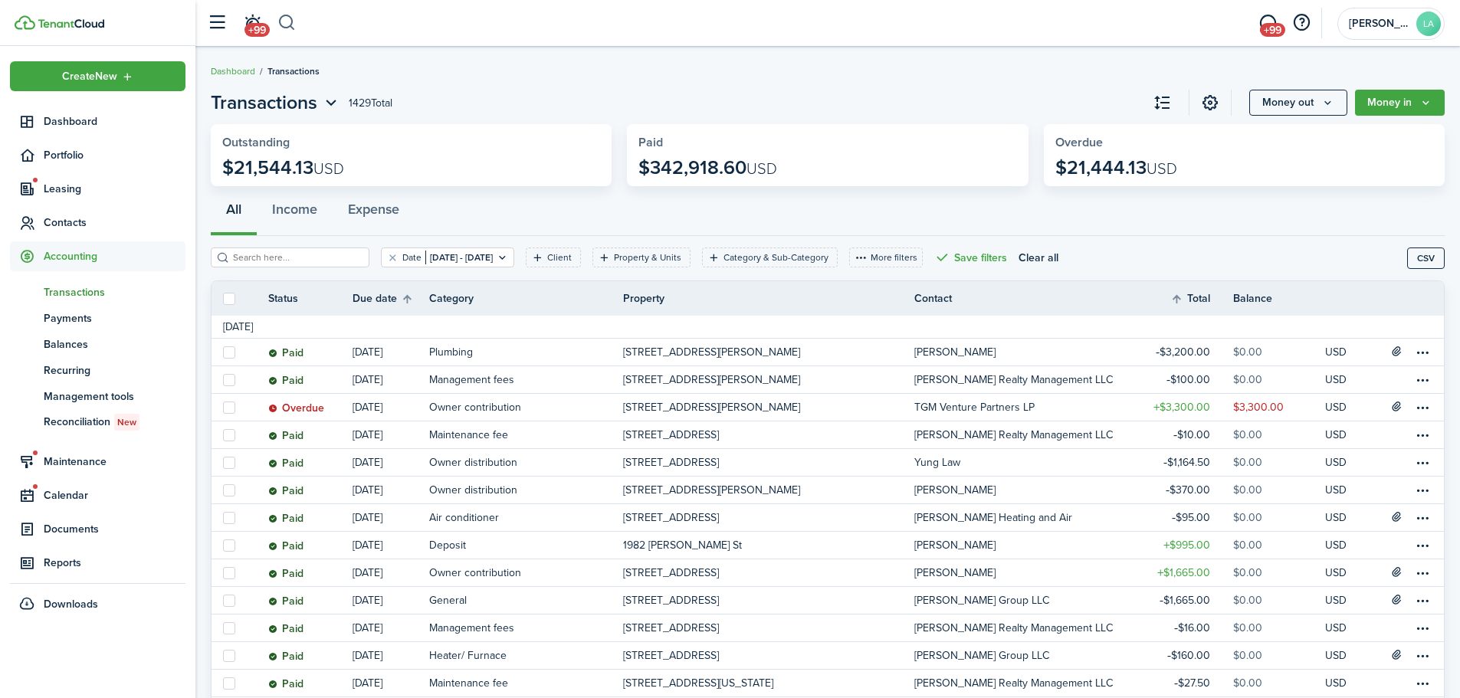
click at [287, 17] on button "button" at bounding box center [286, 23] width 19 height 26
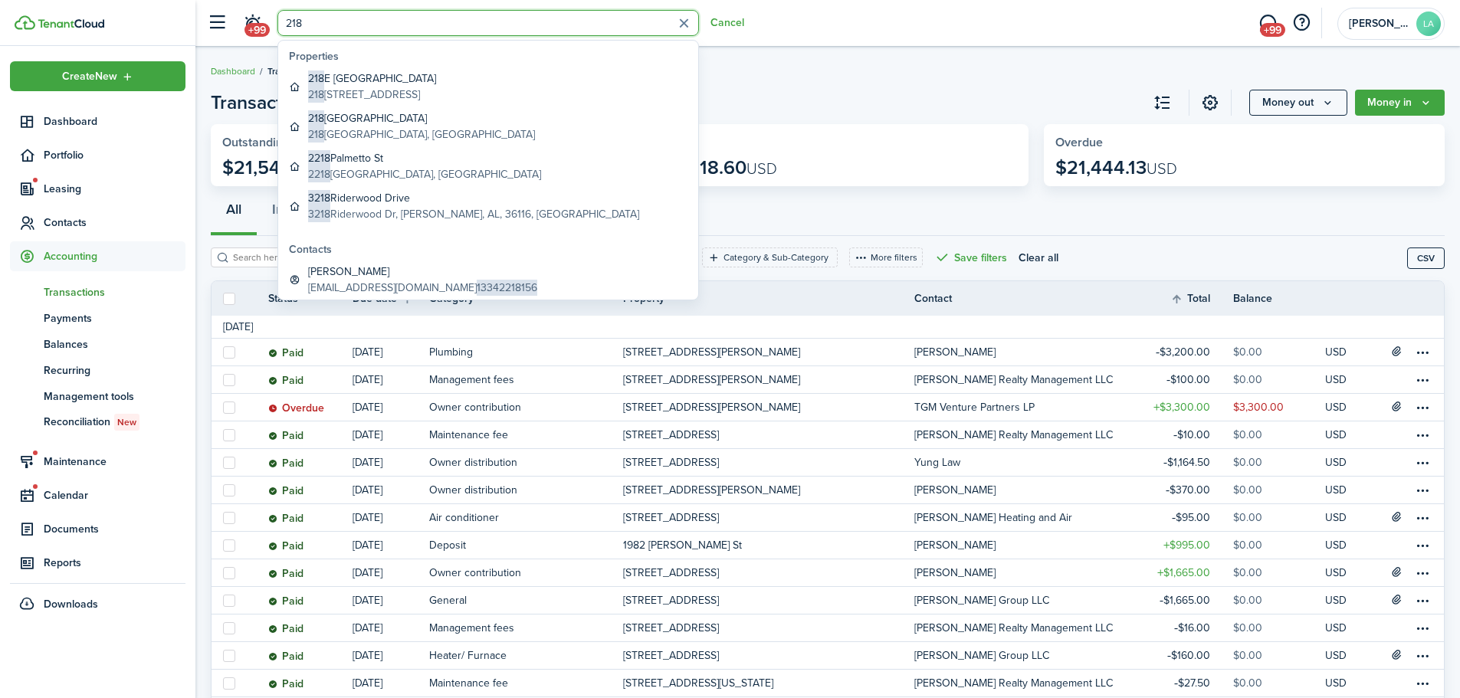
type input "218"
click at [71, 293] on span "Transactions" at bounding box center [115, 292] width 142 height 16
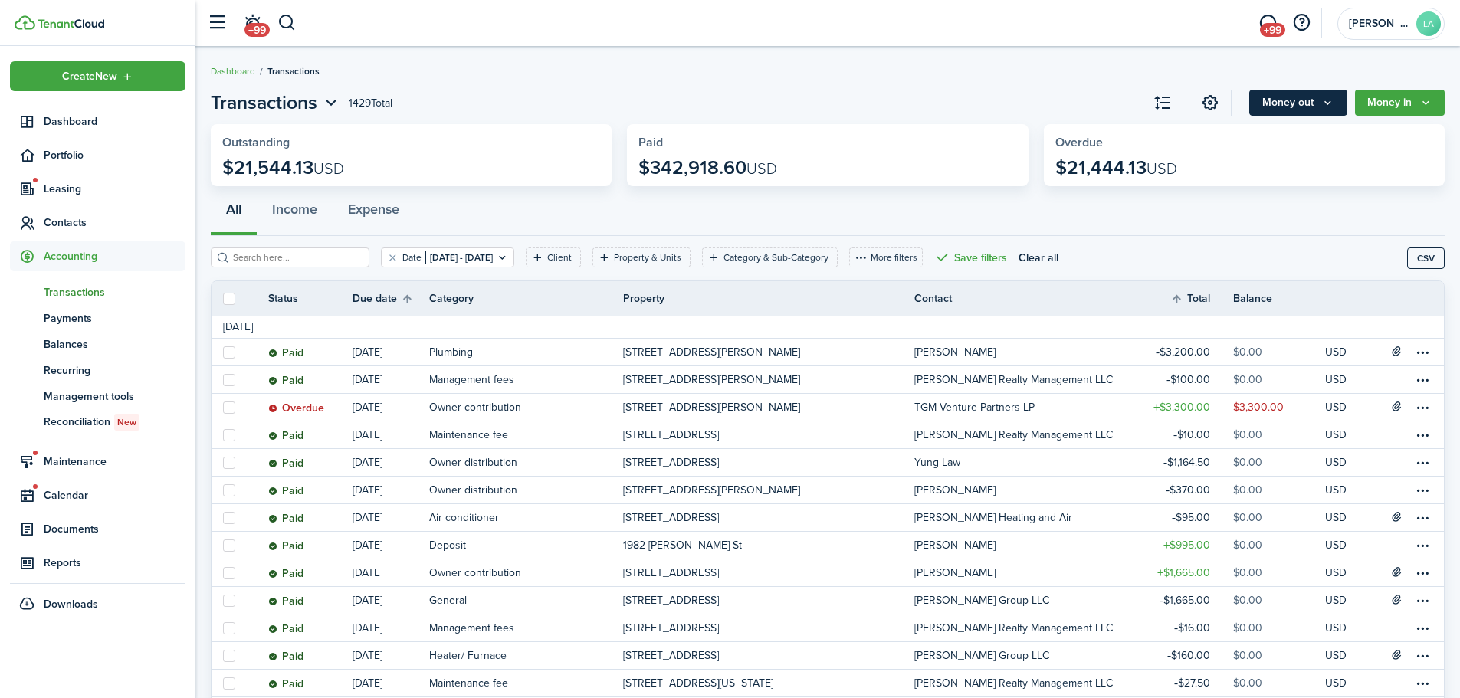
click at [1311, 97] on button "Money out" at bounding box center [1298, 103] width 98 height 26
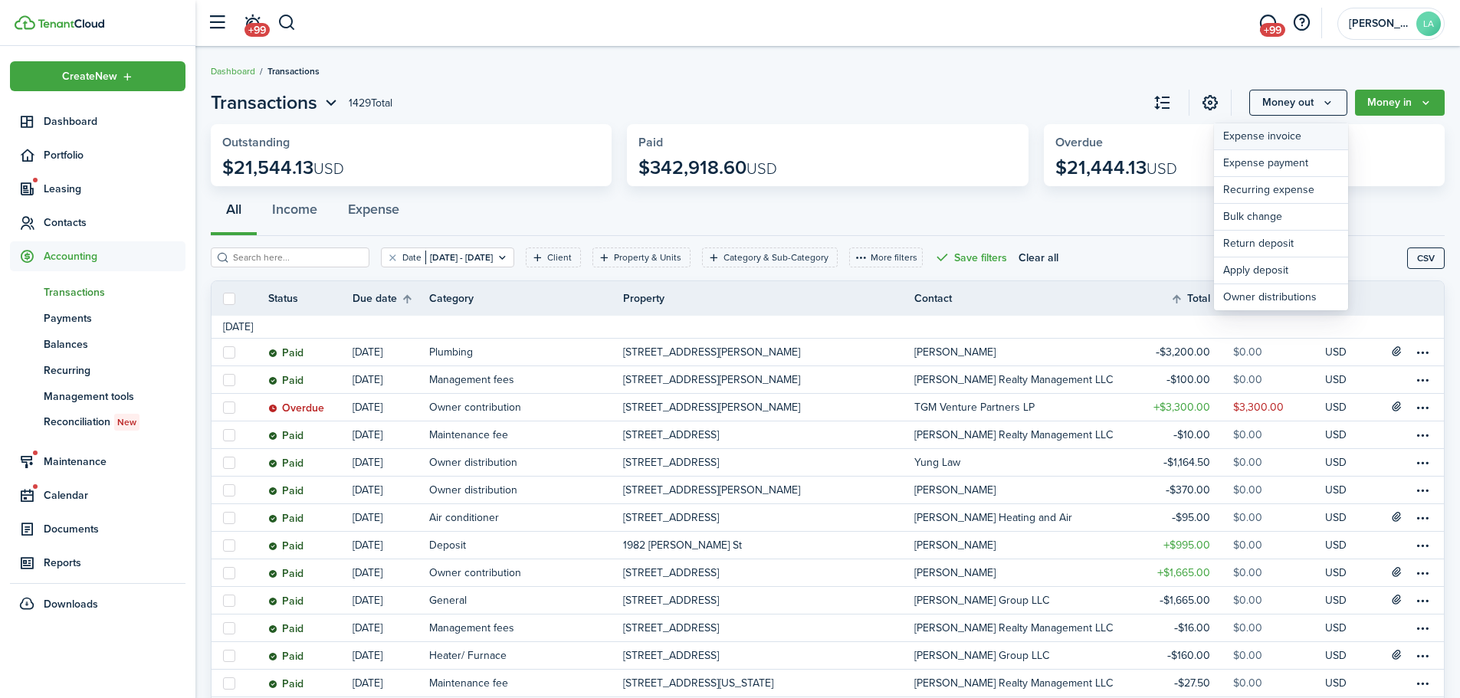
click at [1261, 129] on link "Expense invoice" at bounding box center [1281, 136] width 134 height 27
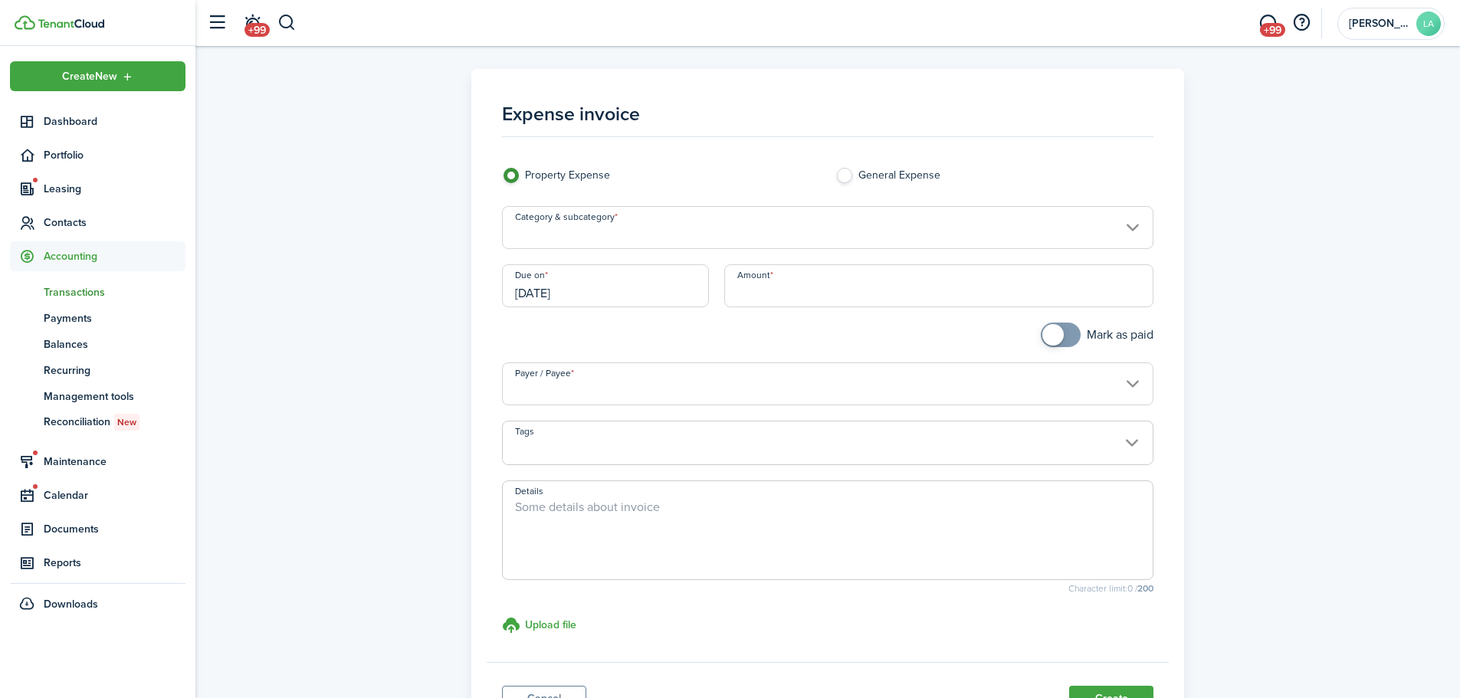
click at [598, 231] on input "Category & subcategory" at bounding box center [828, 227] width 652 height 43
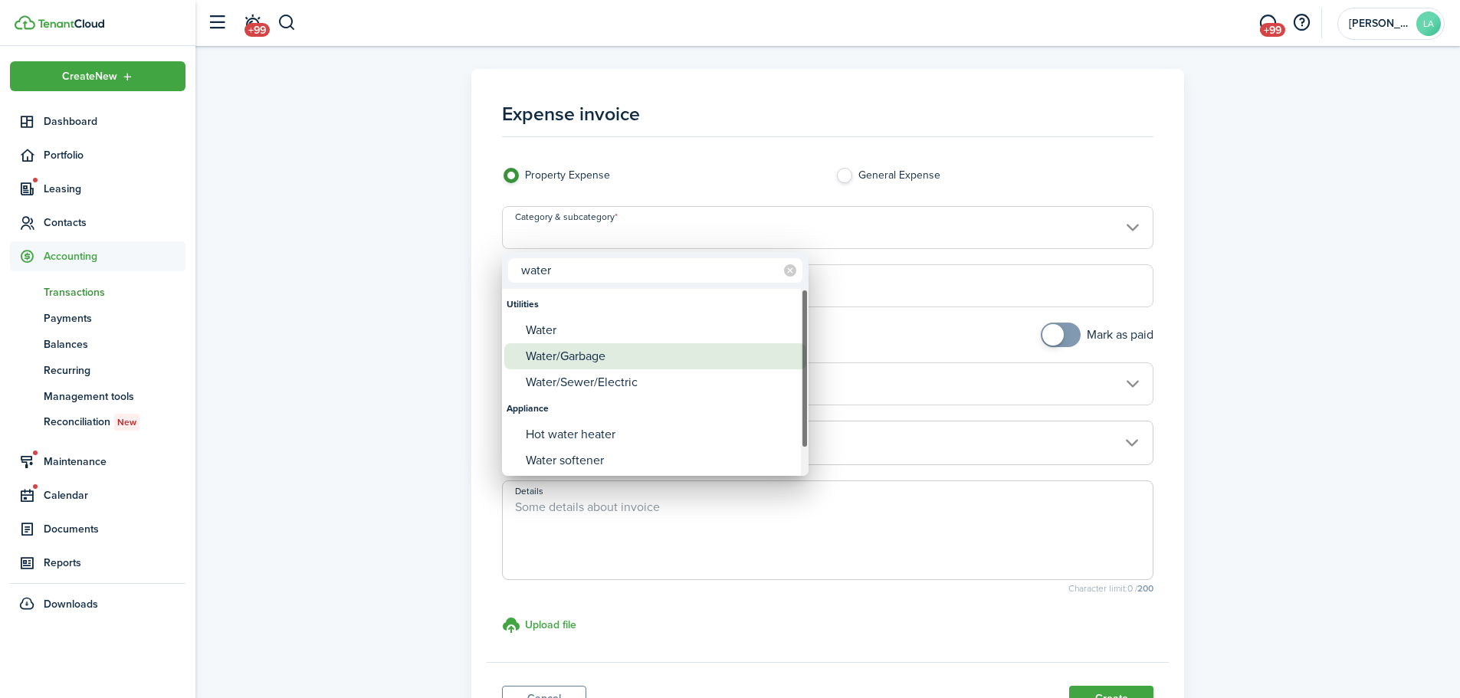
type input "water"
click at [599, 358] on div "Water/Garbage" at bounding box center [661, 356] width 271 height 26
type input "Utilities / Water/Garbage"
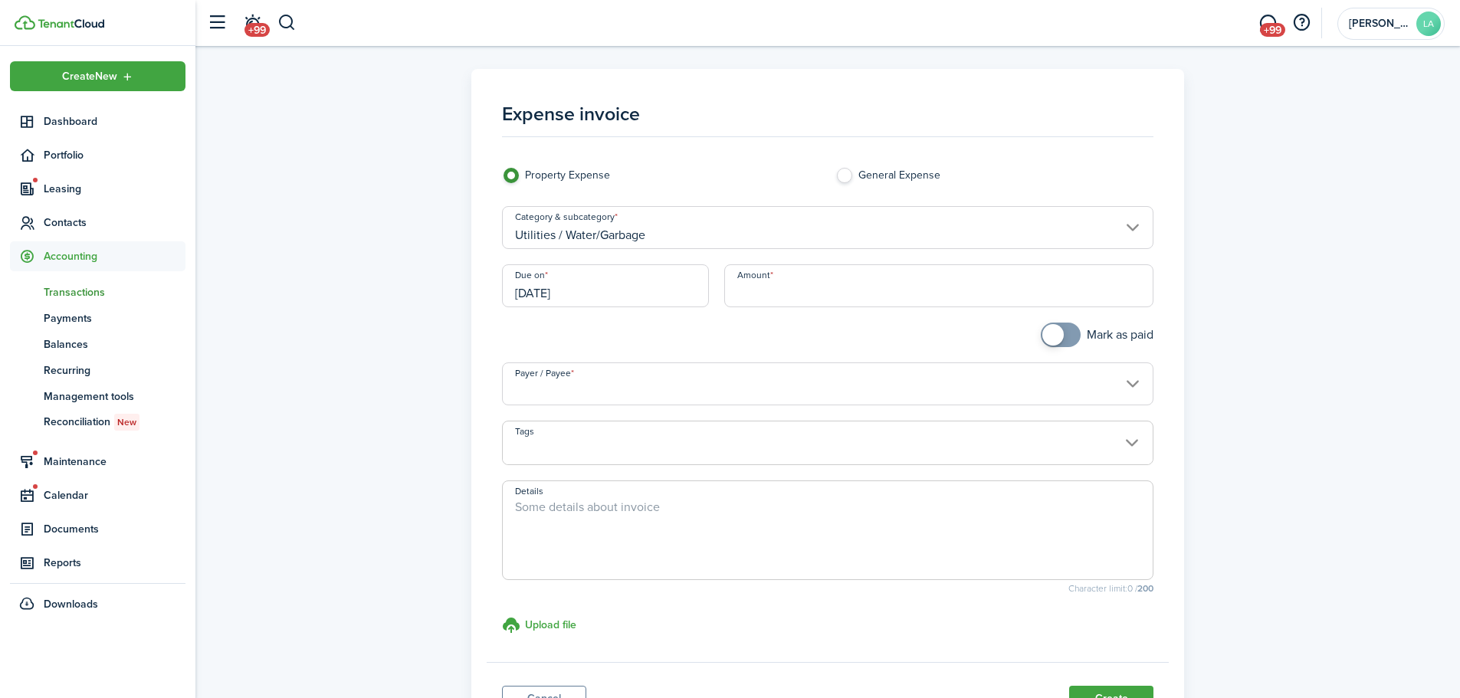
click at [763, 287] on input "Amount" at bounding box center [939, 285] width 430 height 43
type input "$212.90"
checkbox input "true"
click at [1065, 336] on span at bounding box center [1060, 335] width 15 height 25
click at [957, 375] on input "Payer / Payee" at bounding box center [828, 384] width 652 height 43
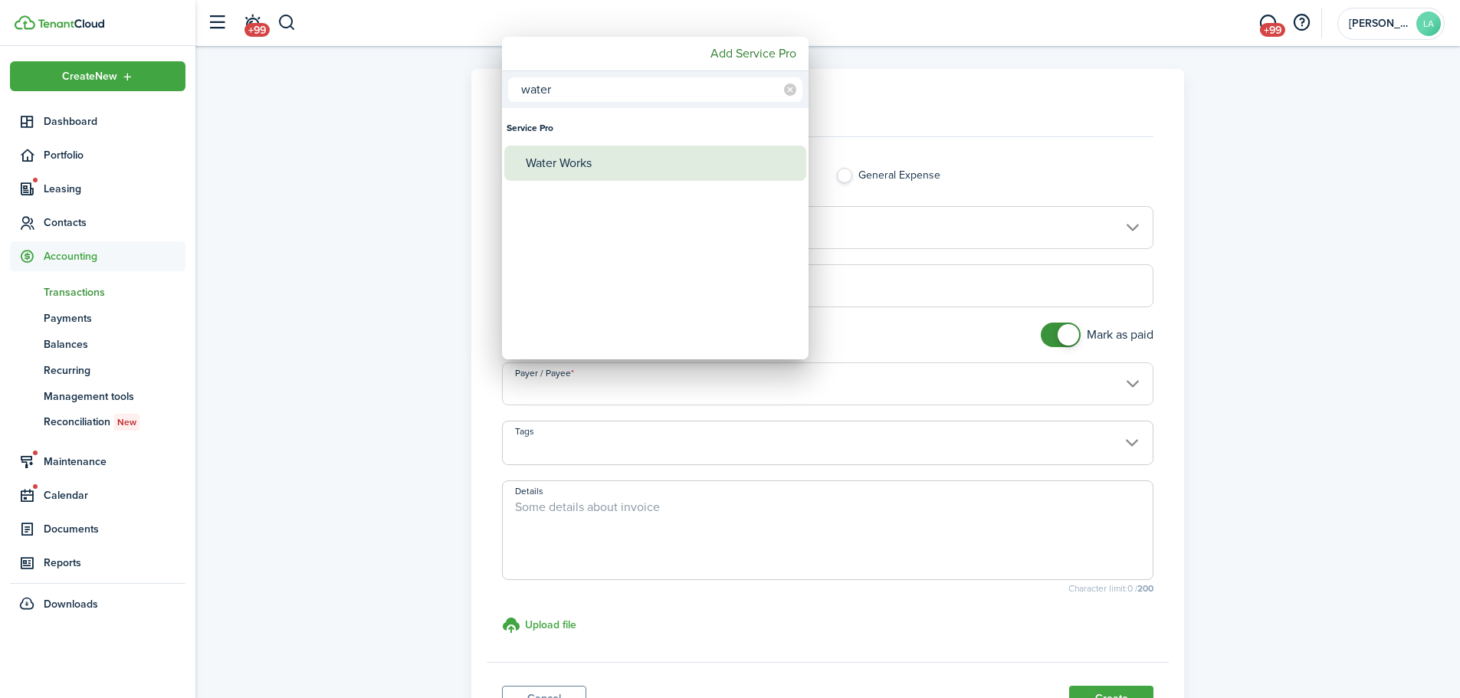
type input "water"
click at [593, 160] on div "Water Works" at bounding box center [661, 163] width 271 height 35
type input "Water Works"
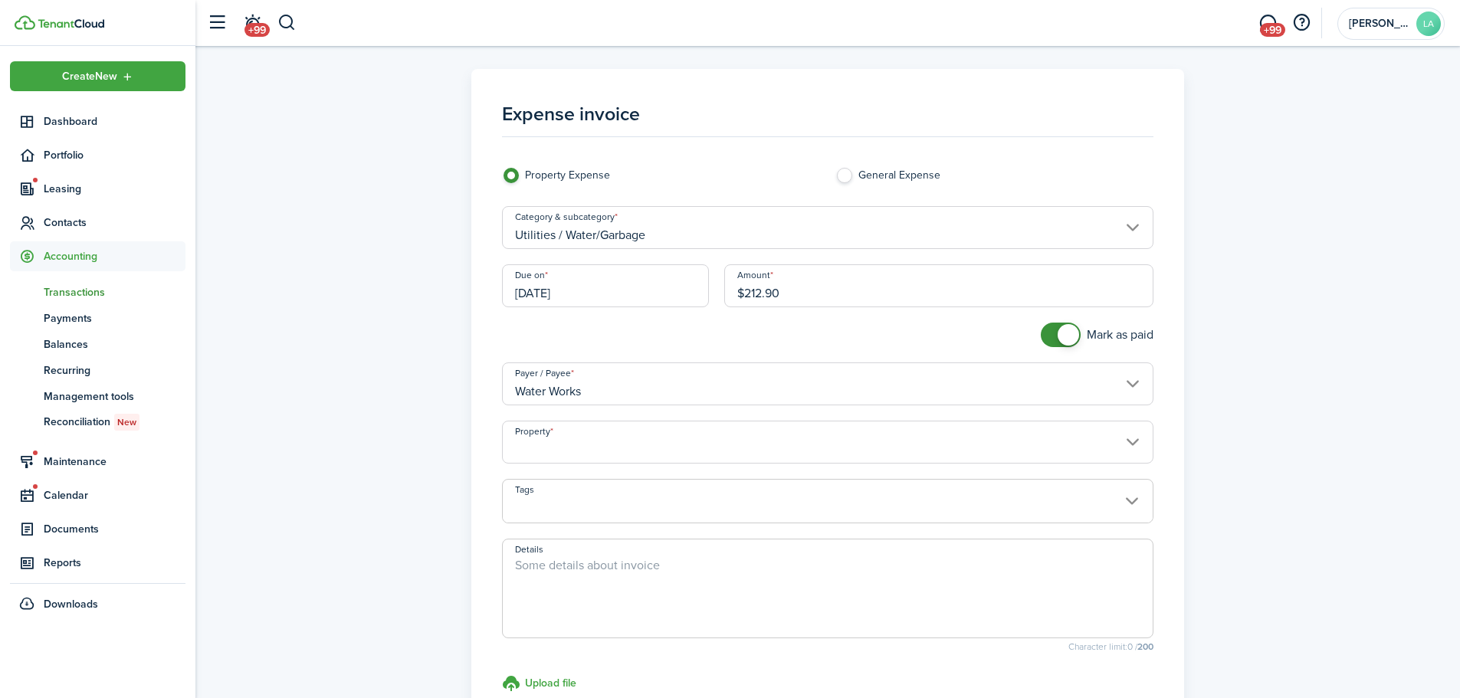
click at [685, 438] on input "Property" at bounding box center [828, 442] width 652 height 43
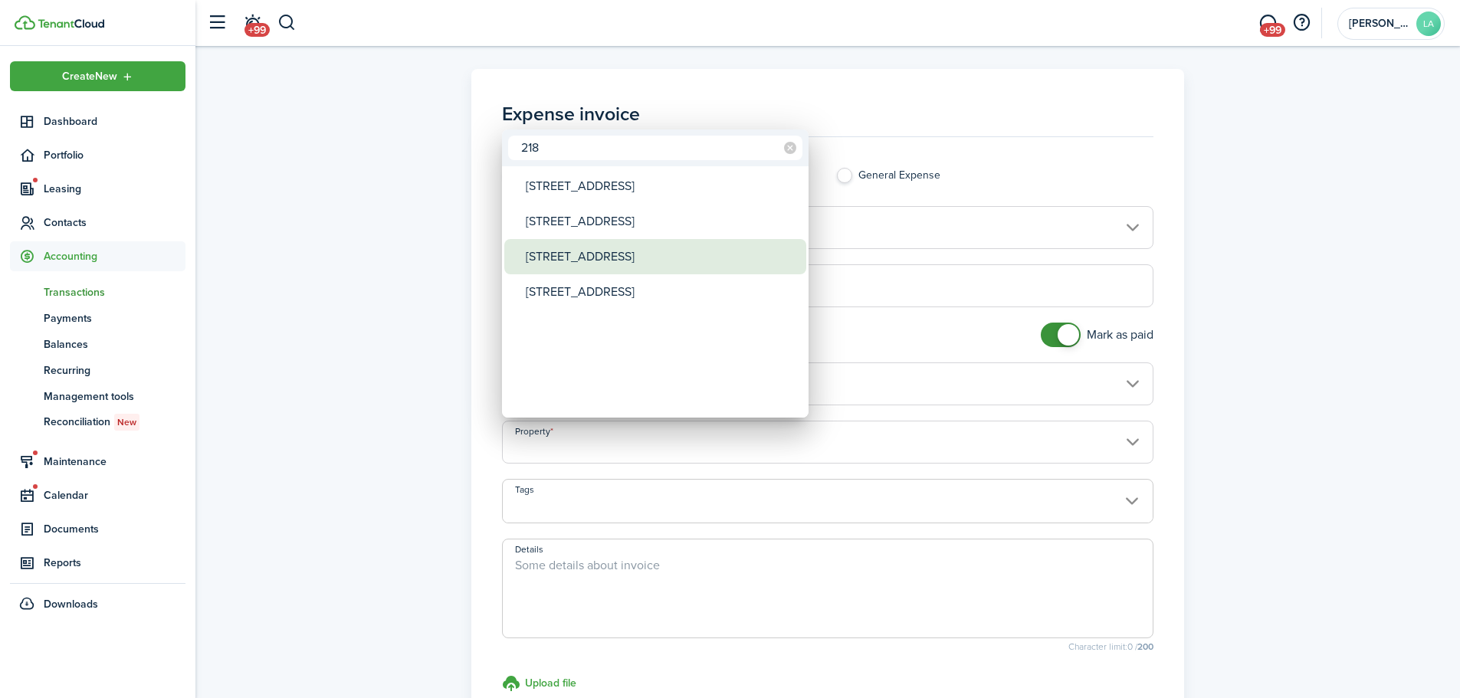
type input "218"
click at [673, 245] on div "[STREET_ADDRESS]" at bounding box center [661, 256] width 271 height 35
type input "[STREET_ADDRESS]"
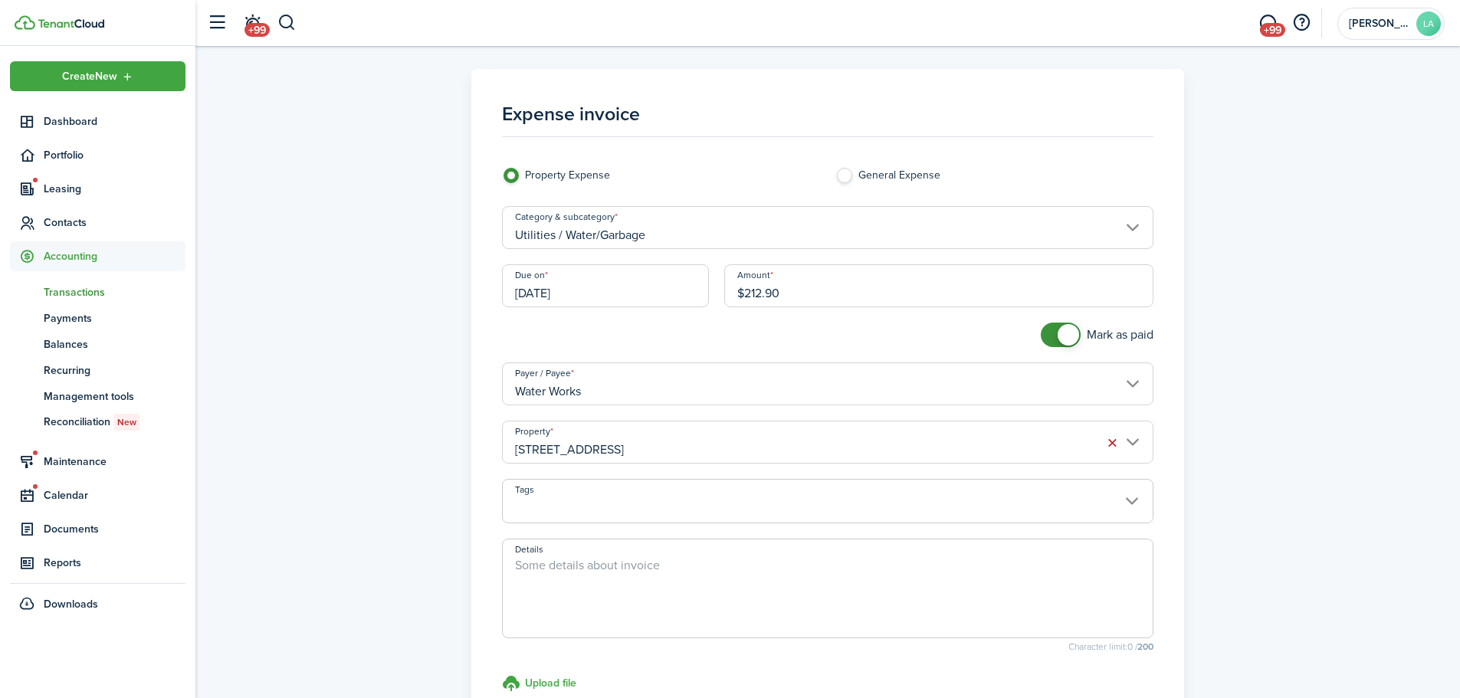
click at [1165, 409] on panel-main-body "Expense invoice Property Expense General Expense Category & subcategory Utiliti…" at bounding box center [828, 402] width 683 height 636
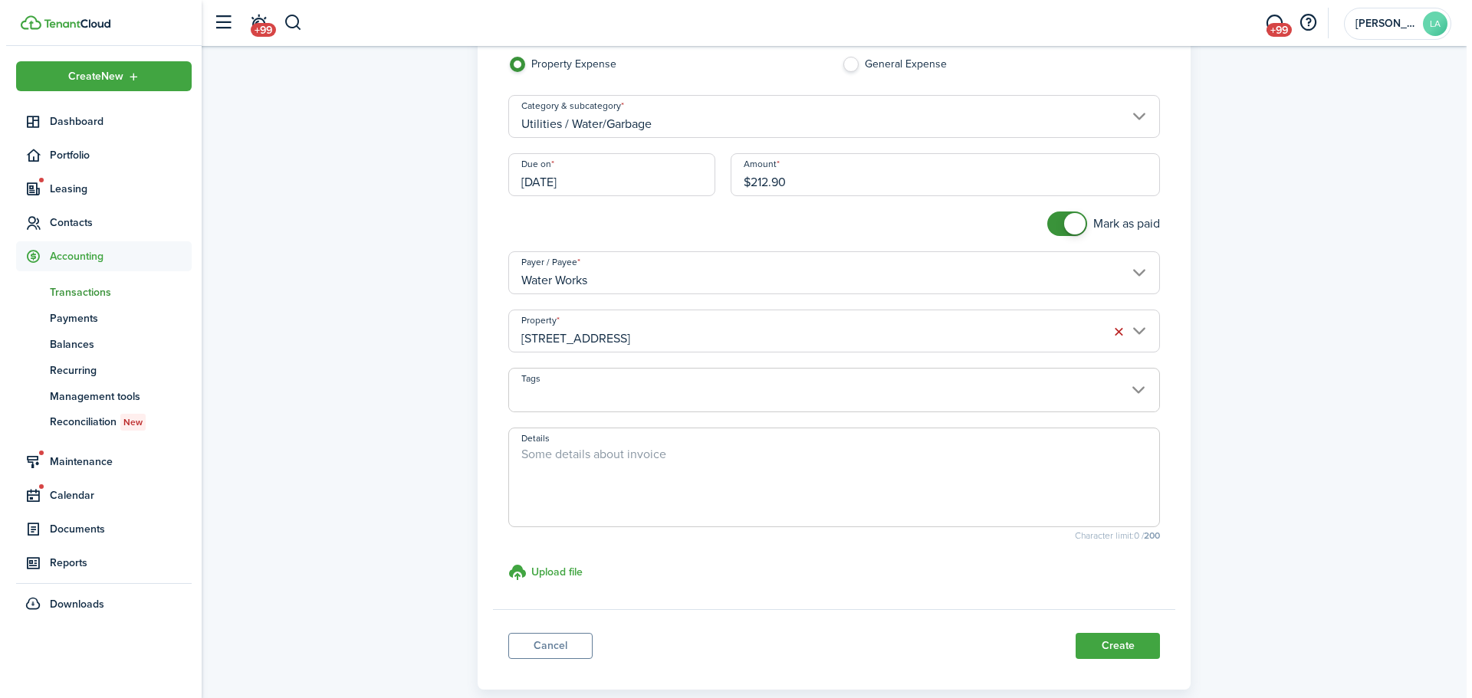
scroll to position [191, 0]
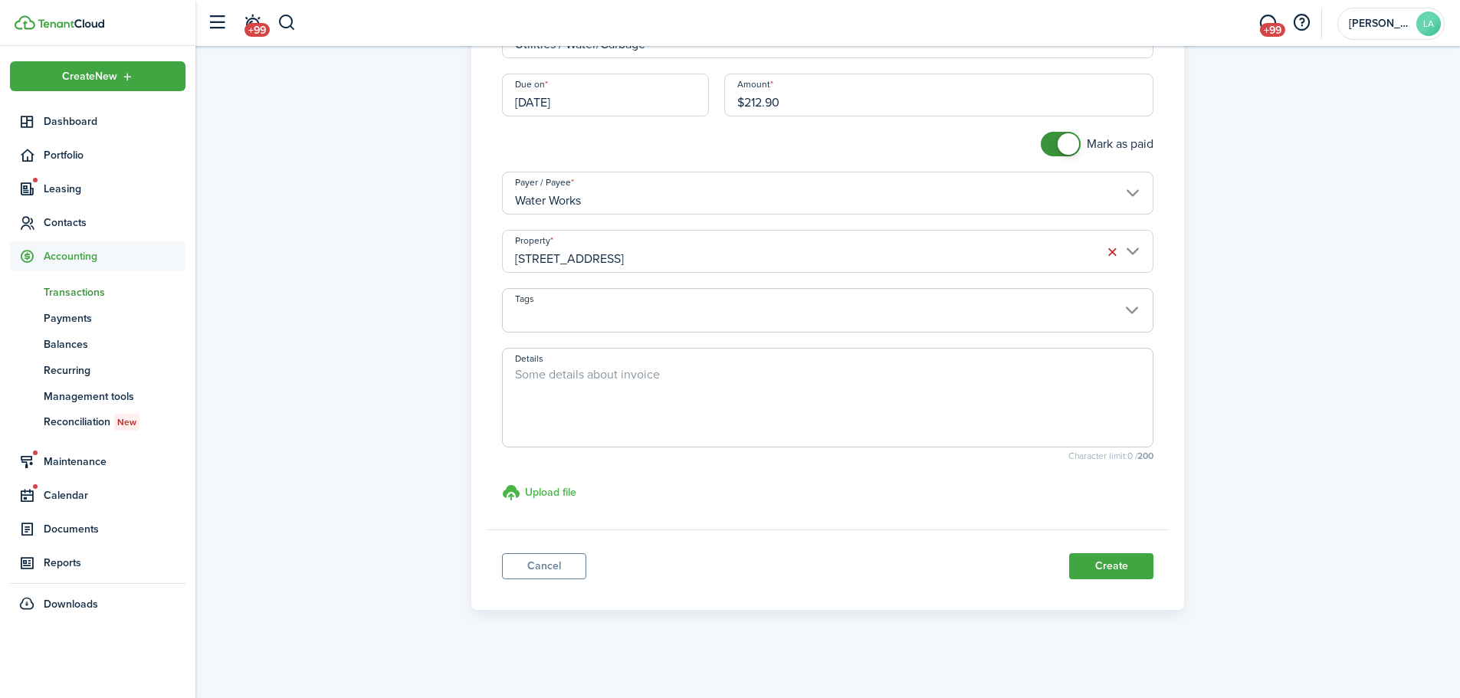
click at [566, 487] on h3 "Upload file" at bounding box center [550, 492] width 51 height 16
click at [502, 484] on input "Upload file store documents and templates Choose file" at bounding box center [502, 484] width 0 height 0
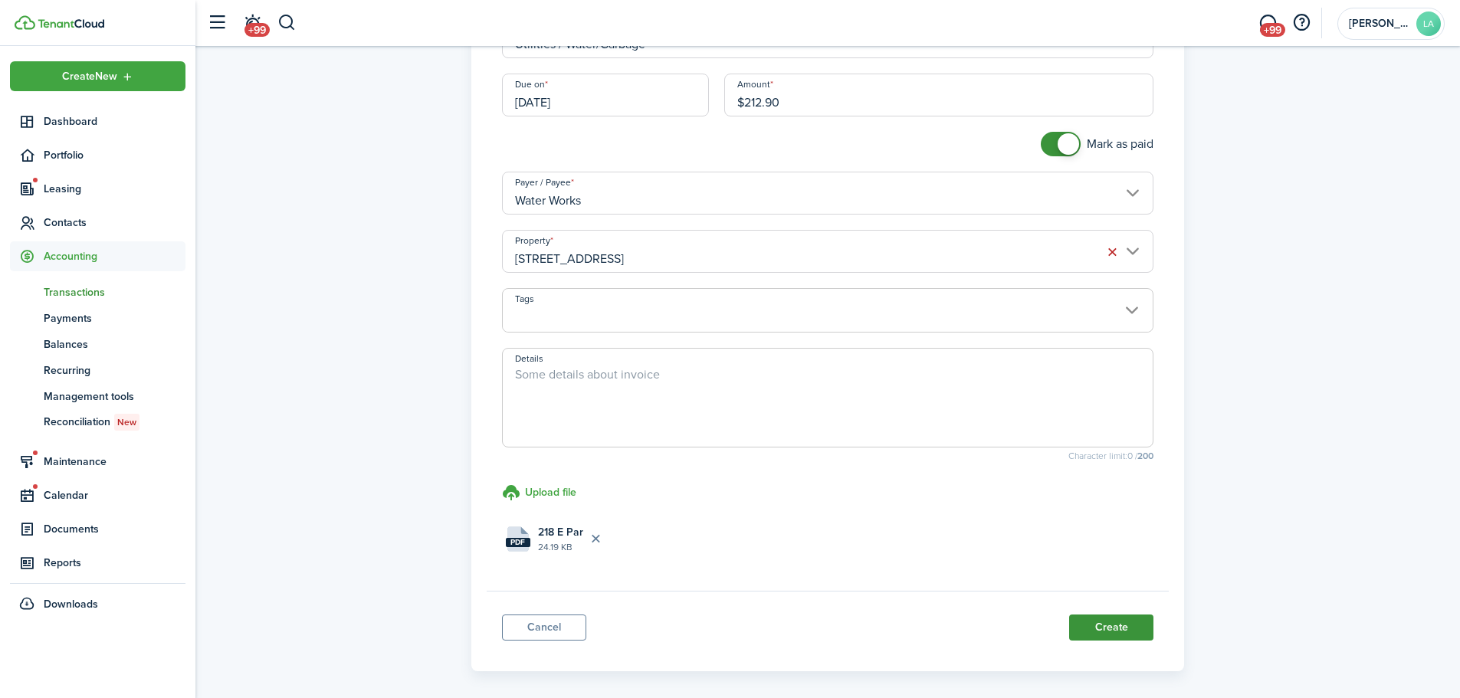
click at [1113, 618] on button "Create" at bounding box center [1111, 628] width 84 height 26
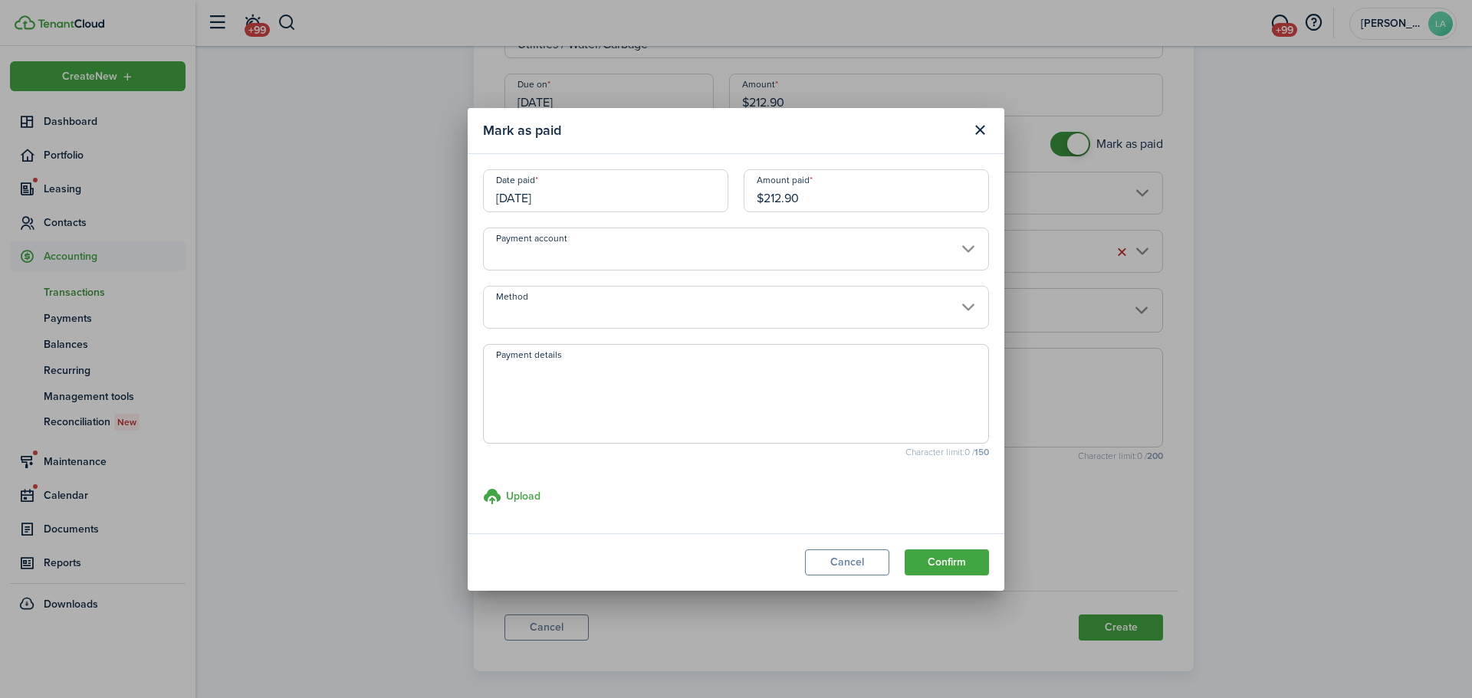
click at [822, 251] on input "Payment account" at bounding box center [736, 249] width 506 height 43
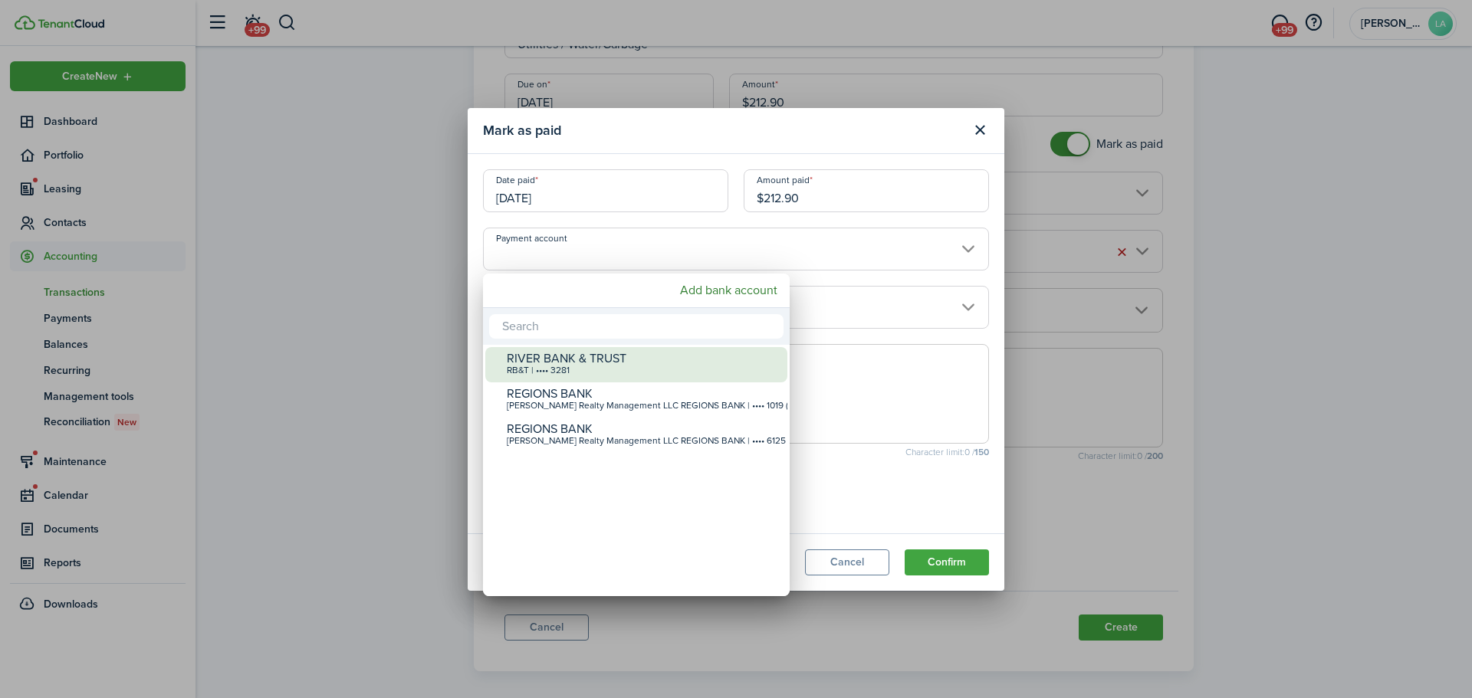
click at [665, 358] on div "RIVER BANK & TRUST" at bounding box center [642, 359] width 271 height 14
type input "•••• •••• •••• 3281"
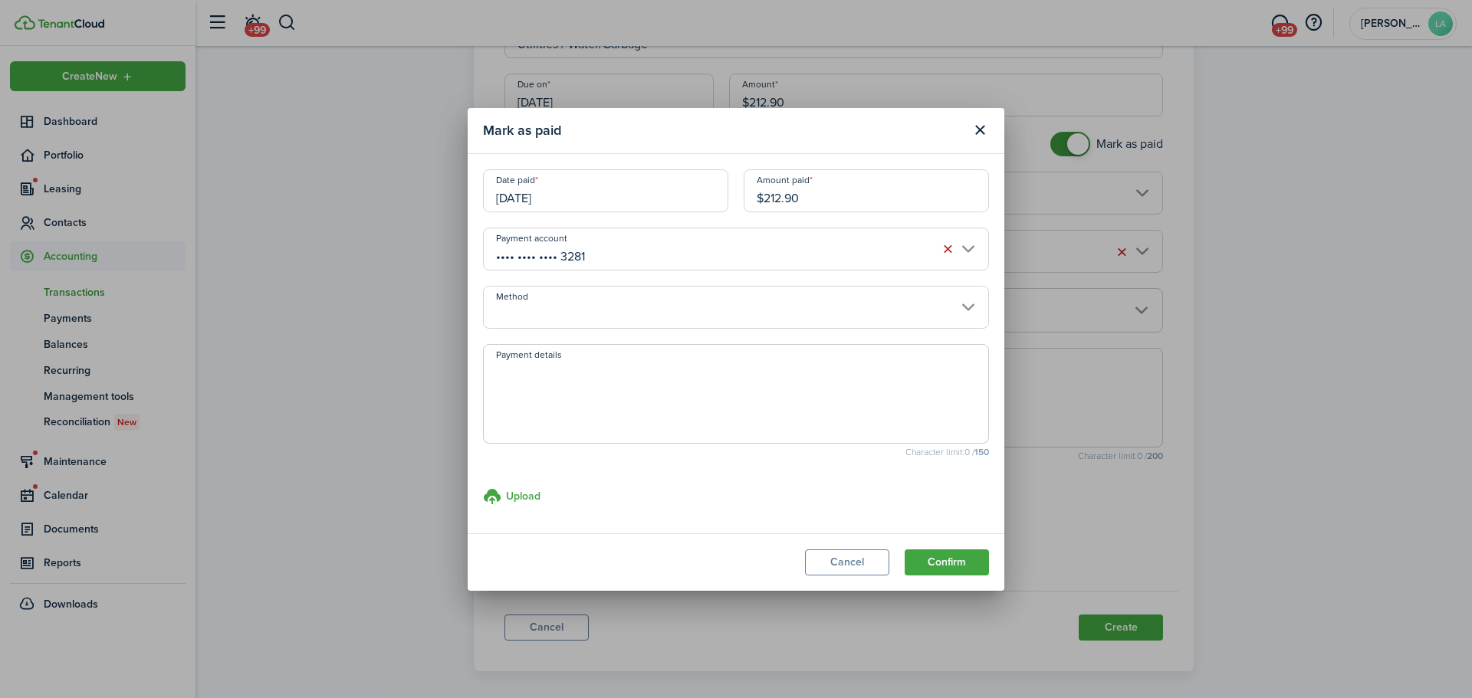
click at [697, 308] on input "Method" at bounding box center [736, 307] width 506 height 43
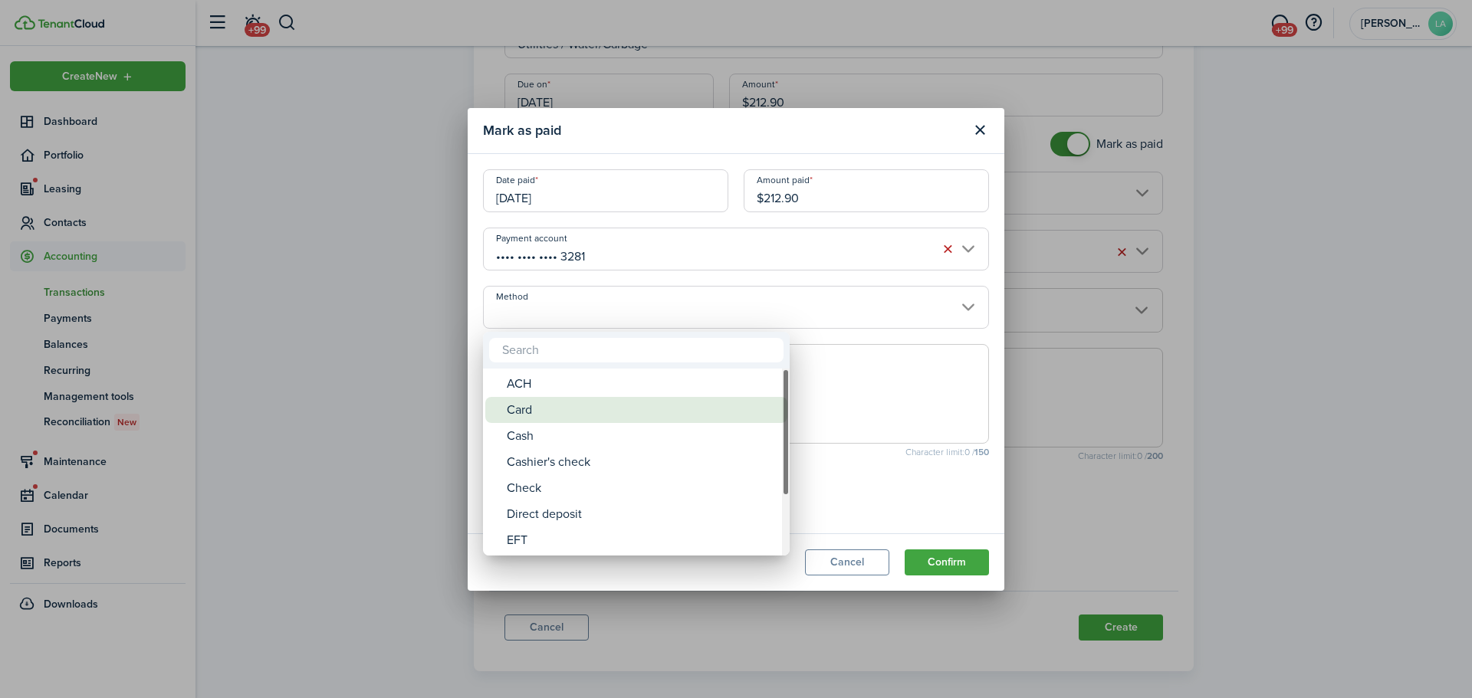
click at [664, 411] on div "Card" at bounding box center [642, 410] width 271 height 26
type input "Card"
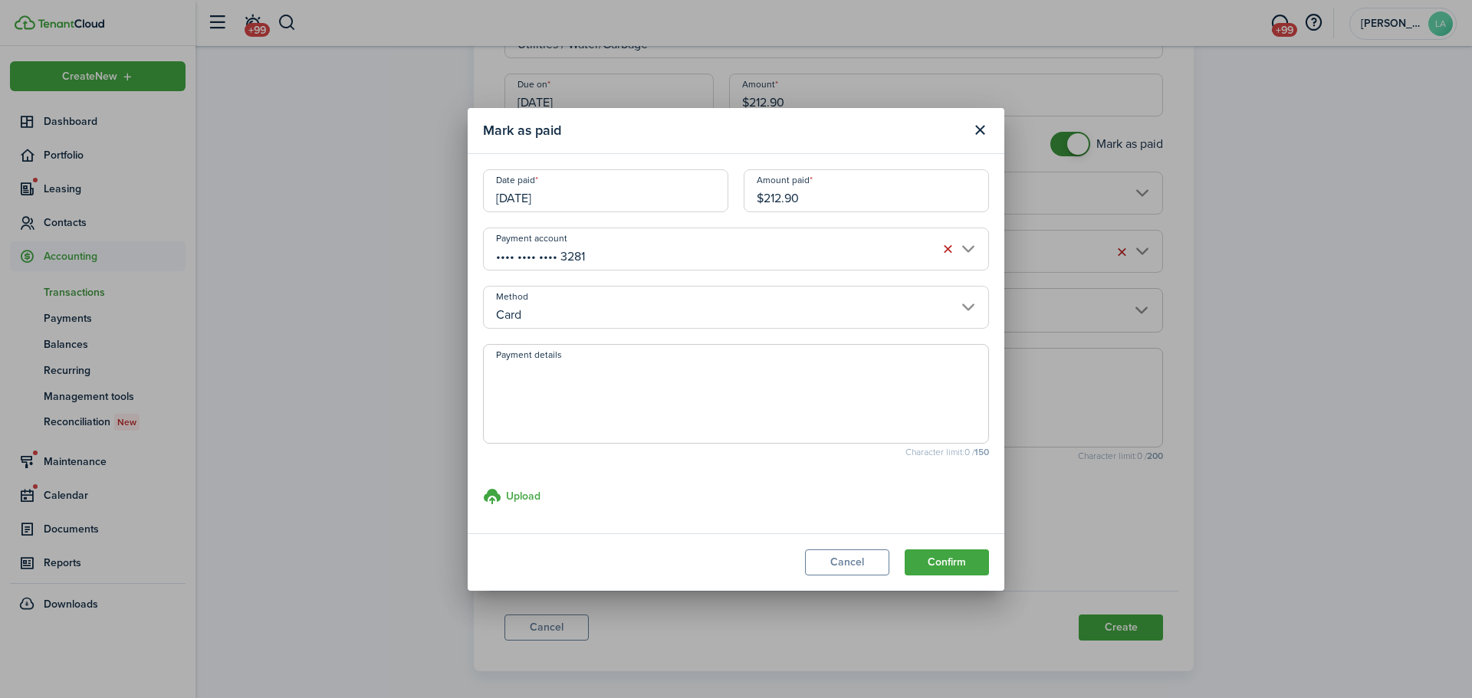
click at [664, 411] on textarea "Payment details" at bounding box center [736, 399] width 504 height 74
type textarea "1973"
click at [955, 548] on modal-footer "Cancel Confirm" at bounding box center [736, 561] width 537 height 57
click at [952, 558] on button "Confirm" at bounding box center [946, 563] width 84 height 26
